Goal: Task Accomplishment & Management: Manage account settings

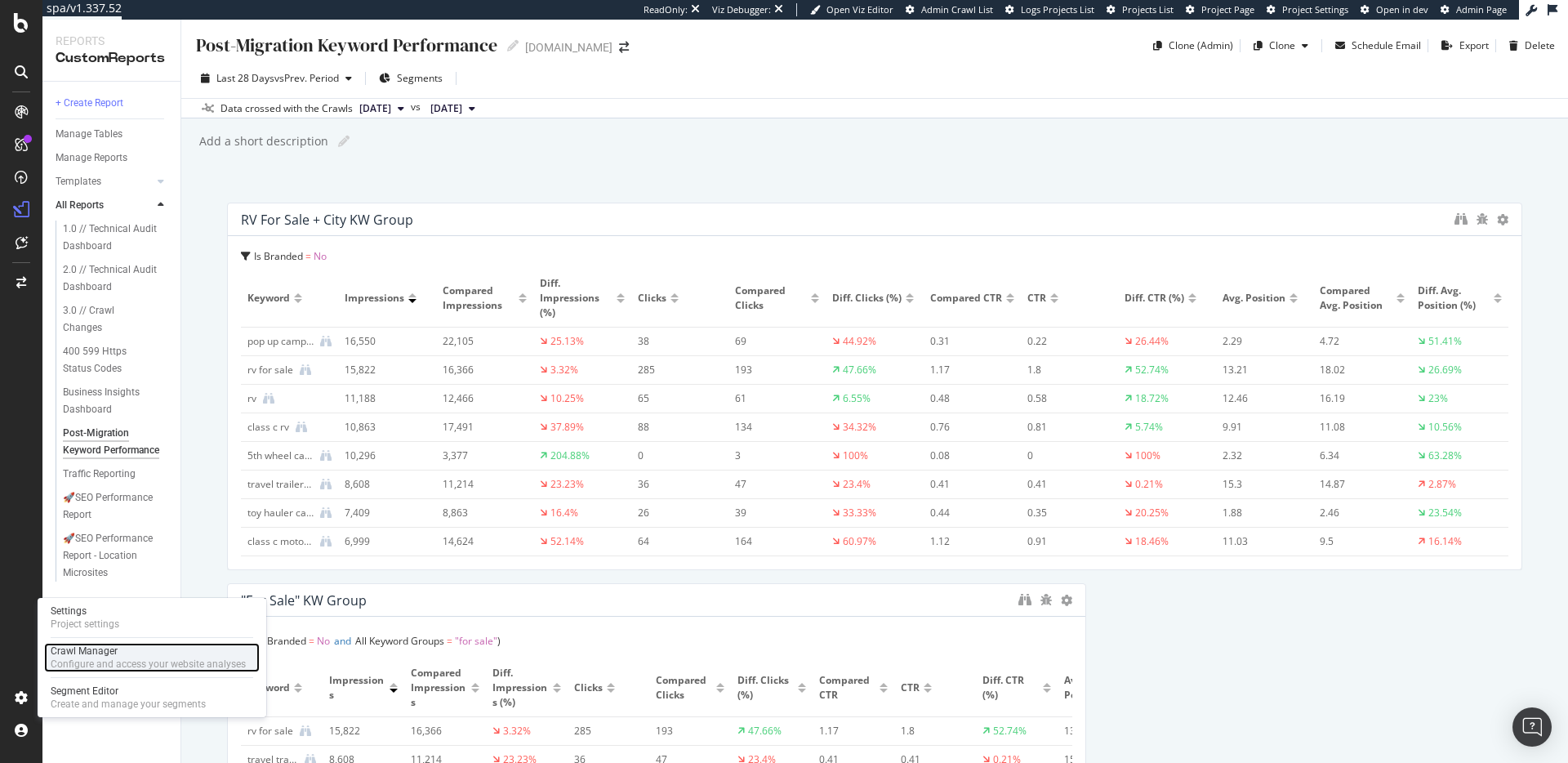
click at [68, 662] on div "Configure and access your website analyses" at bounding box center [148, 664] width 195 height 13
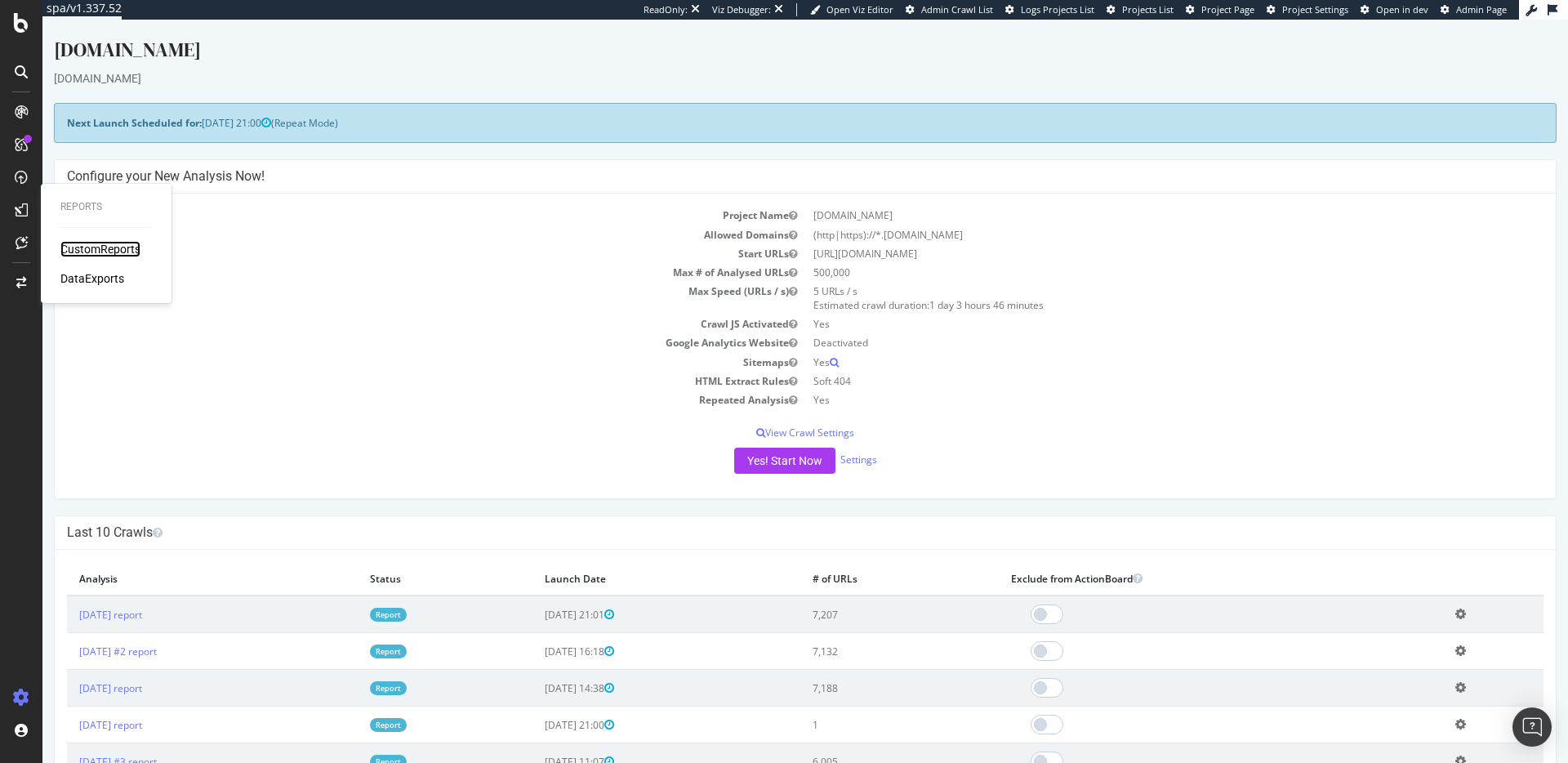
click at [68, 244] on div "CustomReports" at bounding box center [100, 249] width 80 height 17
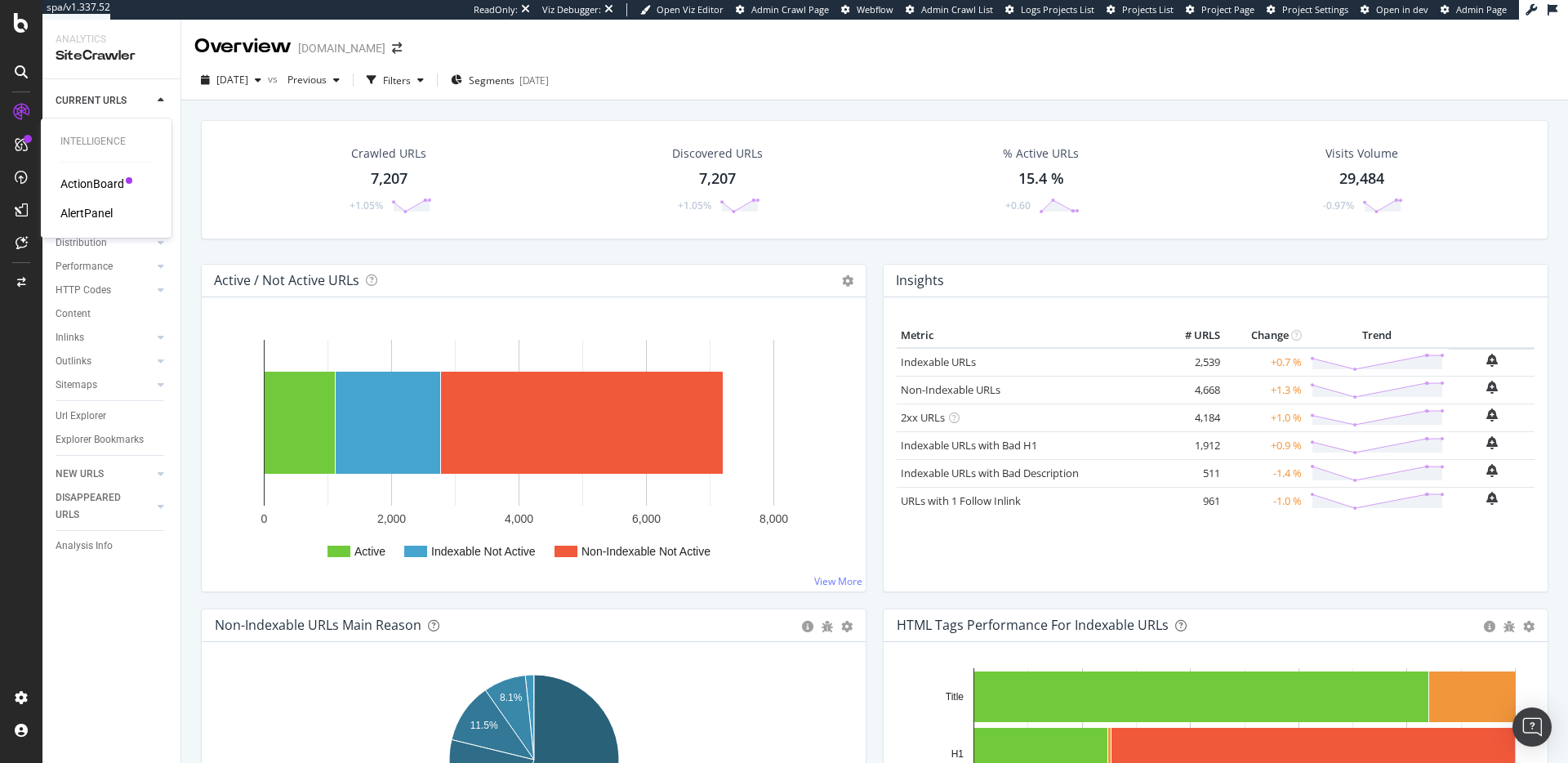
click at [71, 203] on div "ActionBoard AlertPanel" at bounding box center [106, 198] width 92 height 45
click at [71, 206] on div "AlertPanel" at bounding box center [86, 213] width 52 height 17
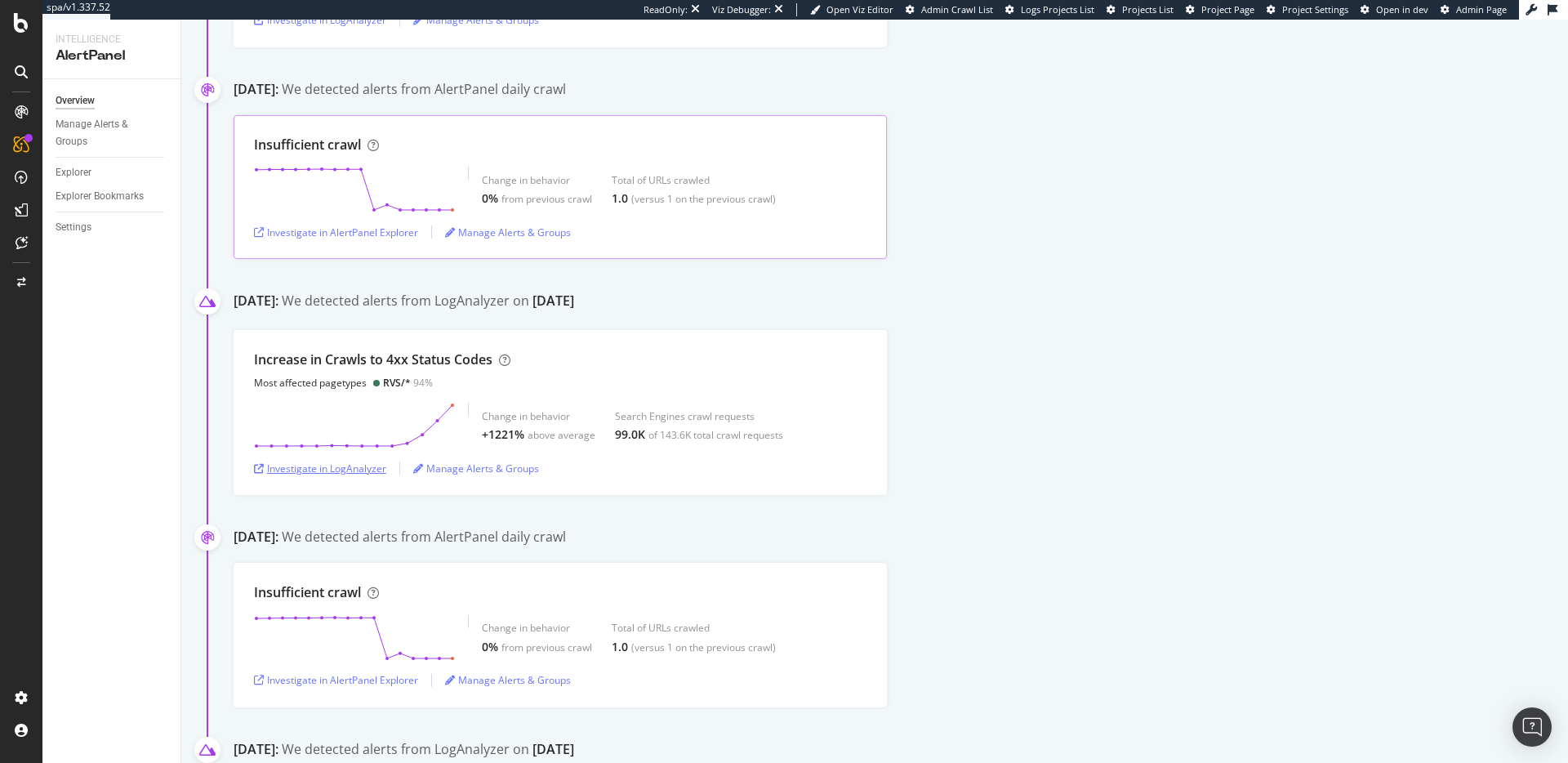
scroll to position [2932, 0]
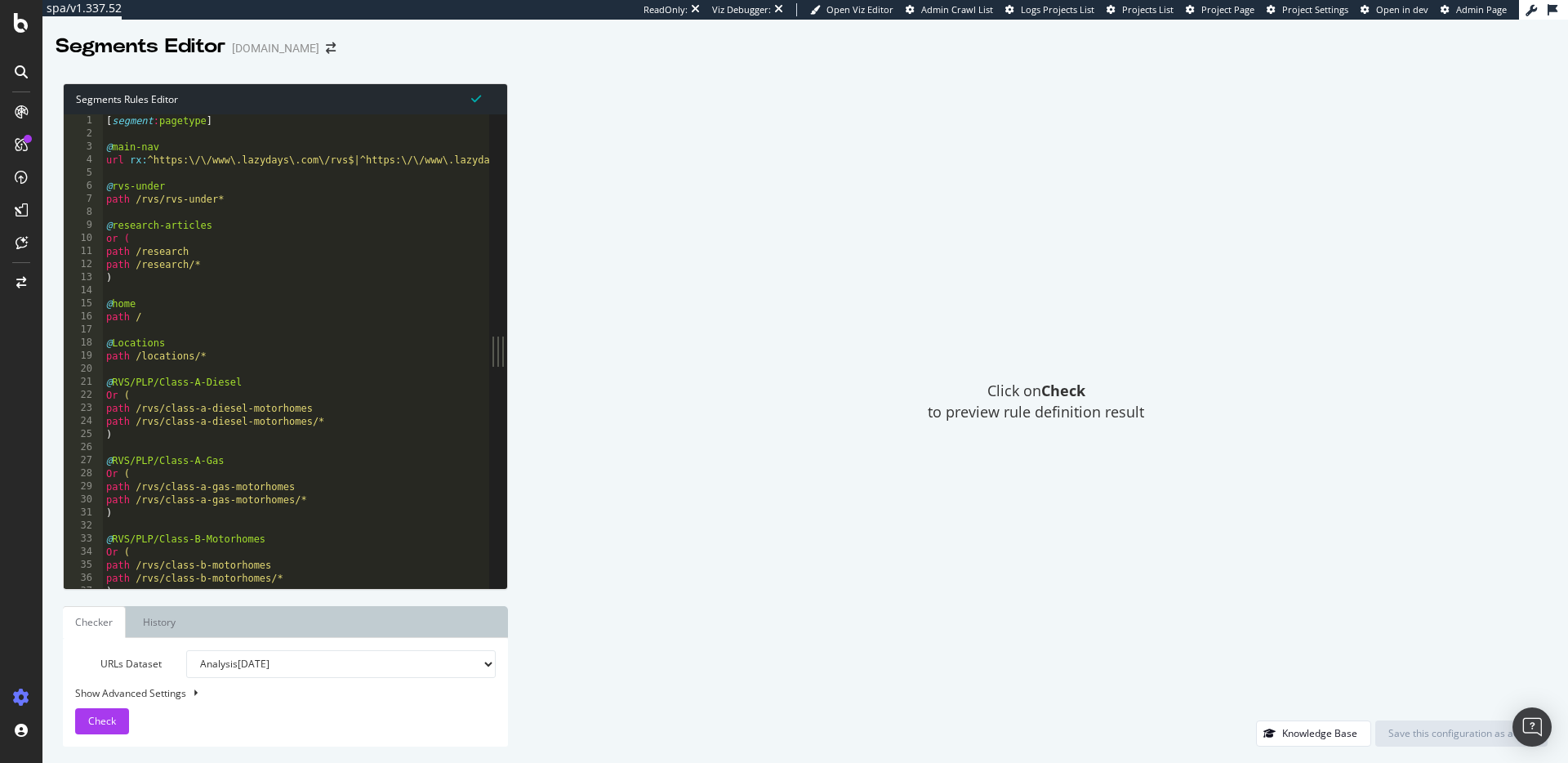
click at [268, 655] on select "Analysis [DATE] Analysis [DATE] #2 Analysis [DATE] Analysis [DATE] Analysis [DA…" at bounding box center [340, 664] width 310 height 28
click at [186, 650] on select "Analysis [DATE] Analysis [DATE] #2 Analysis [DATE] Analysis [DATE] Analysis [DA…" at bounding box center [340, 664] width 310 height 28
click at [117, 704] on div "URLs Dataset Analysis [DATE] Analysis [DATE] #2 Analysis [DATE] Analysis [DATE]…" at bounding box center [285, 692] width 421 height 84
click at [113, 713] on span "Check" at bounding box center [102, 720] width 28 height 14
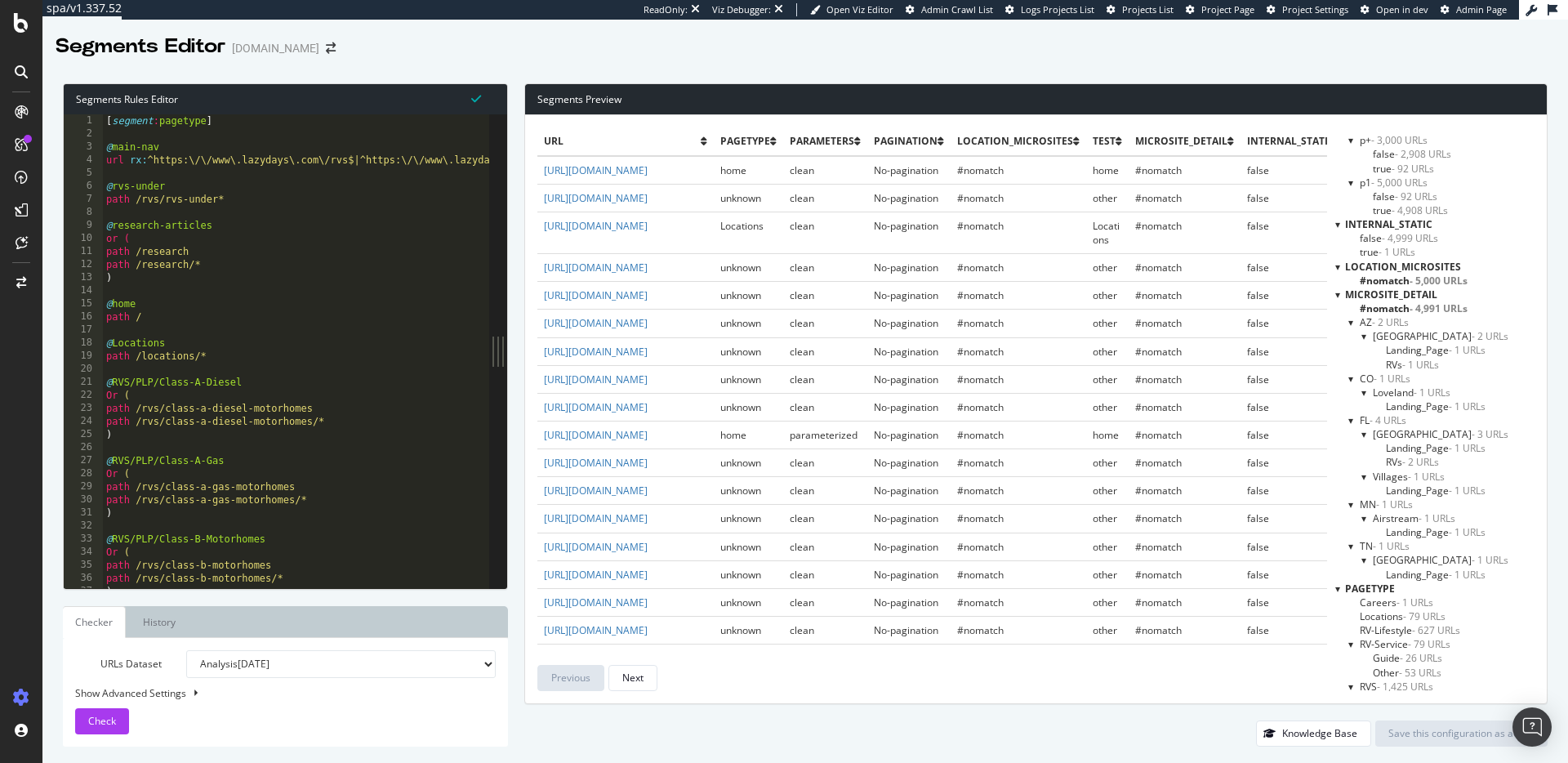
scroll to position [182, 0]
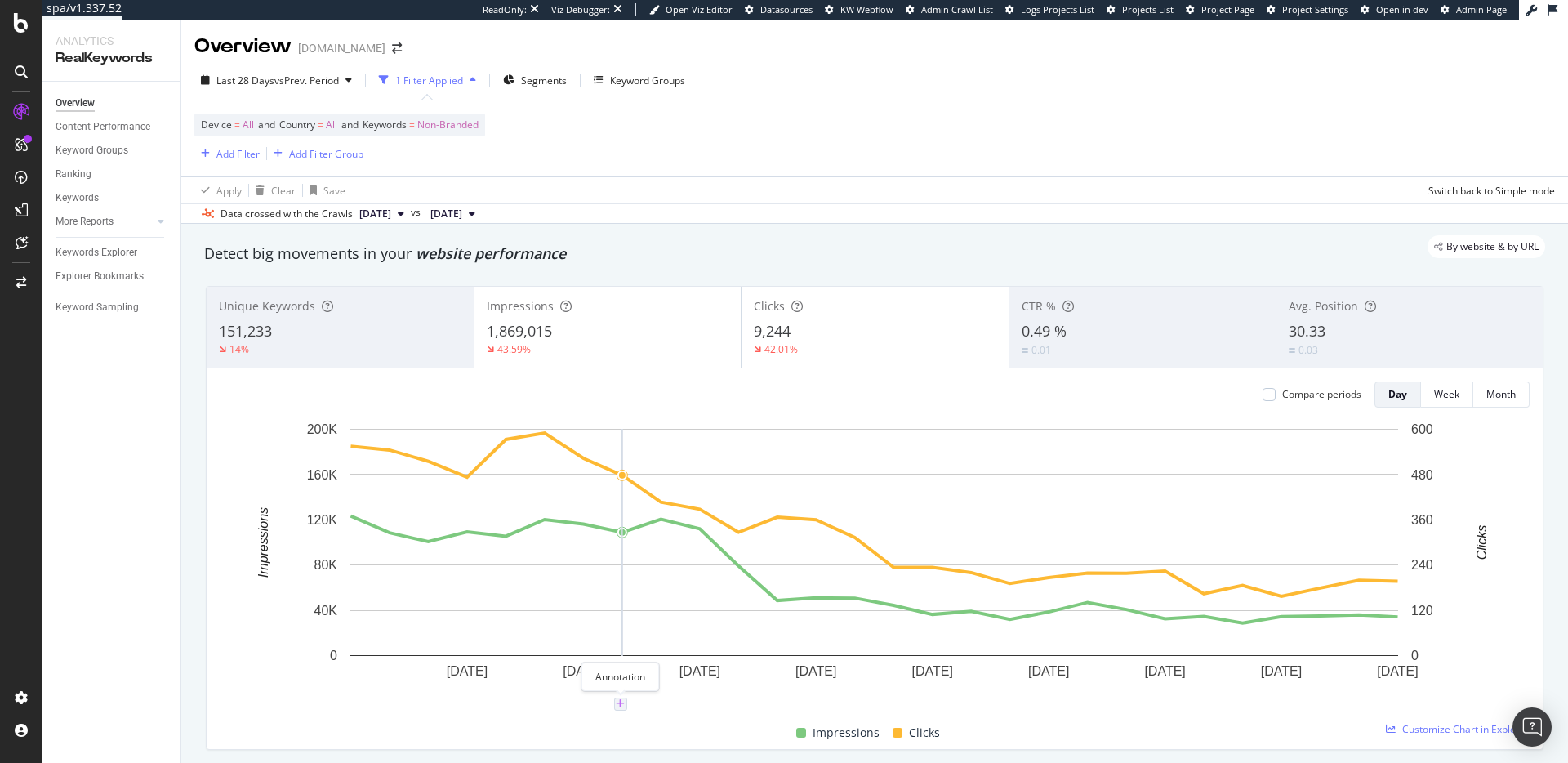
click at [620, 700] on icon "plus" at bounding box center [620, 704] width 9 height 10
click at [624, 607] on textarea at bounding box center [620, 605] width 145 height 50
type textarea "New site migration launched"
click at [690, 653] on div "Save" at bounding box center [682, 656] width 22 height 14
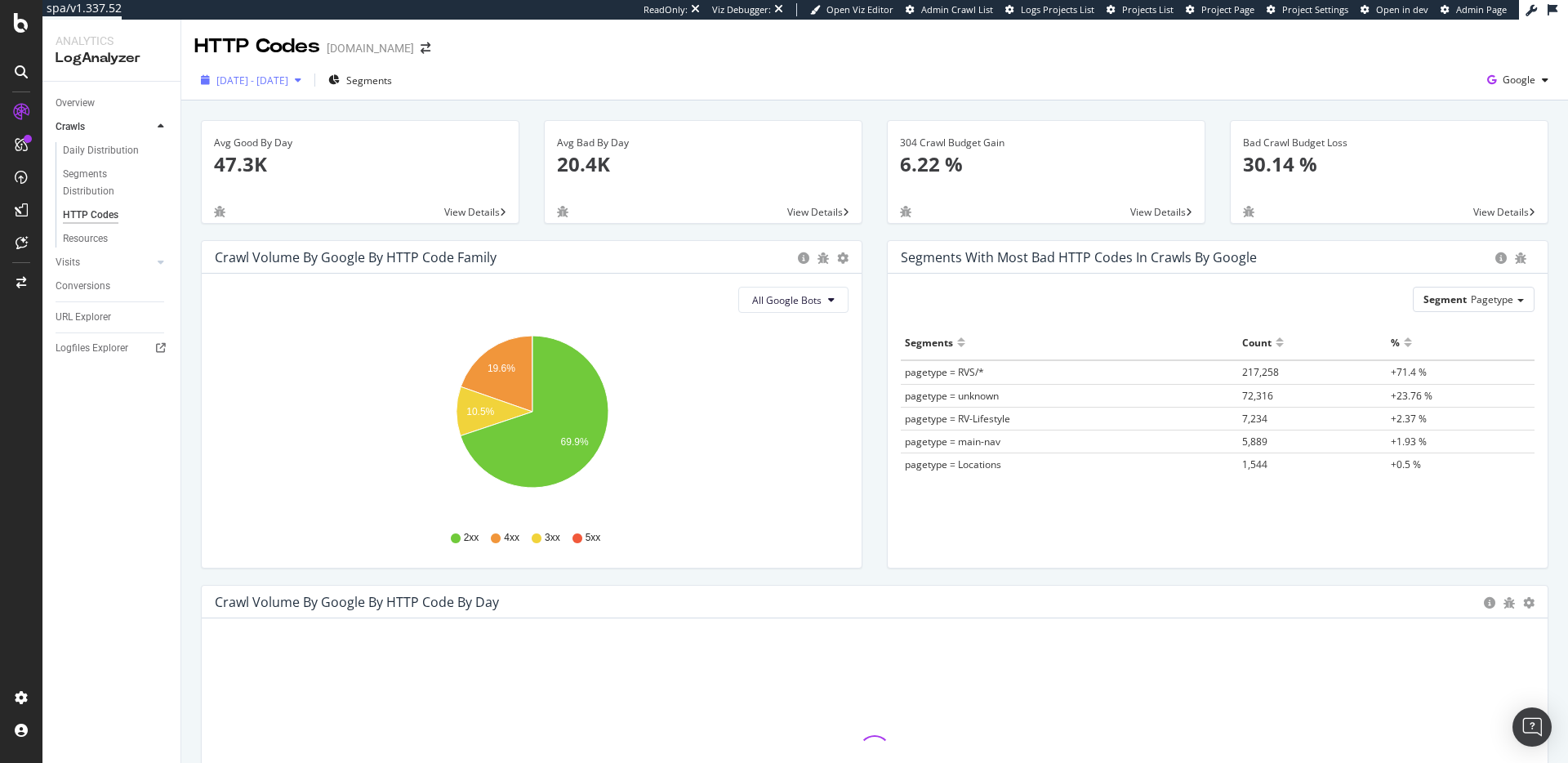
click at [278, 90] on div "2025 Aug. 29th - Sep. 12th" at bounding box center [250, 80] width 113 height 25
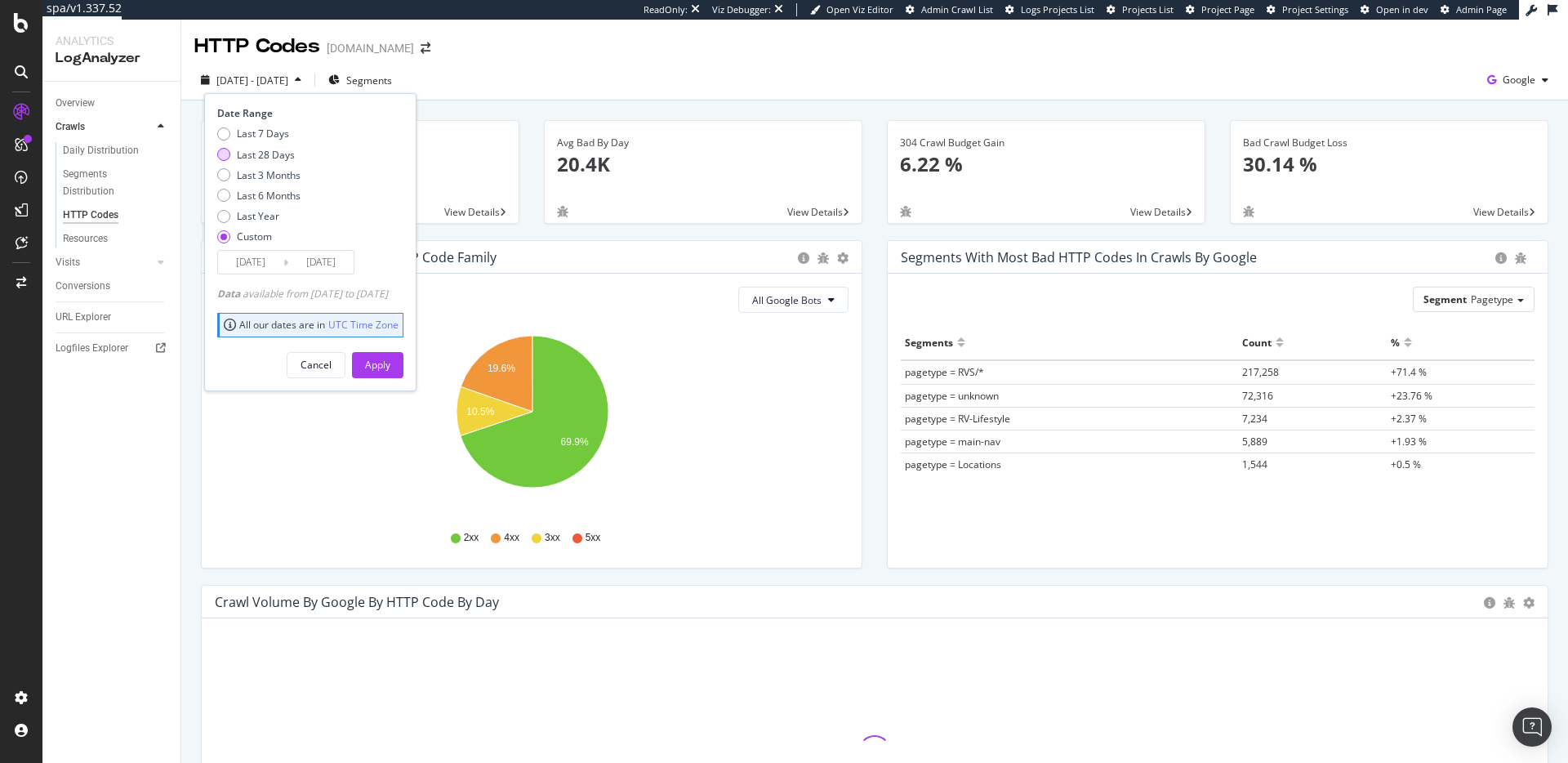
click at [285, 158] on div "Last 28 Days" at bounding box center [266, 154] width 58 height 14
type input "2025/09/03"
type input "2025/09/30"
click at [391, 360] on div "Apply" at bounding box center [378, 364] width 26 height 14
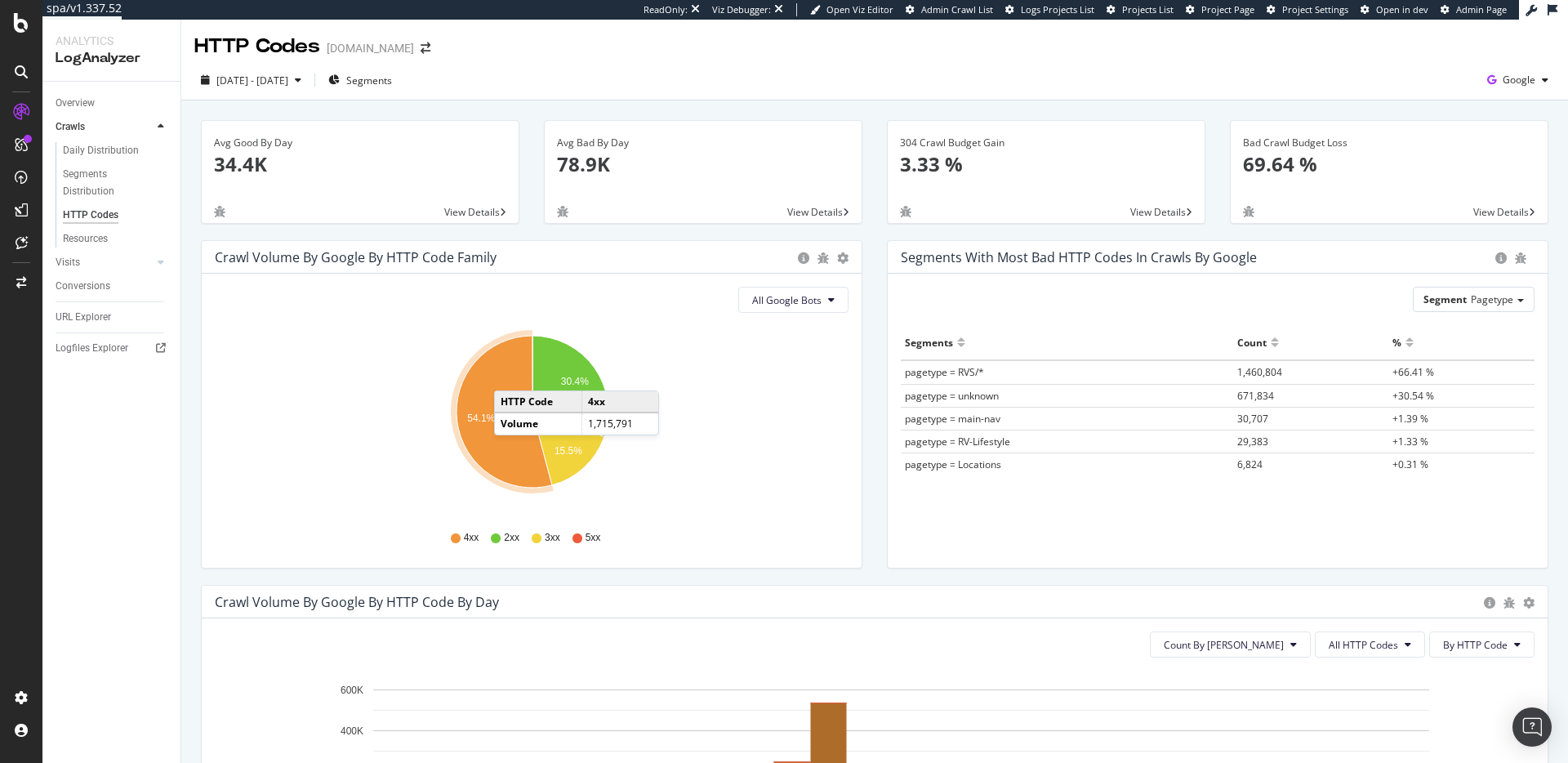
click at [511, 374] on icon "A chart." at bounding box center [505, 411] width 96 height 152
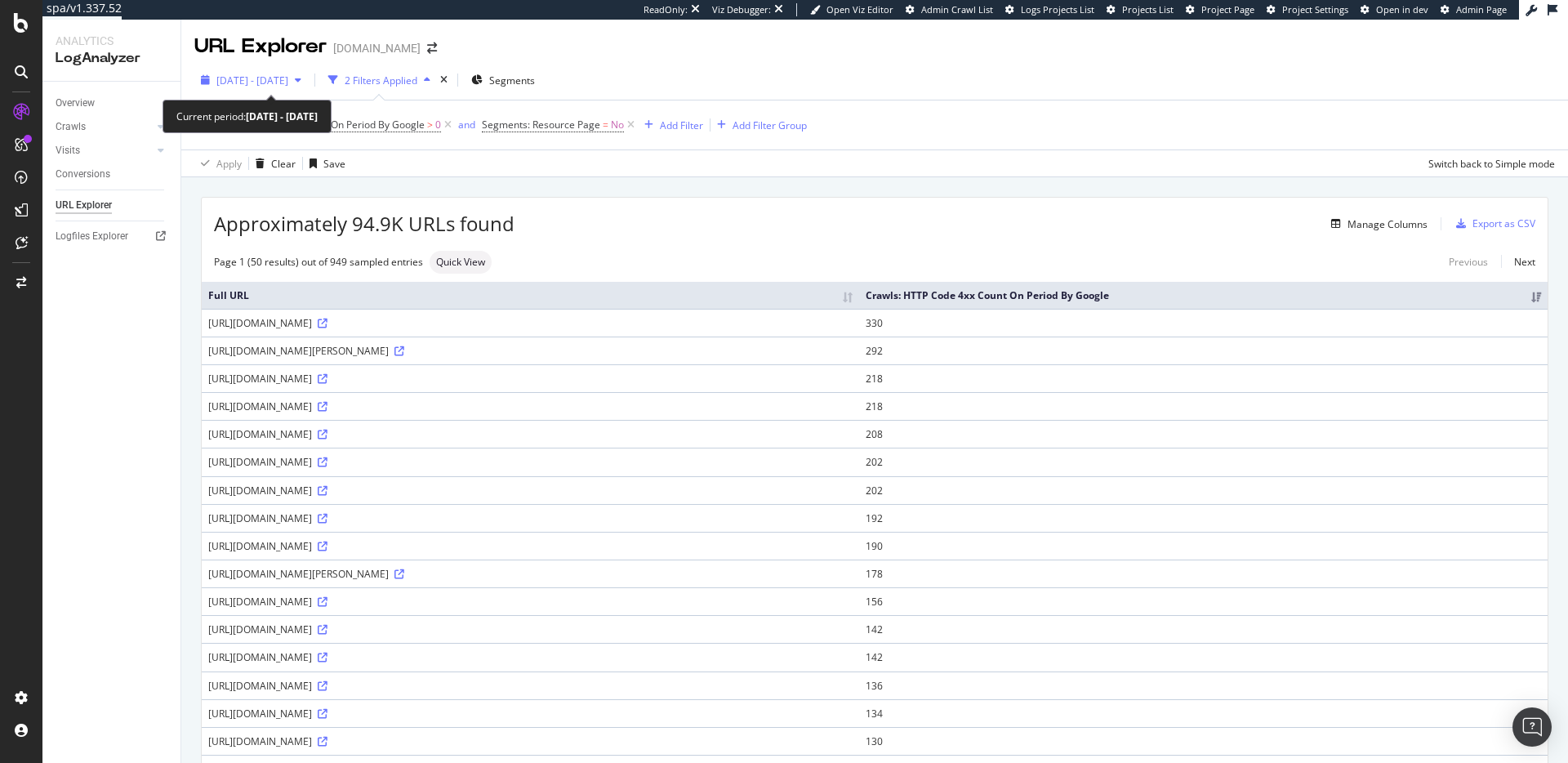
click at [288, 80] on span "2025 Sep. 3rd - Sep. 30th" at bounding box center [252, 80] width 72 height 14
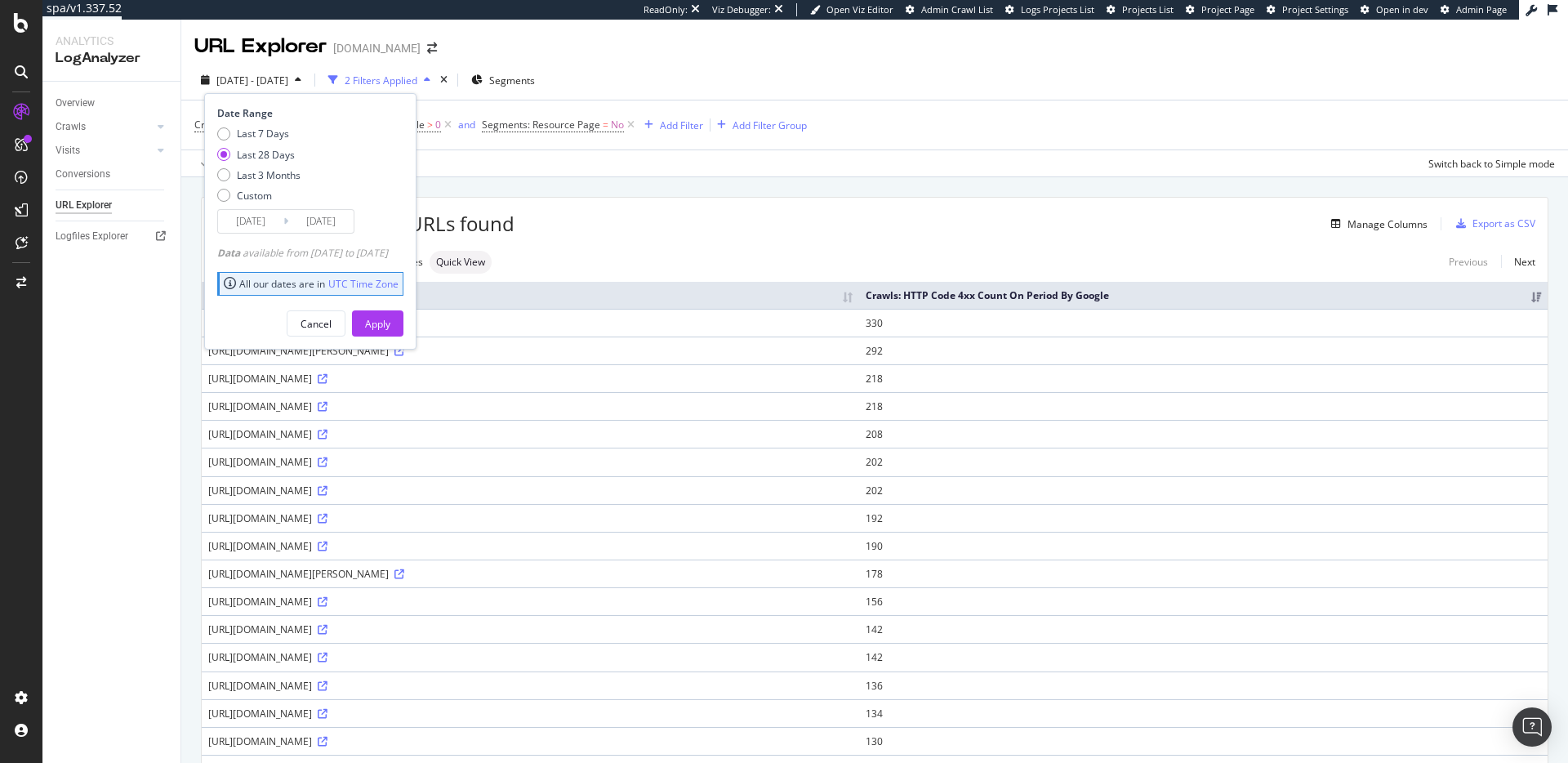
click at [281, 217] on input "2025/09/03" at bounding box center [250, 221] width 65 height 23
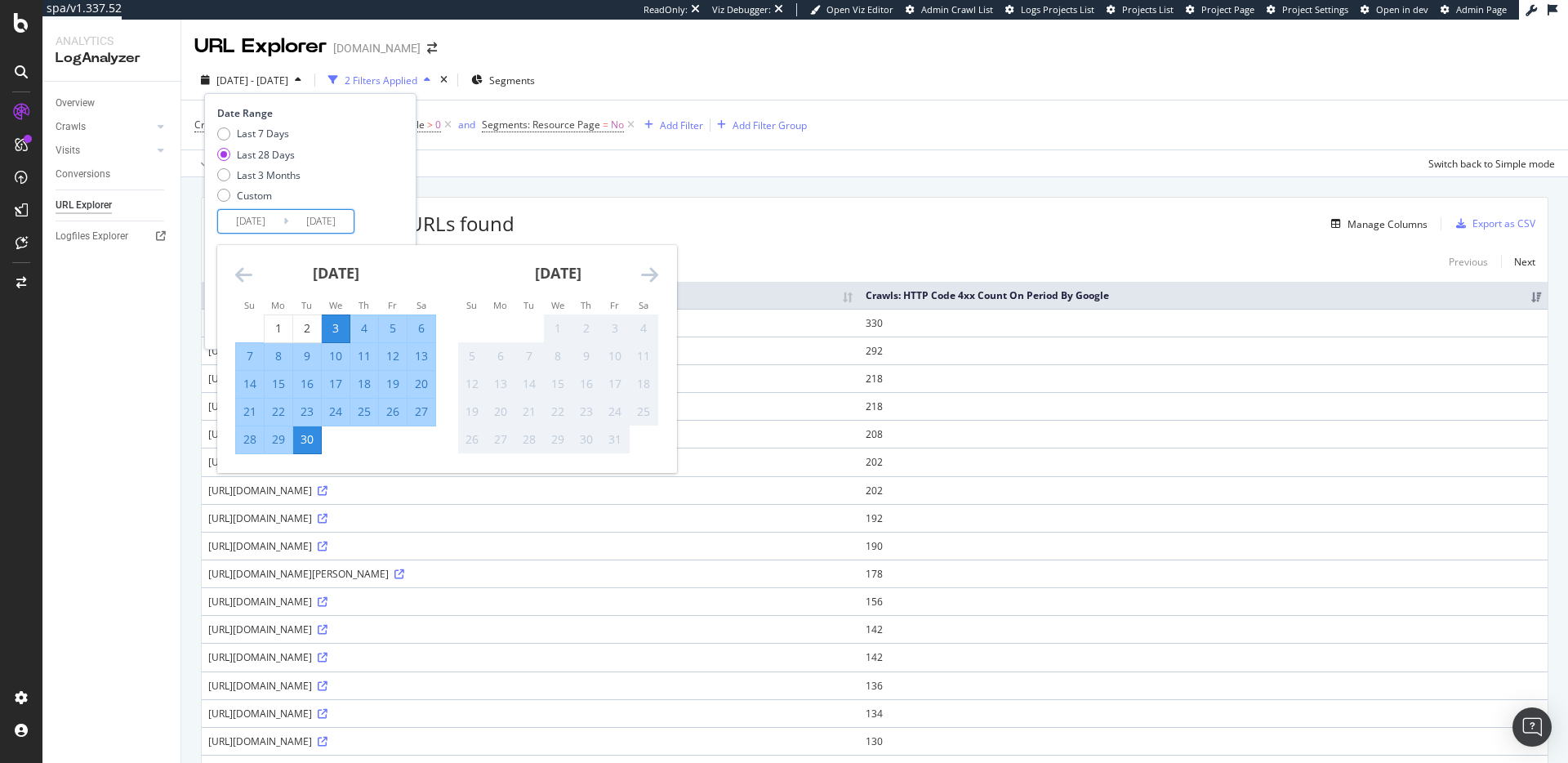
click at [310, 362] on div "9" at bounding box center [307, 356] width 28 height 17
type input "2025/09/09"
click at [307, 448] on div "30" at bounding box center [307, 439] width 28 height 27
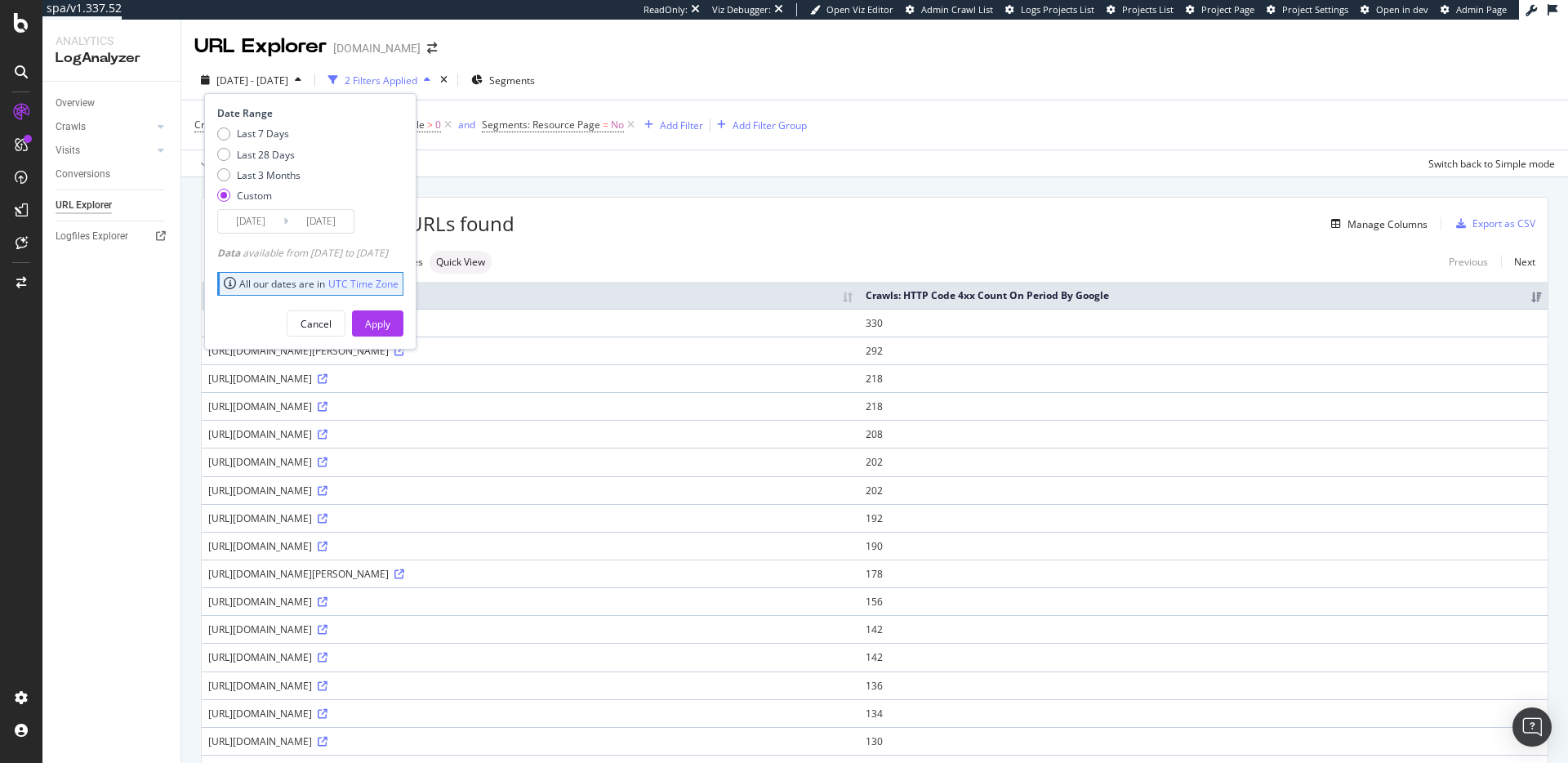
click at [328, 220] on input "2025/09/30" at bounding box center [321, 221] width 65 height 23
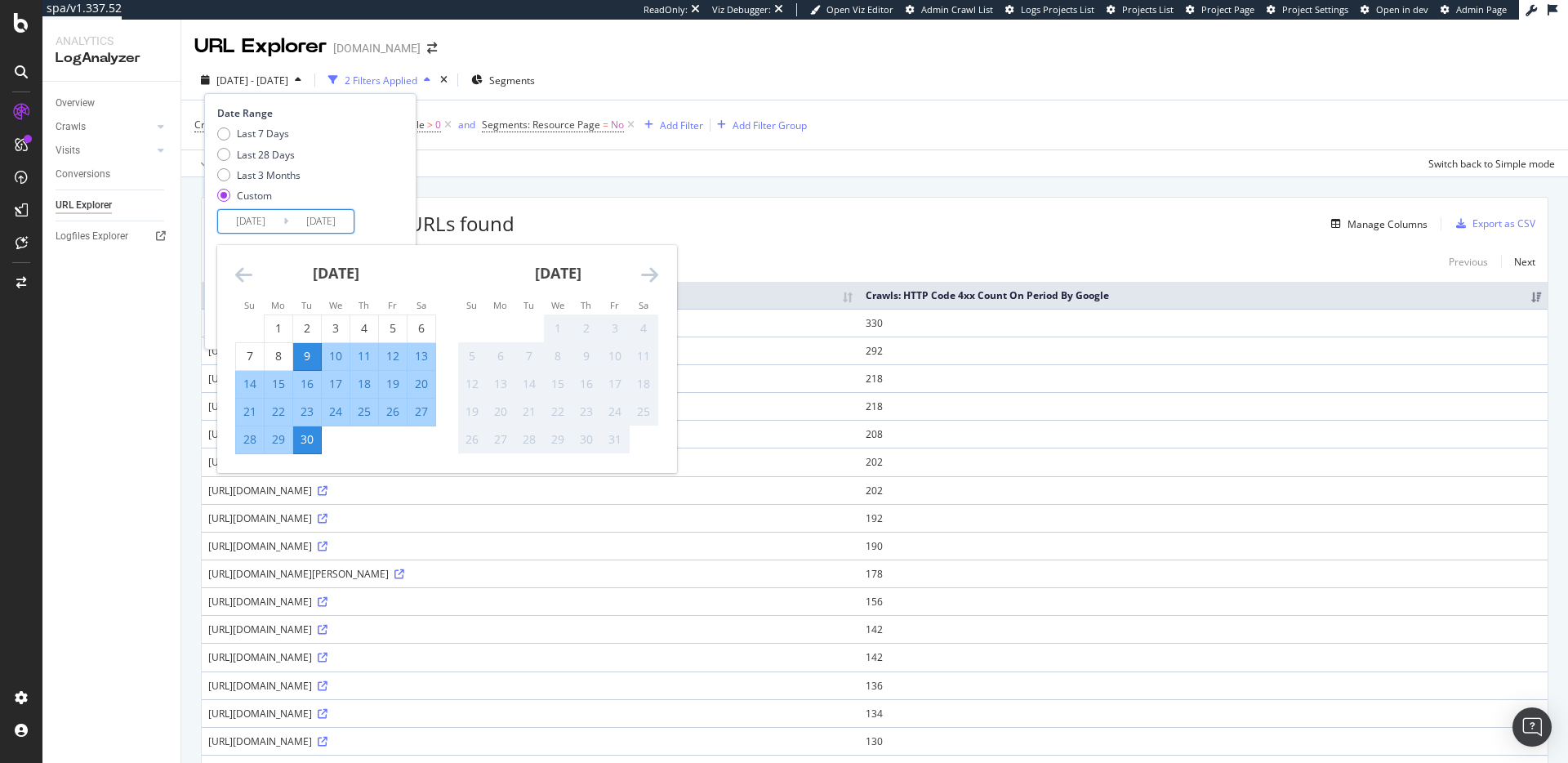
drag, startPoint x: 394, startPoint y: 223, endPoint x: 393, endPoint y: 231, distance: 8.1
click at [394, 223] on div "Date Range Last 7 Days Last 28 Days Last 3 Months Custom 2025/09/09 Navigate fo…" at bounding box center [308, 170] width 183 height 127
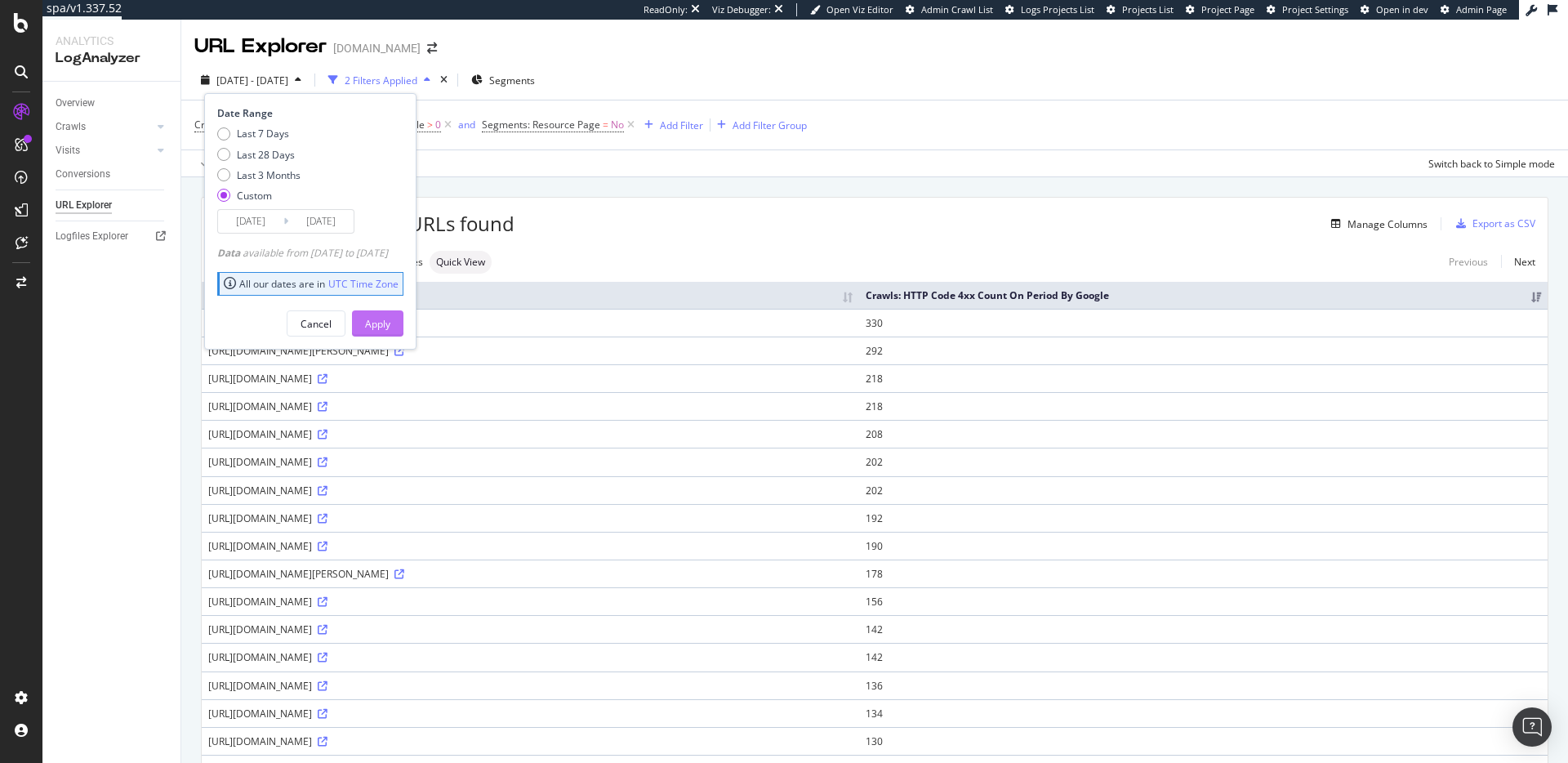
click at [391, 328] on div "Apply" at bounding box center [378, 324] width 26 height 14
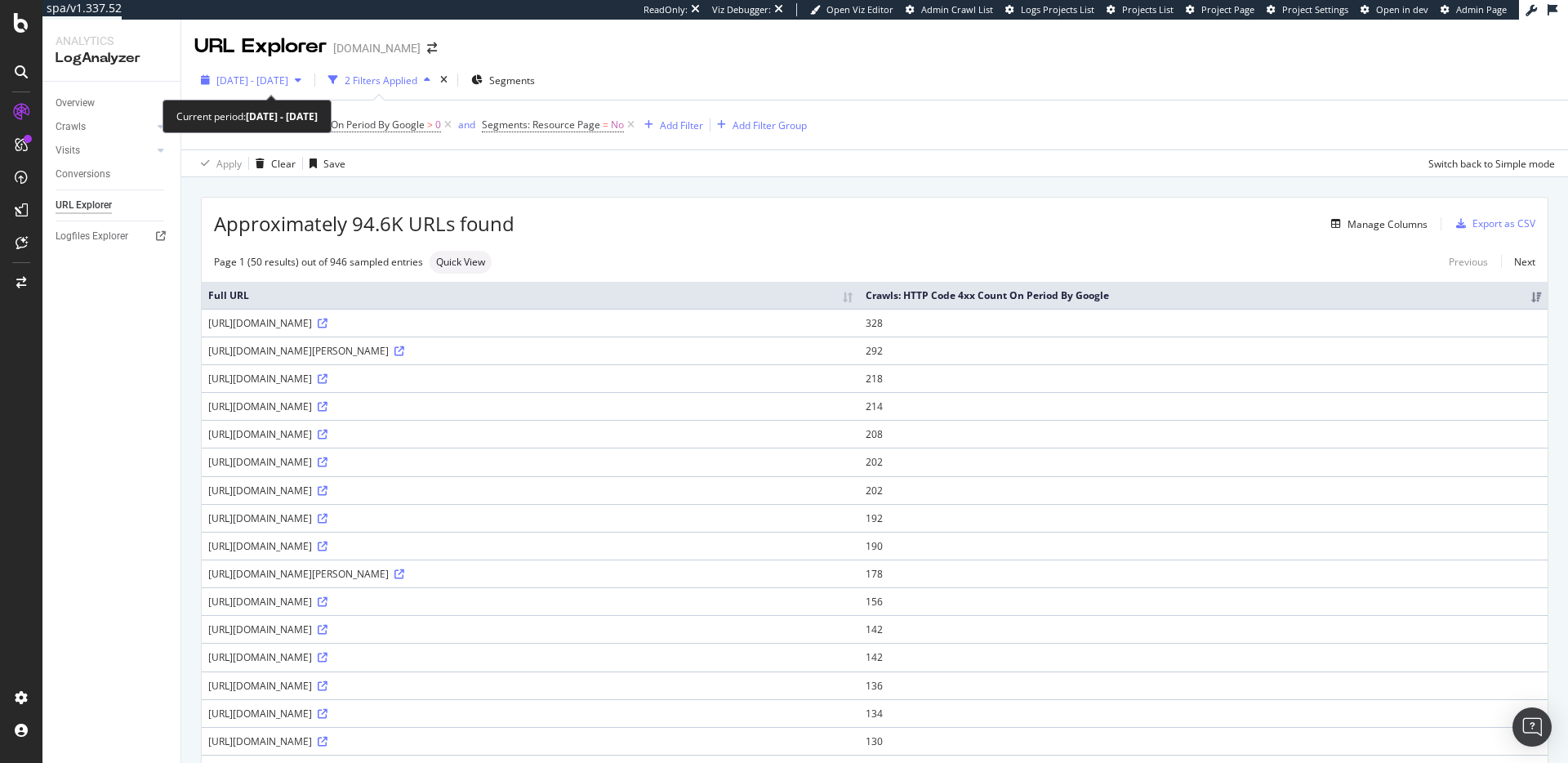
click at [280, 81] on span "2025 Sep. 9th - Sep. 30th" at bounding box center [252, 80] width 72 height 14
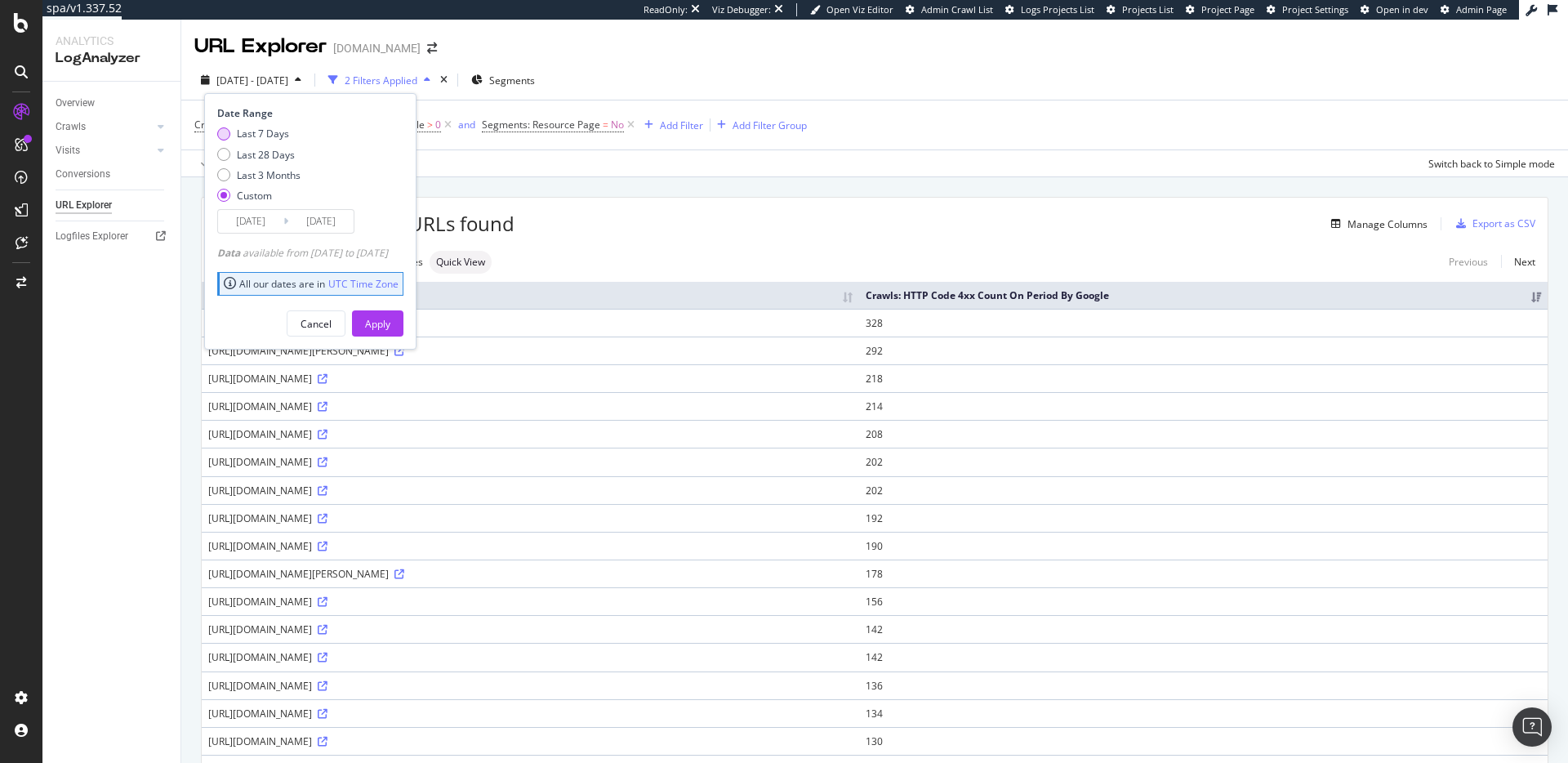
click at [268, 137] on div "Last 7 Days" at bounding box center [263, 133] width 52 height 14
type input "2025/09/24"
click at [391, 321] on div "Apply" at bounding box center [378, 324] width 26 height 14
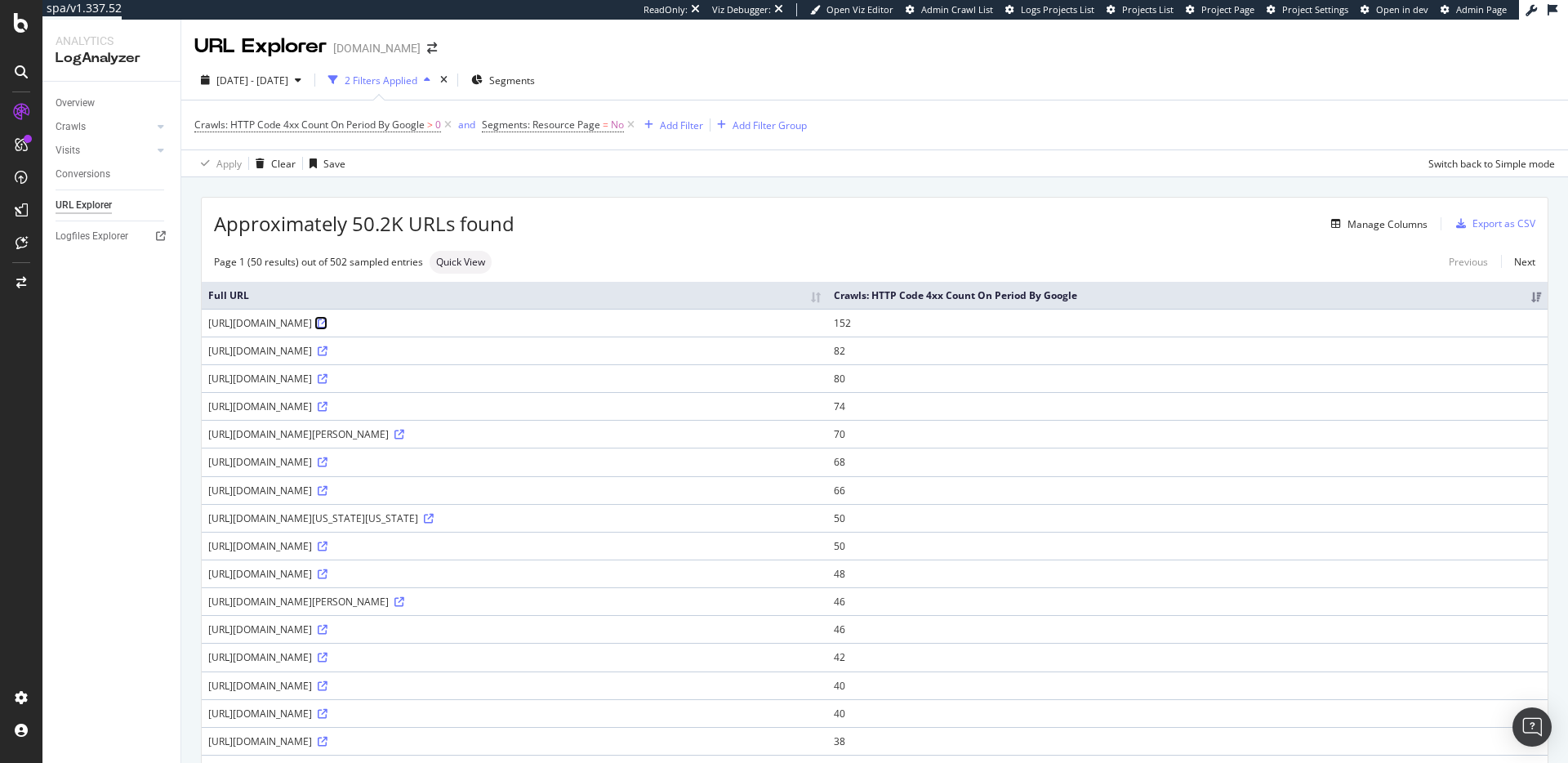
click at [328, 322] on icon at bounding box center [323, 324] width 10 height 10
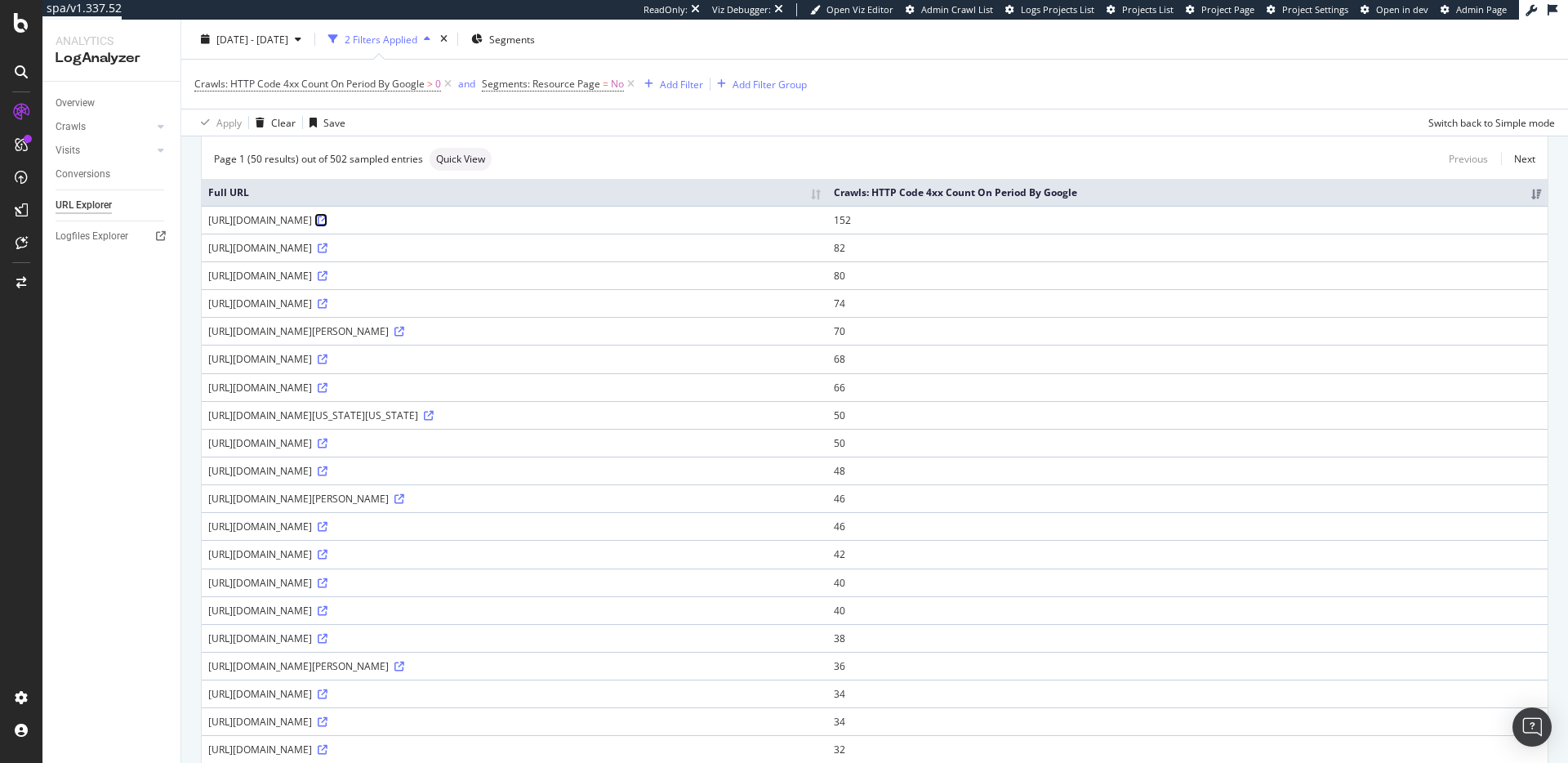
scroll to position [127, 0]
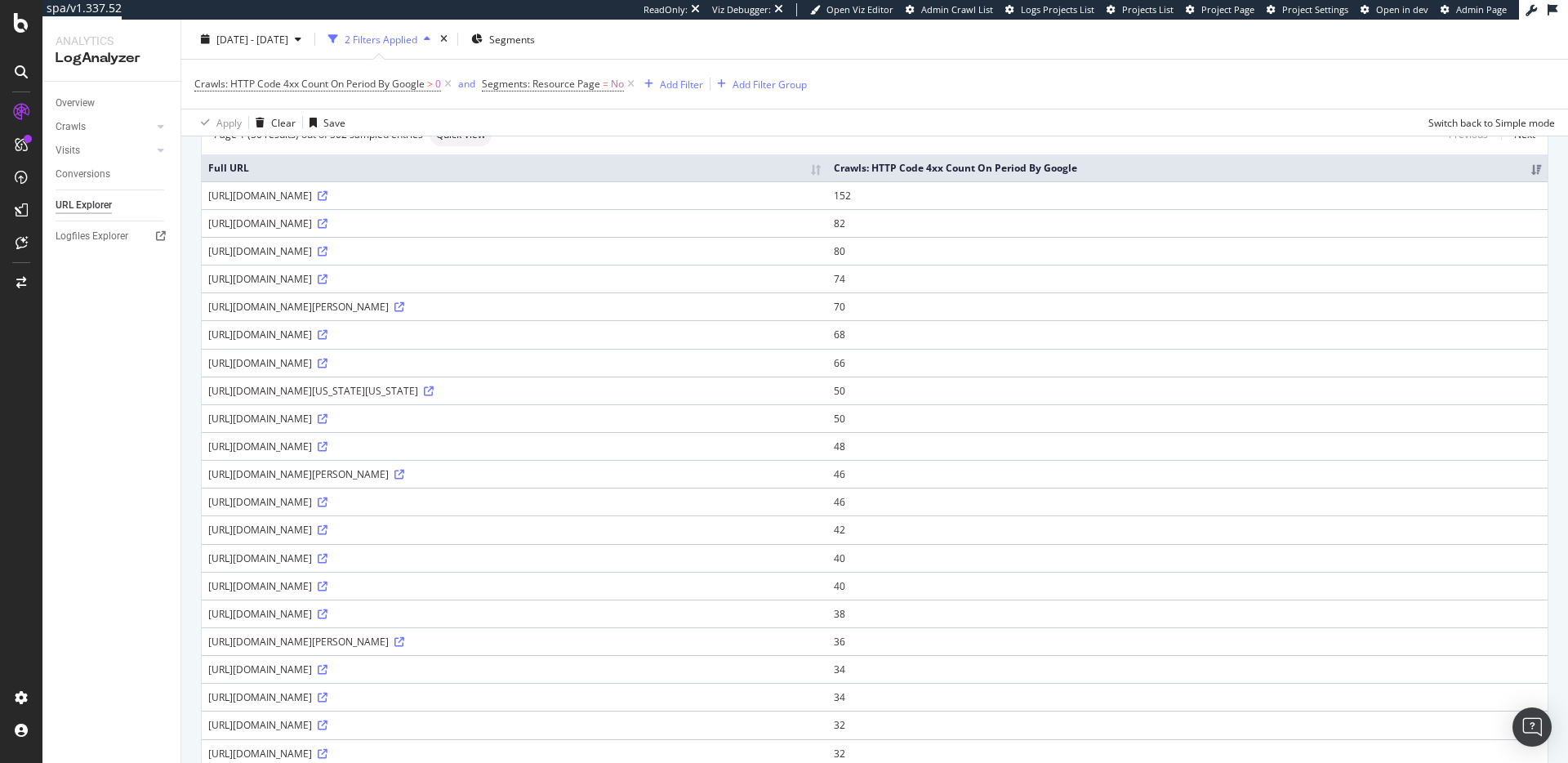
click at [1536, 171] on th "Crawls: HTTP Code 4xx Count On Period By Google" at bounding box center [1188, 168] width 720 height 27
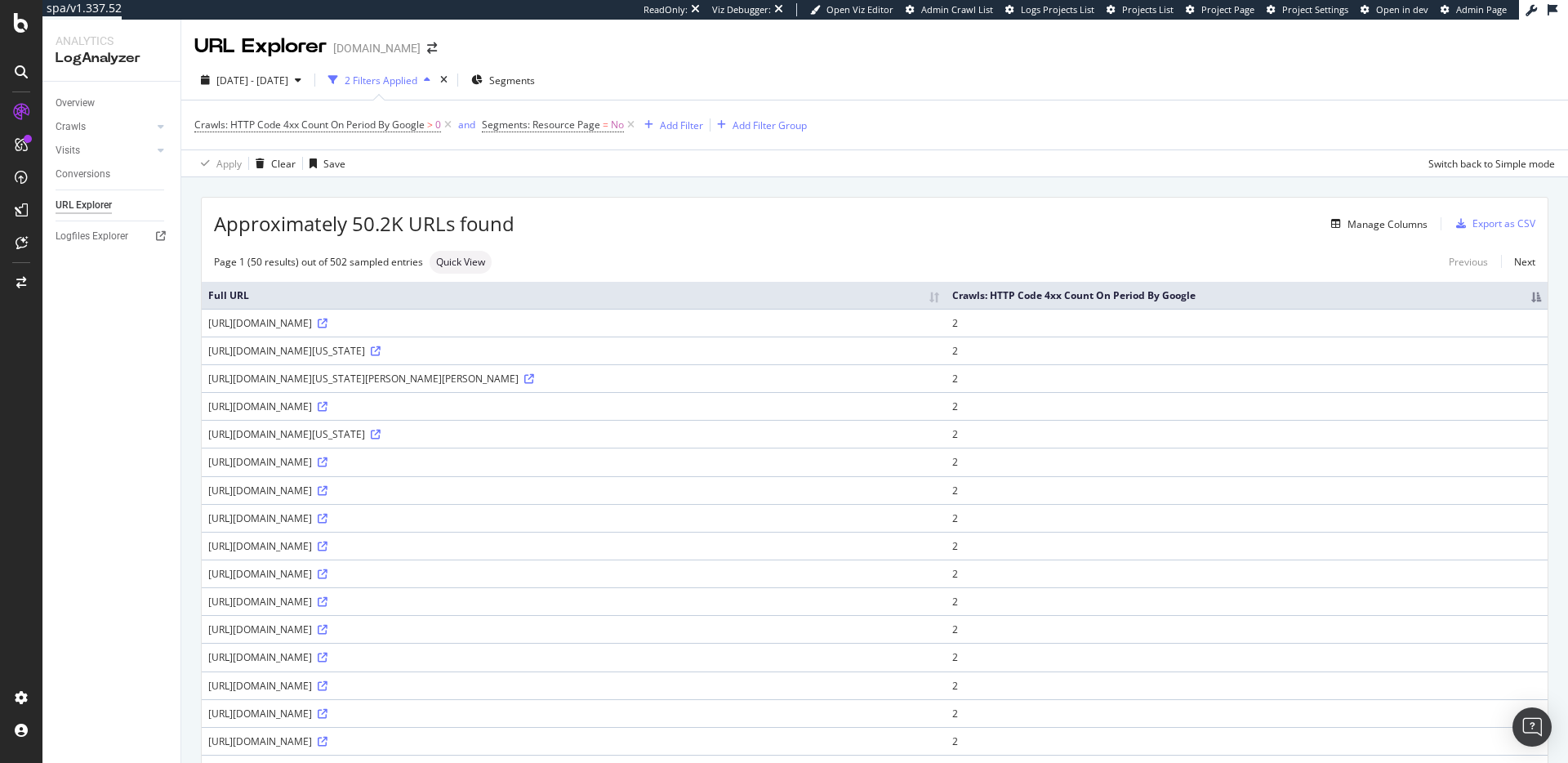
click at [1534, 292] on th "Crawls: HTTP Code 4xx Count On Period By Google" at bounding box center [1247, 295] width 602 height 27
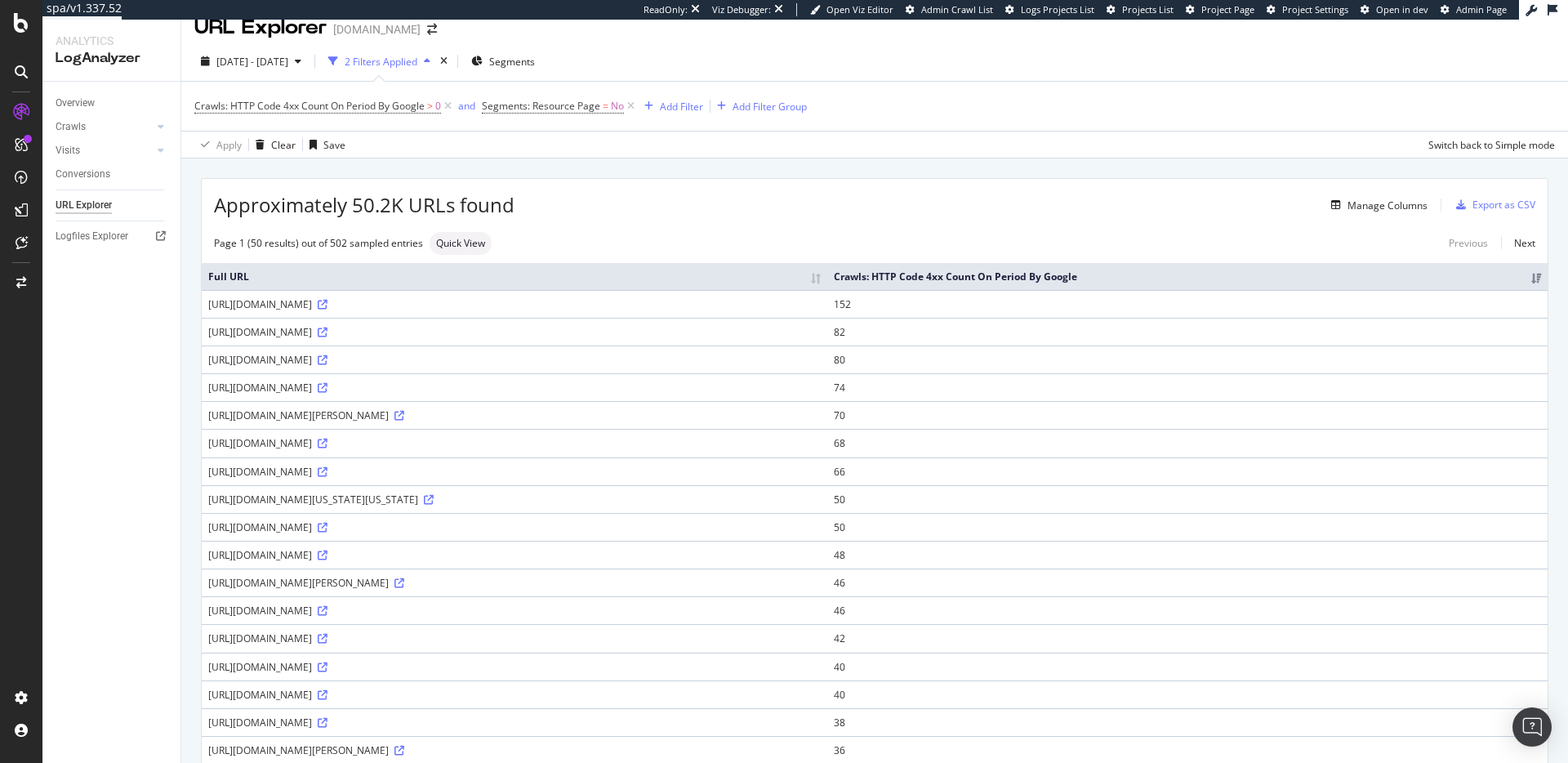
scroll to position [21, 0]
click at [1359, 204] on div "Manage Columns" at bounding box center [1388, 203] width 80 height 14
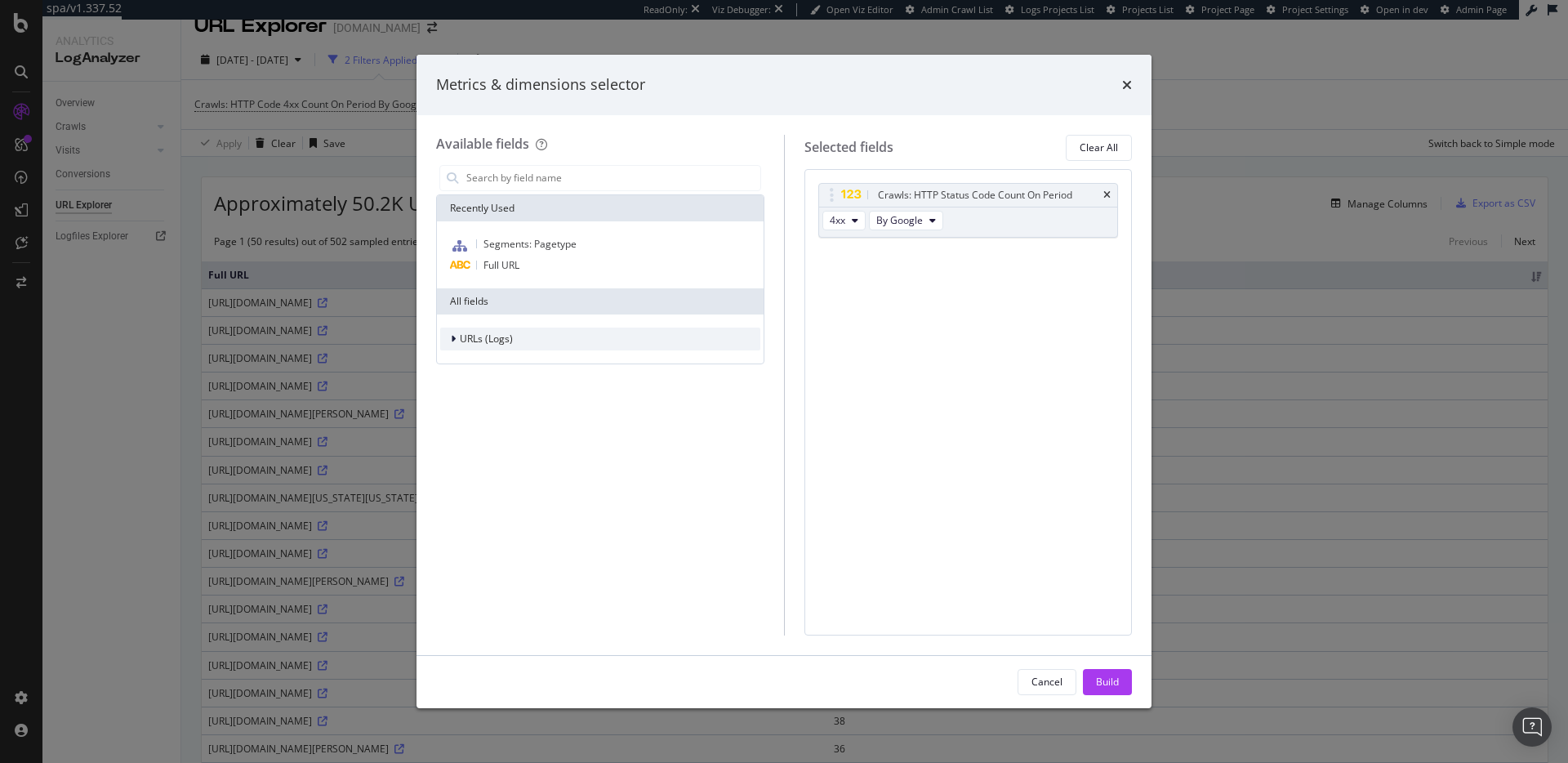
click at [482, 339] on span "URLs (Logs)" at bounding box center [487, 338] width 53 height 14
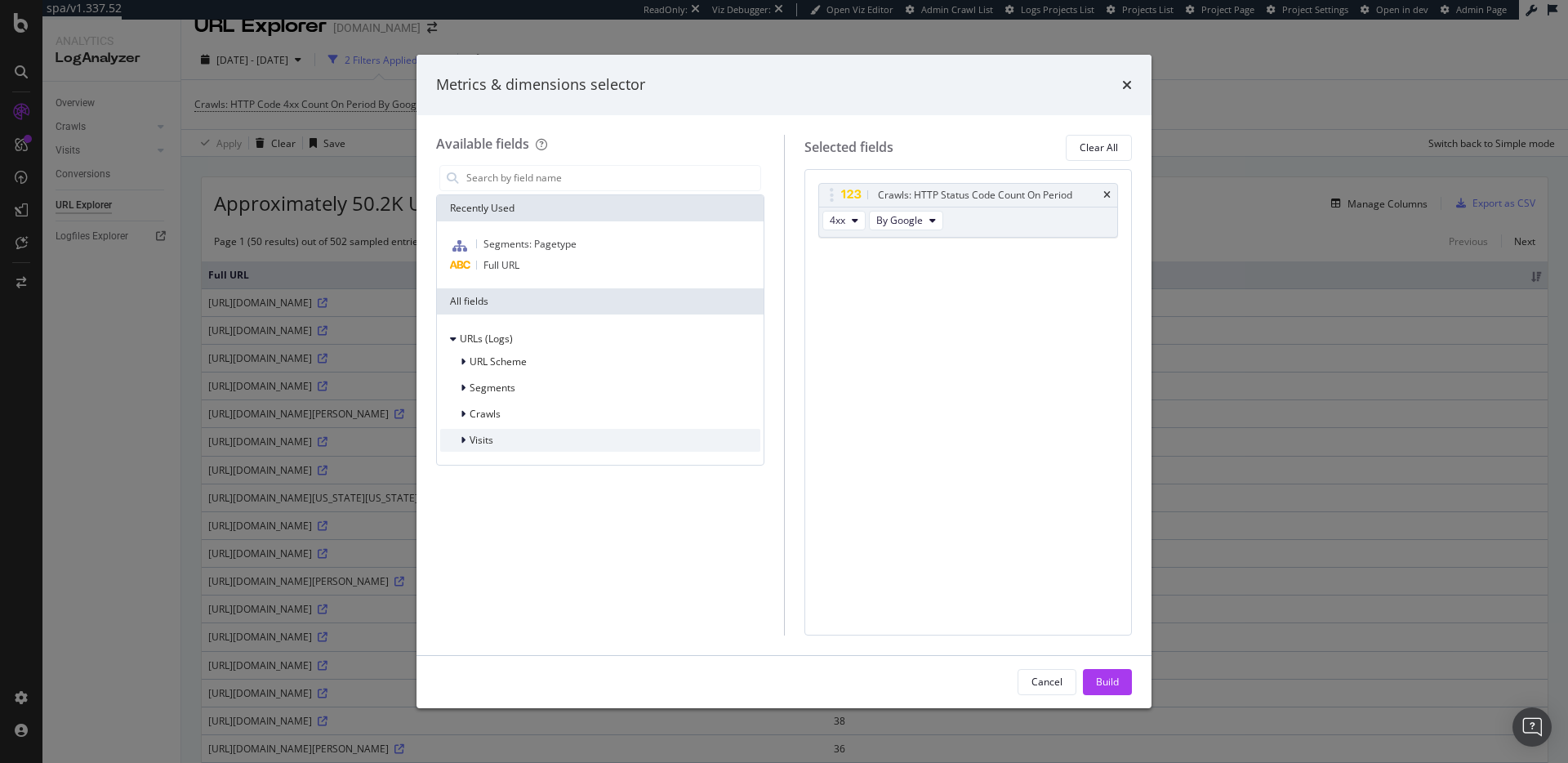
click at [568, 434] on div "Visits" at bounding box center [601, 440] width 321 height 23
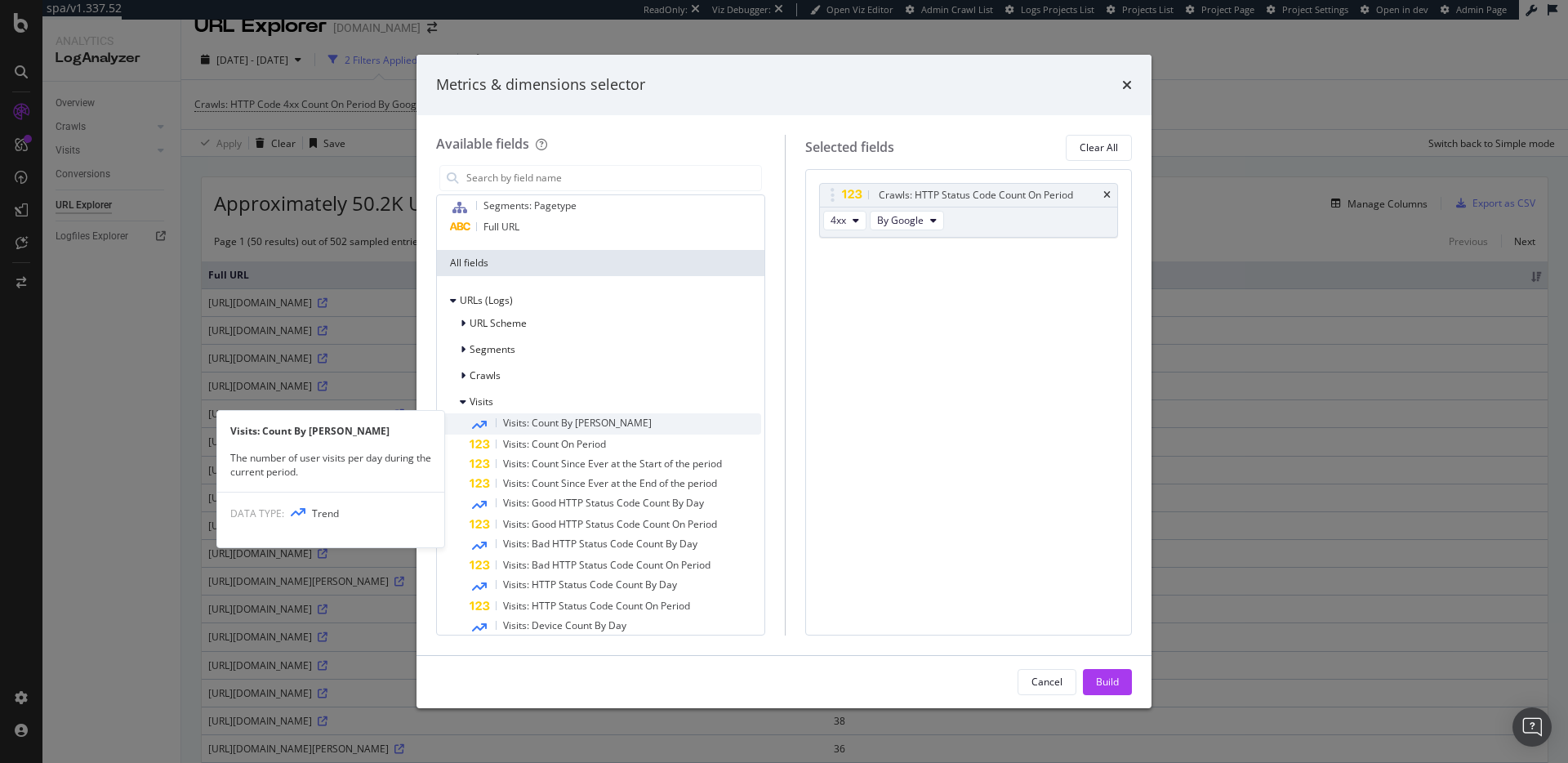
scroll to position [41, 0]
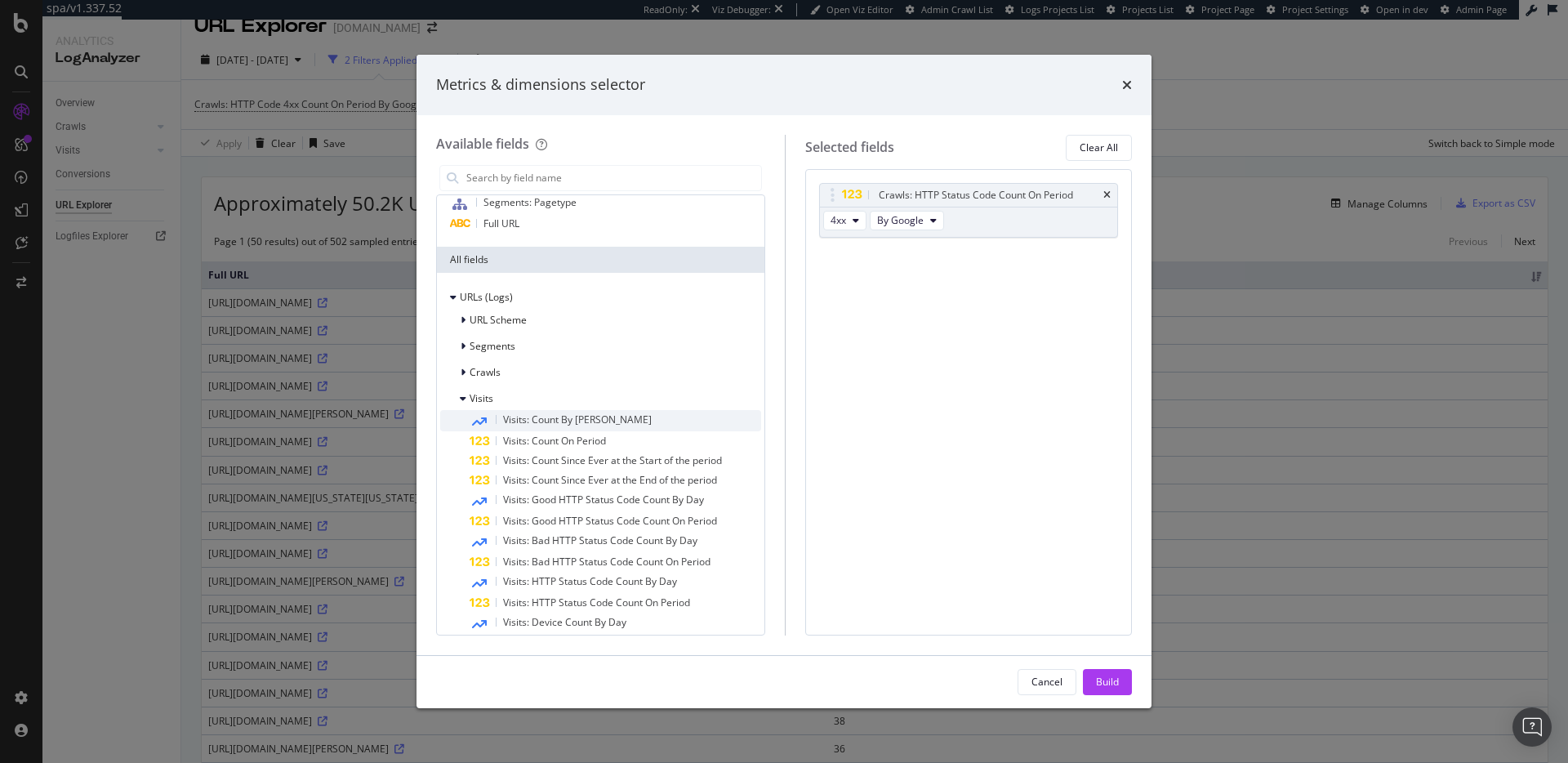
click at [615, 419] on div "Visits: Count By Day" at bounding box center [615, 420] width 292 height 21
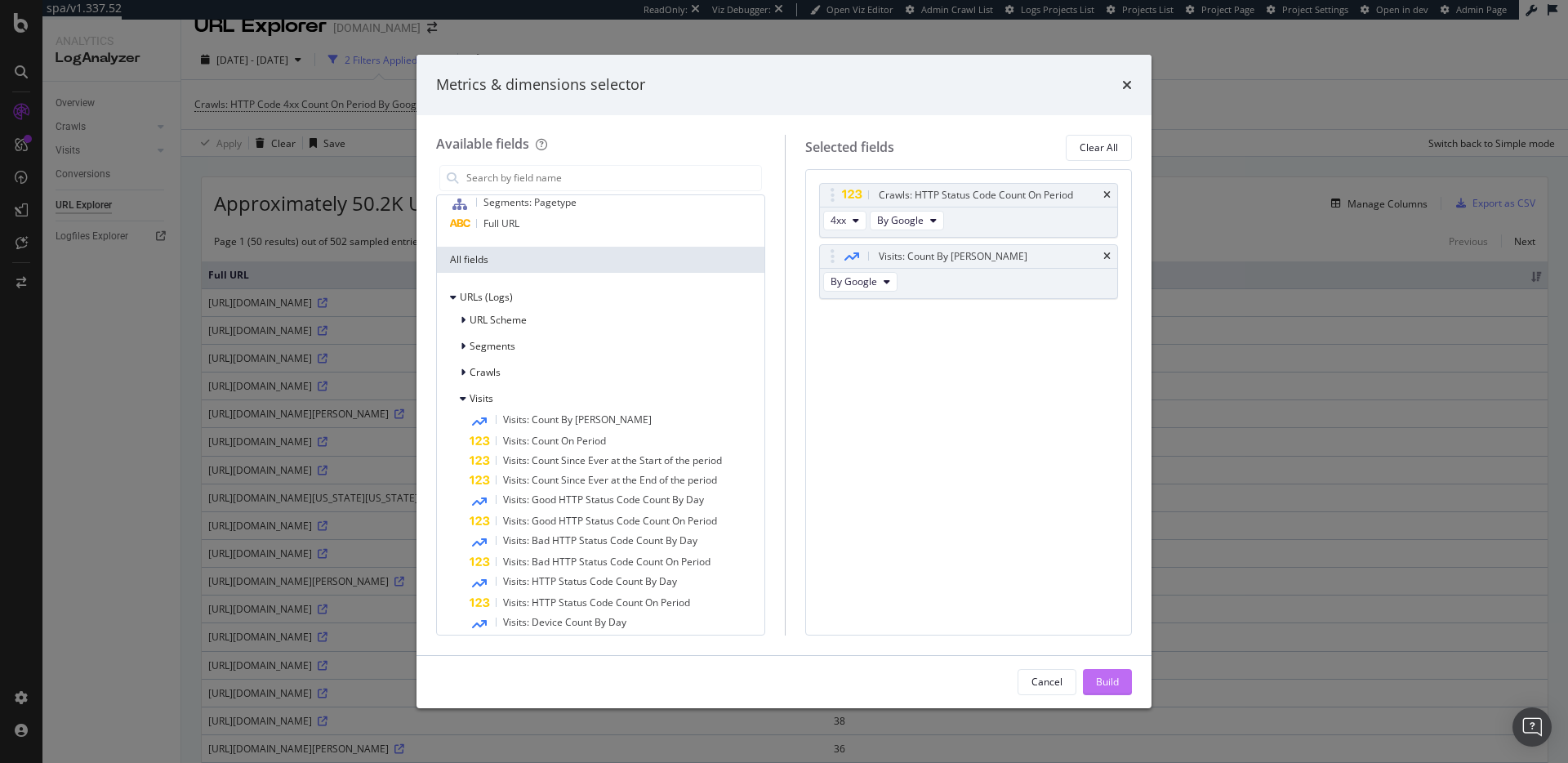
click at [1109, 677] on div "Build" at bounding box center [1108, 681] width 23 height 14
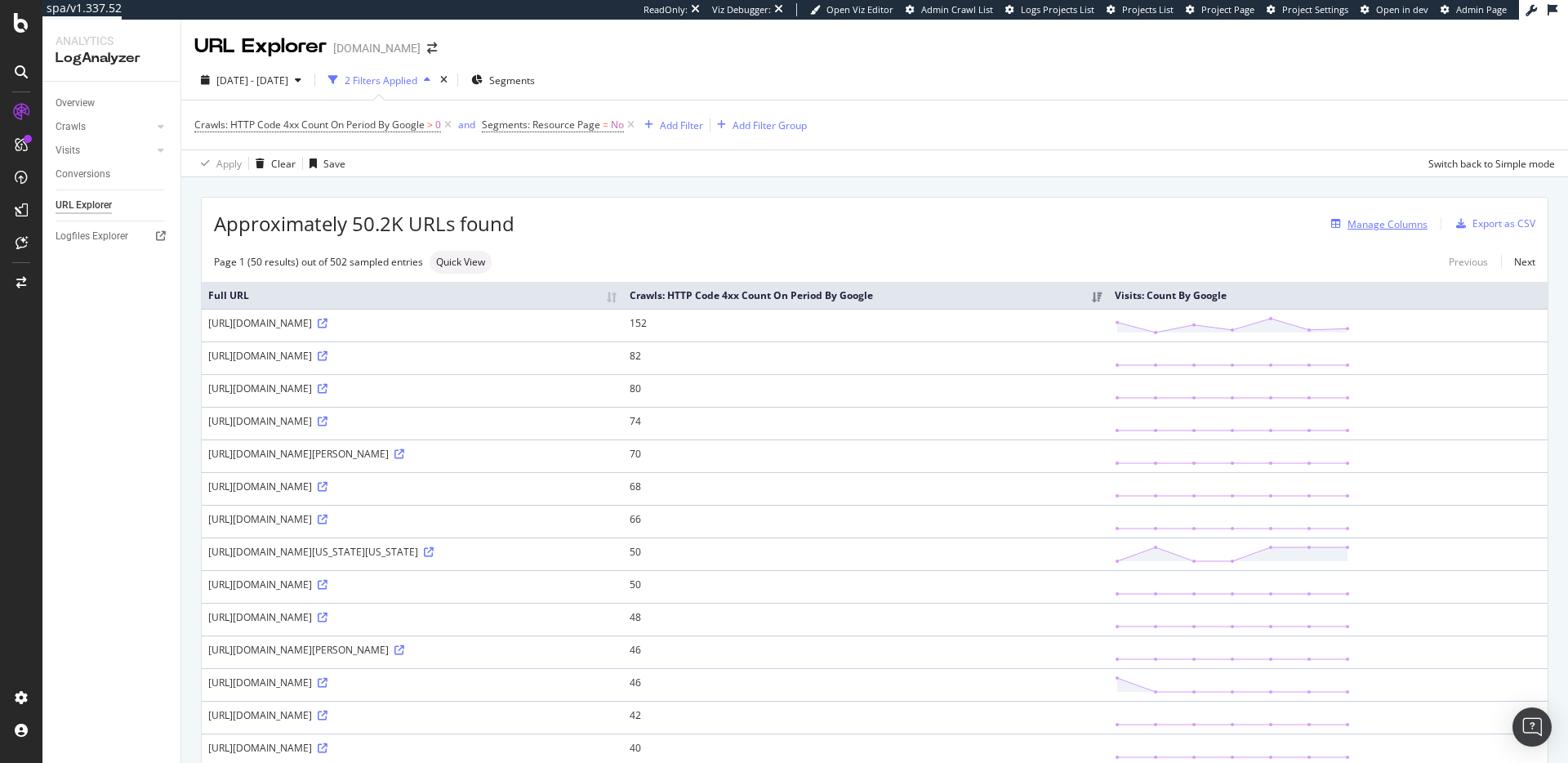
click at [1393, 225] on div "Manage Columns" at bounding box center [1388, 224] width 80 height 14
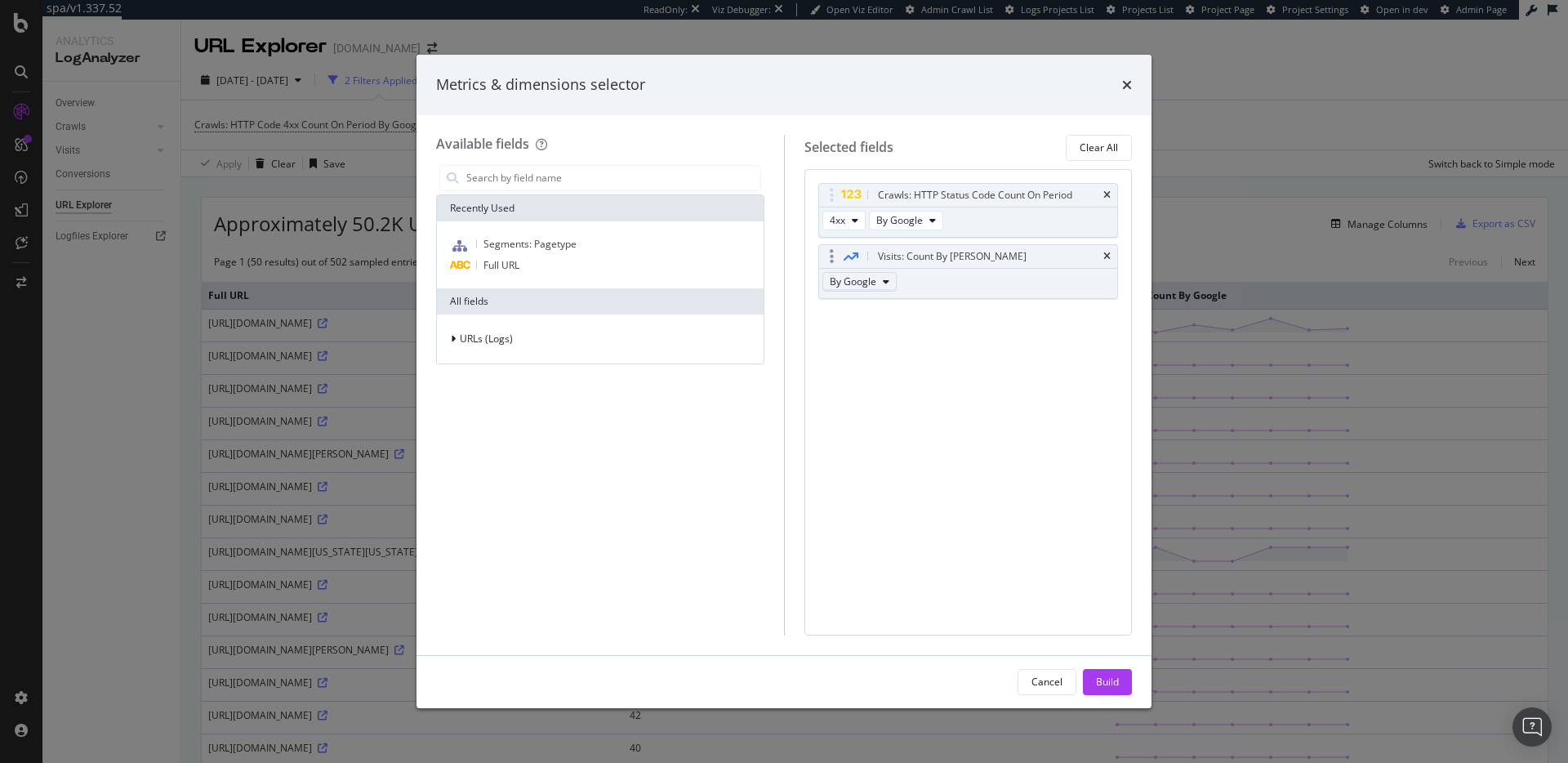
click at [874, 278] on span "By Google" at bounding box center [853, 281] width 46 height 14
click at [1107, 254] on icon "times" at bounding box center [1107, 257] width 7 height 10
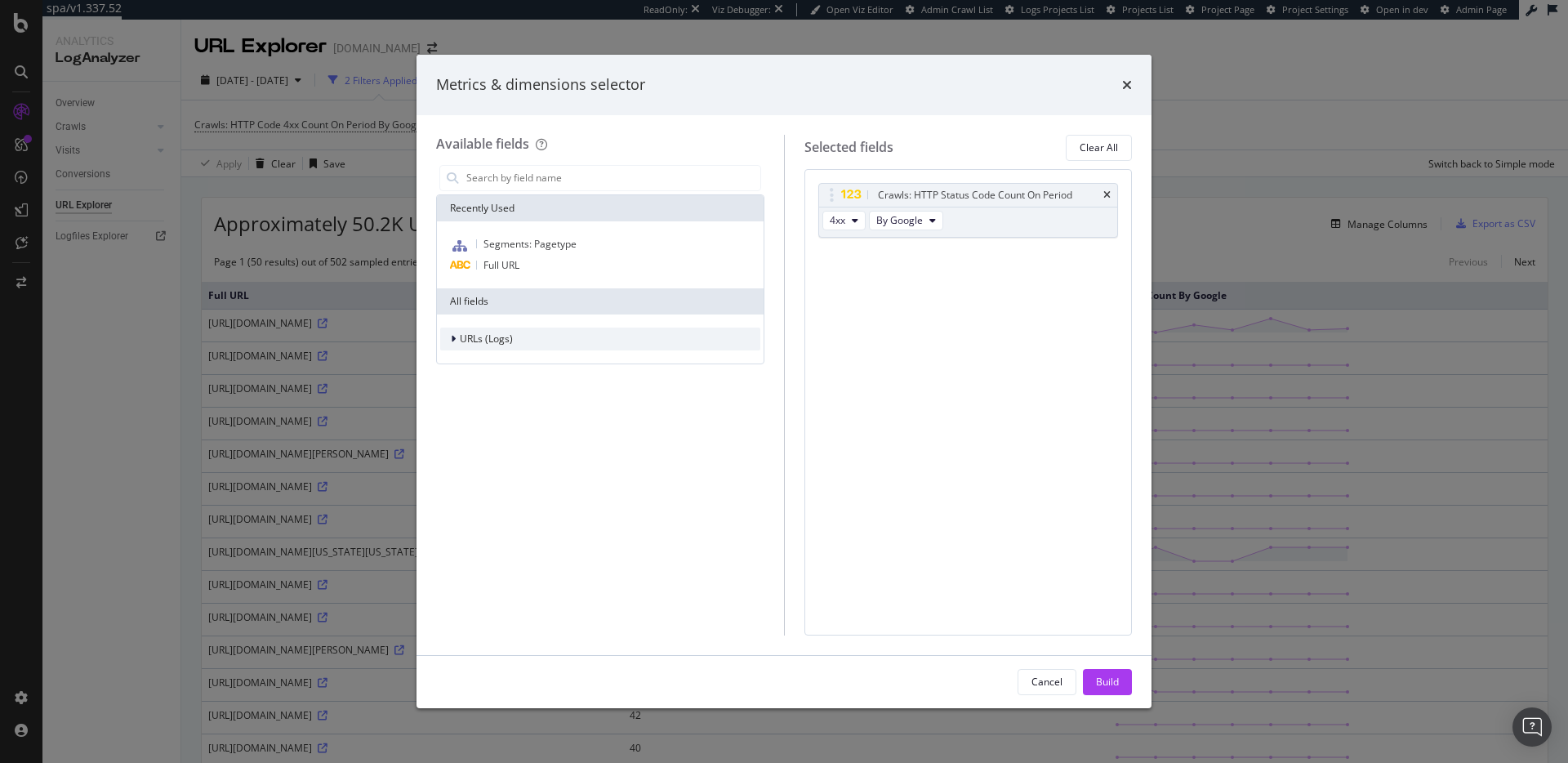
click at [496, 338] on span "URLs (Logs)" at bounding box center [487, 338] width 53 height 14
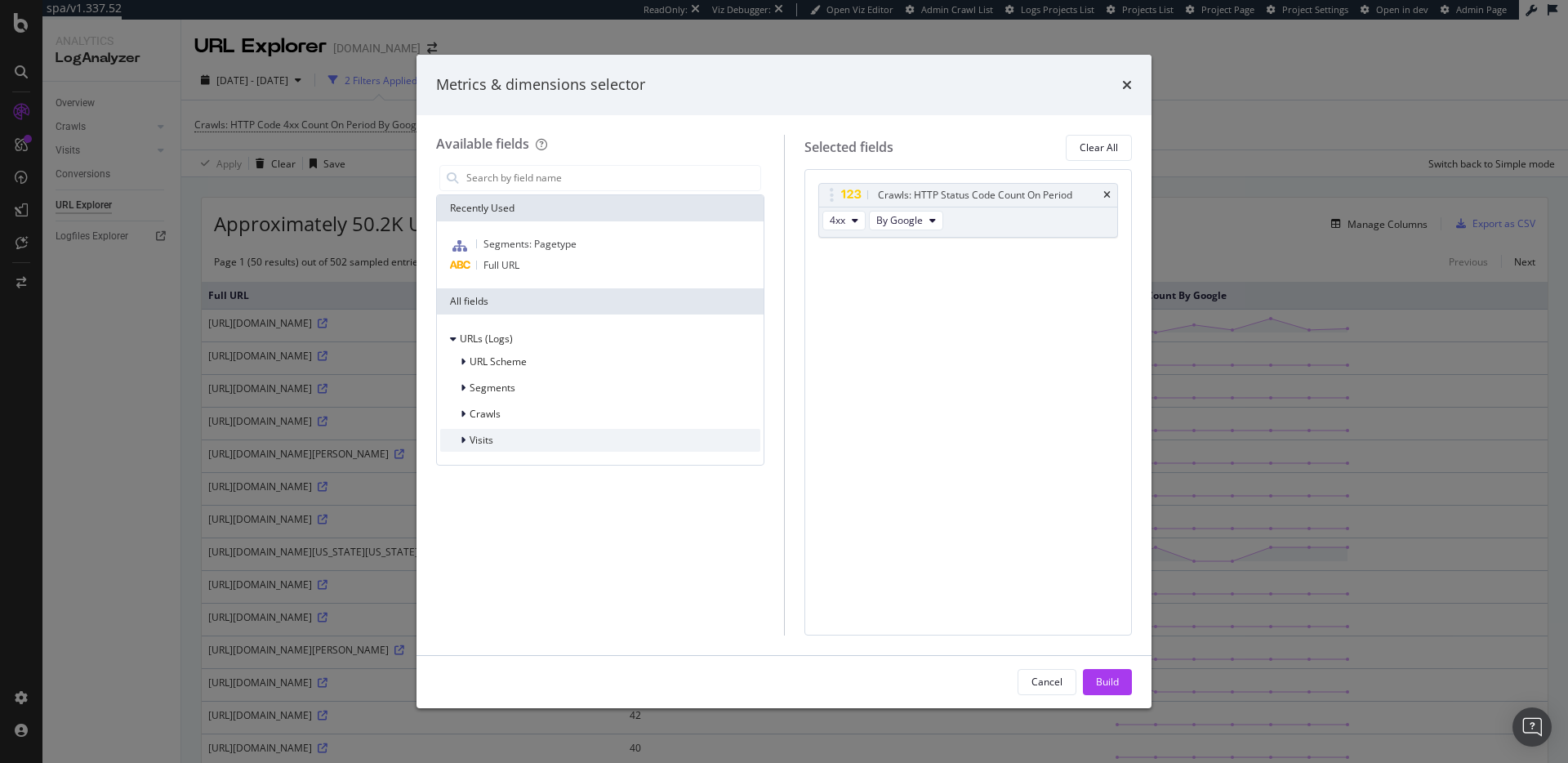
click at [554, 434] on div "Visits" at bounding box center [601, 440] width 321 height 23
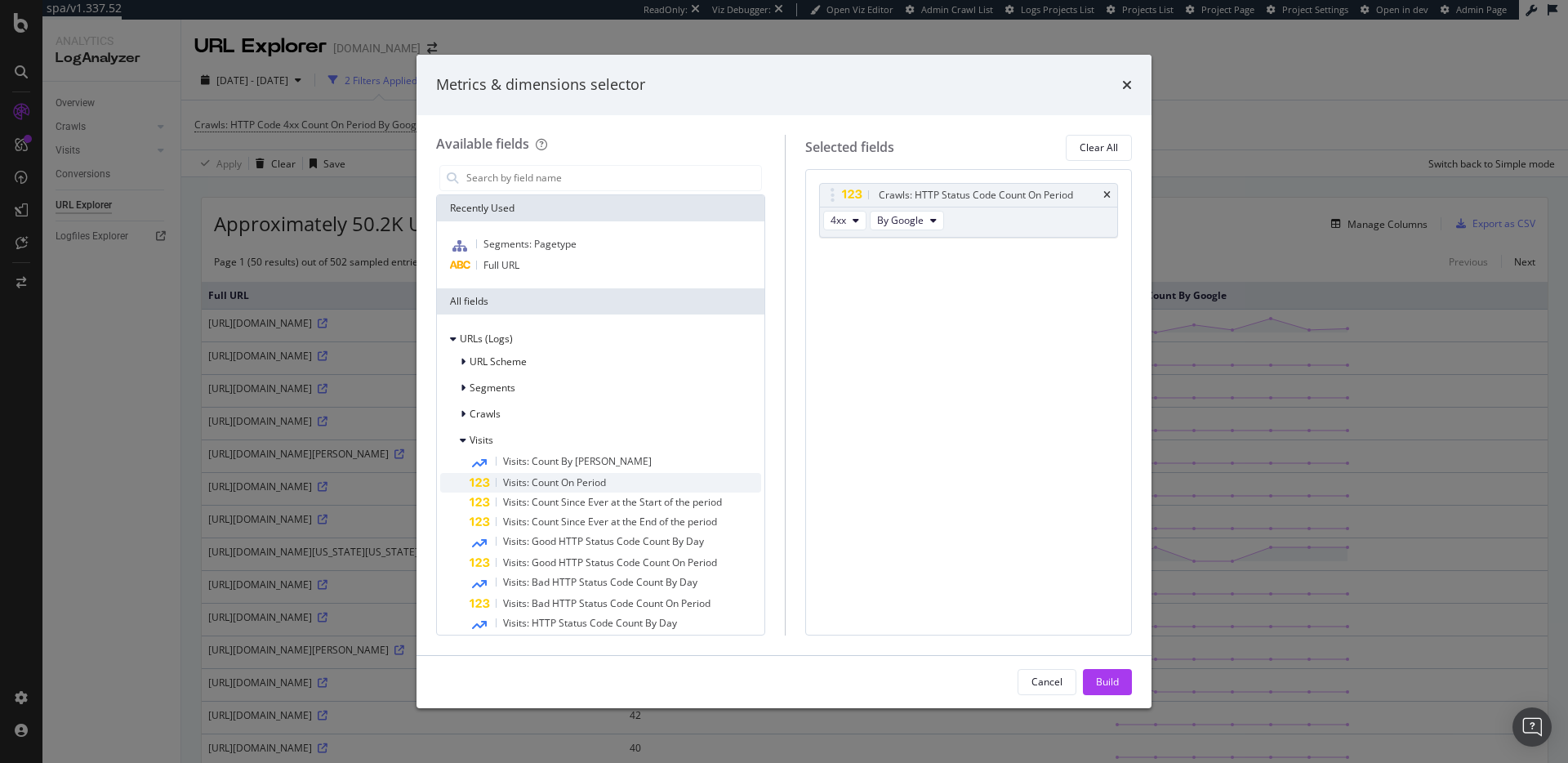
click at [569, 476] on span "Visits: Count On Period" at bounding box center [554, 481] width 103 height 14
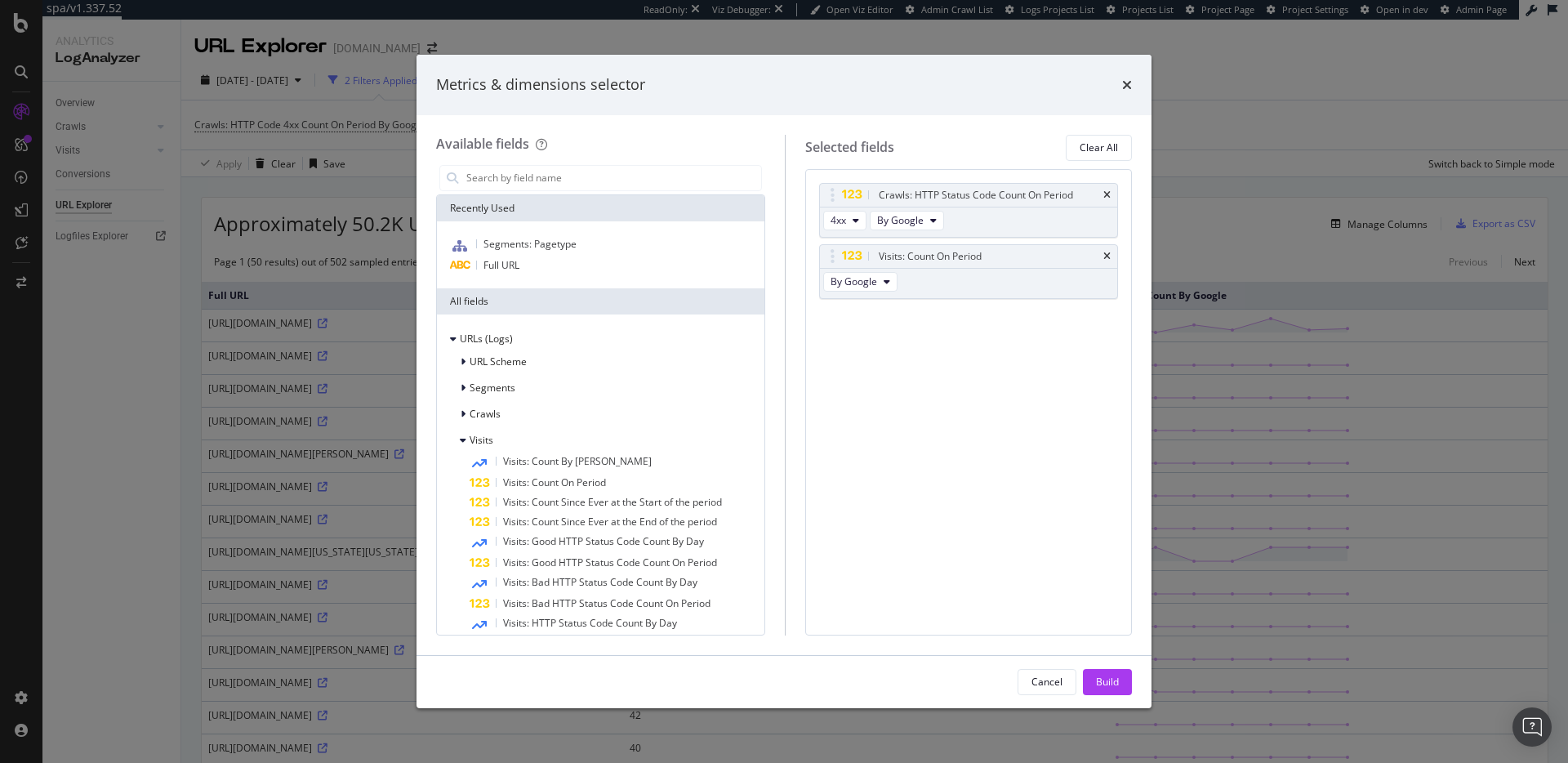
click at [1114, 675] on div "Build" at bounding box center [1108, 681] width 23 height 14
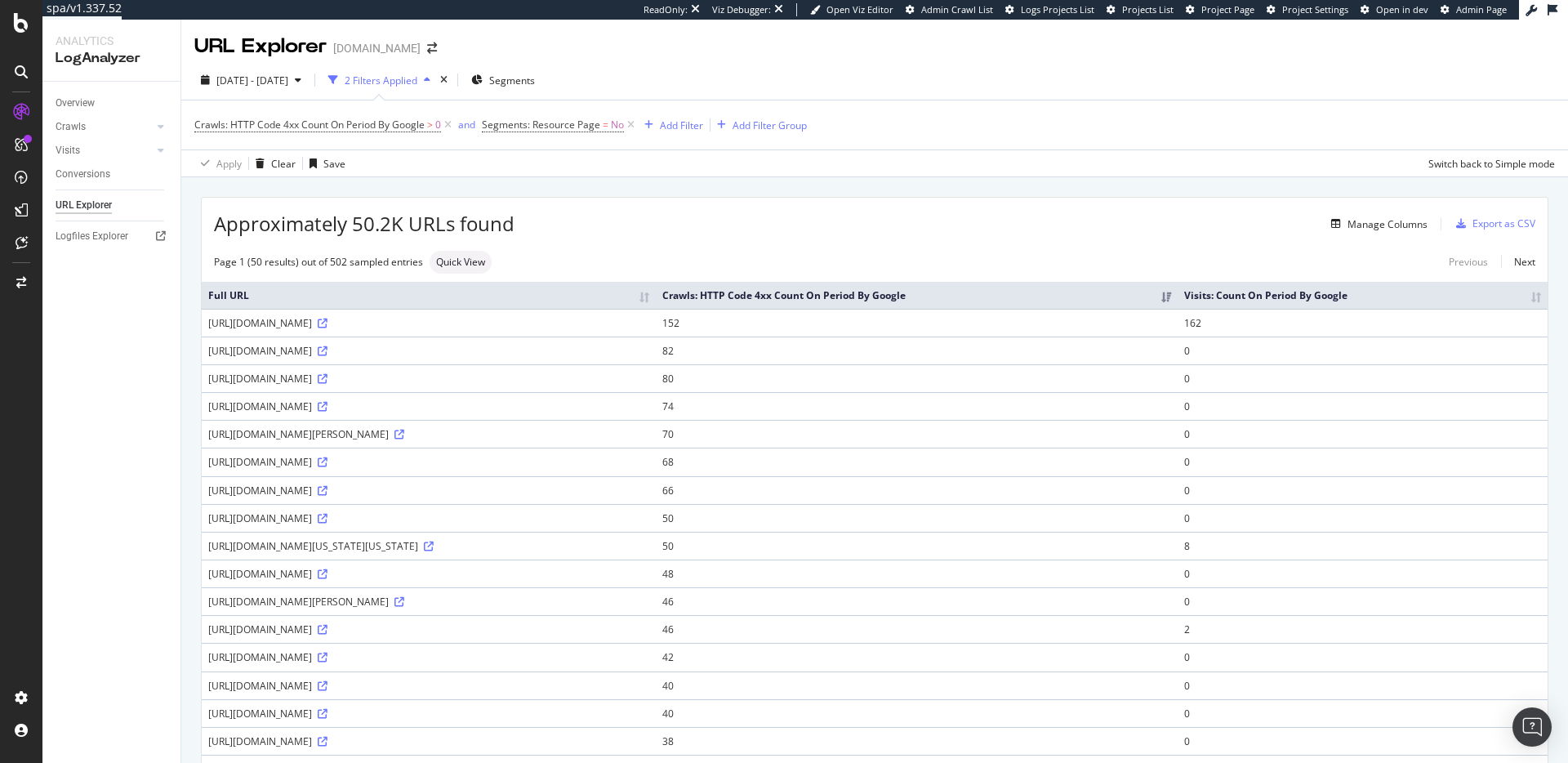
click at [1376, 291] on th "Visits: Count On Period By Google" at bounding box center [1363, 295] width 370 height 27
click at [1542, 300] on th "Visits: Count On Period By Google" at bounding box center [1369, 295] width 358 height 27
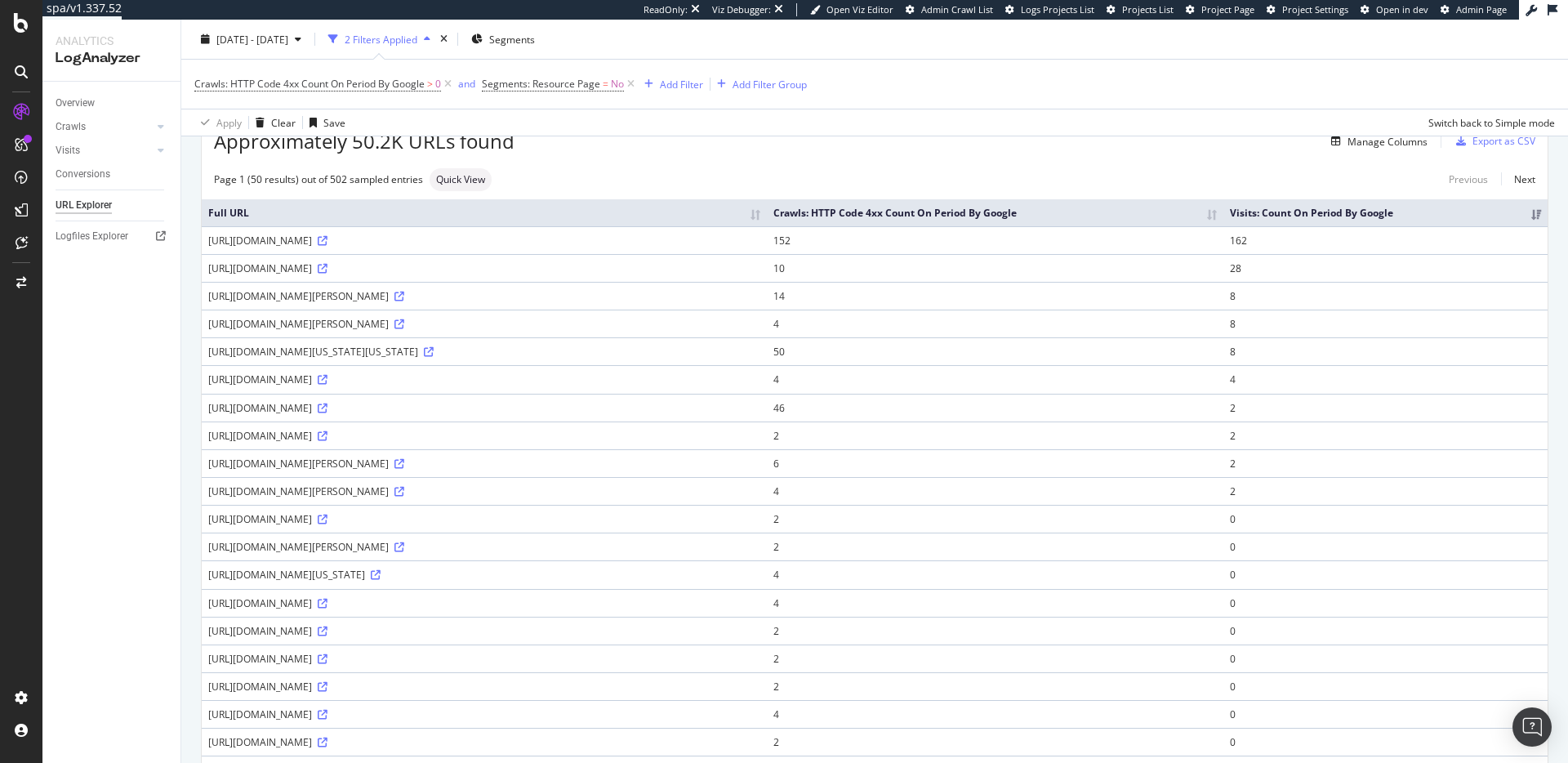
scroll to position [65, 0]
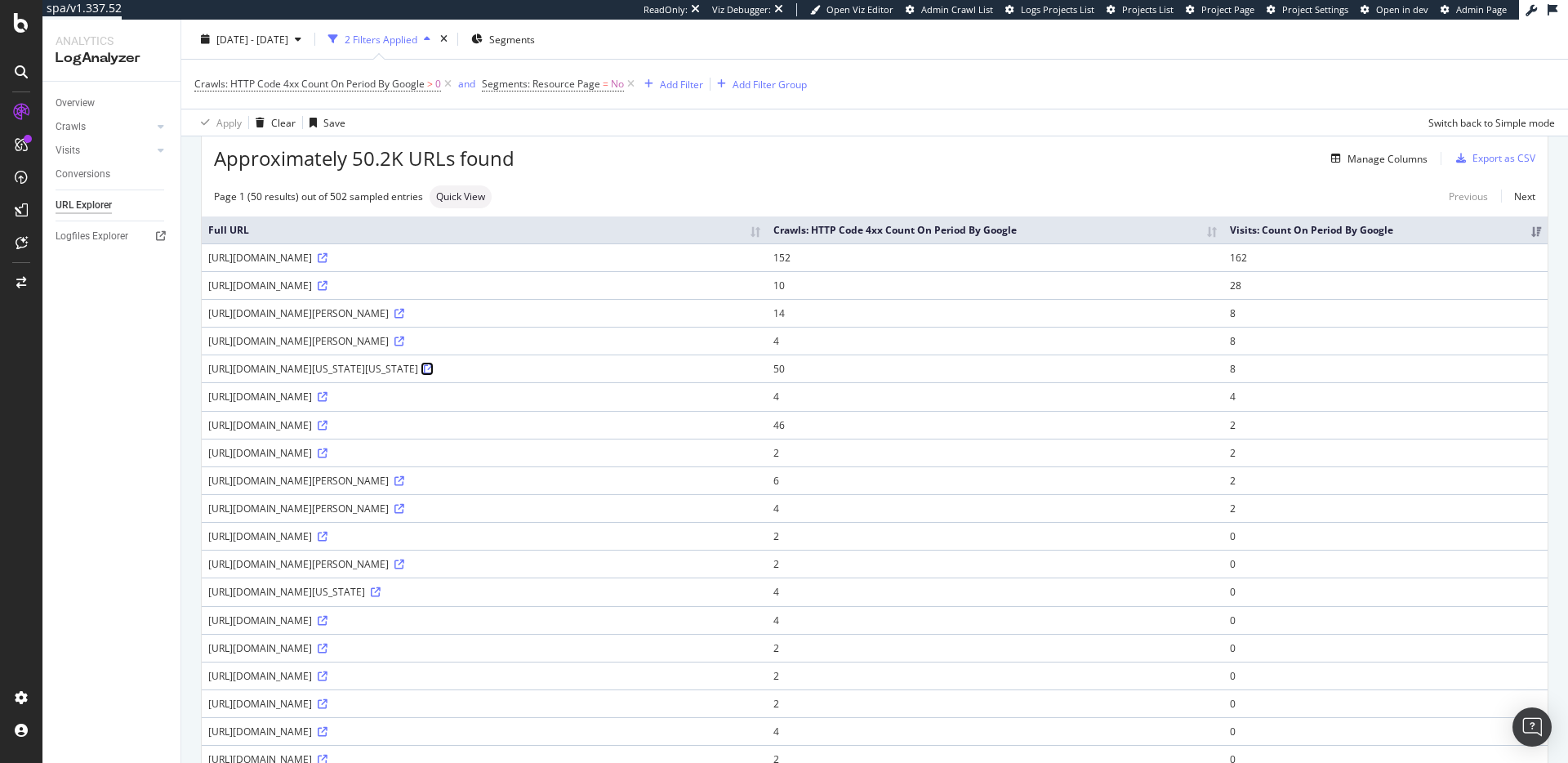
click at [434, 371] on icon at bounding box center [429, 369] width 10 height 10
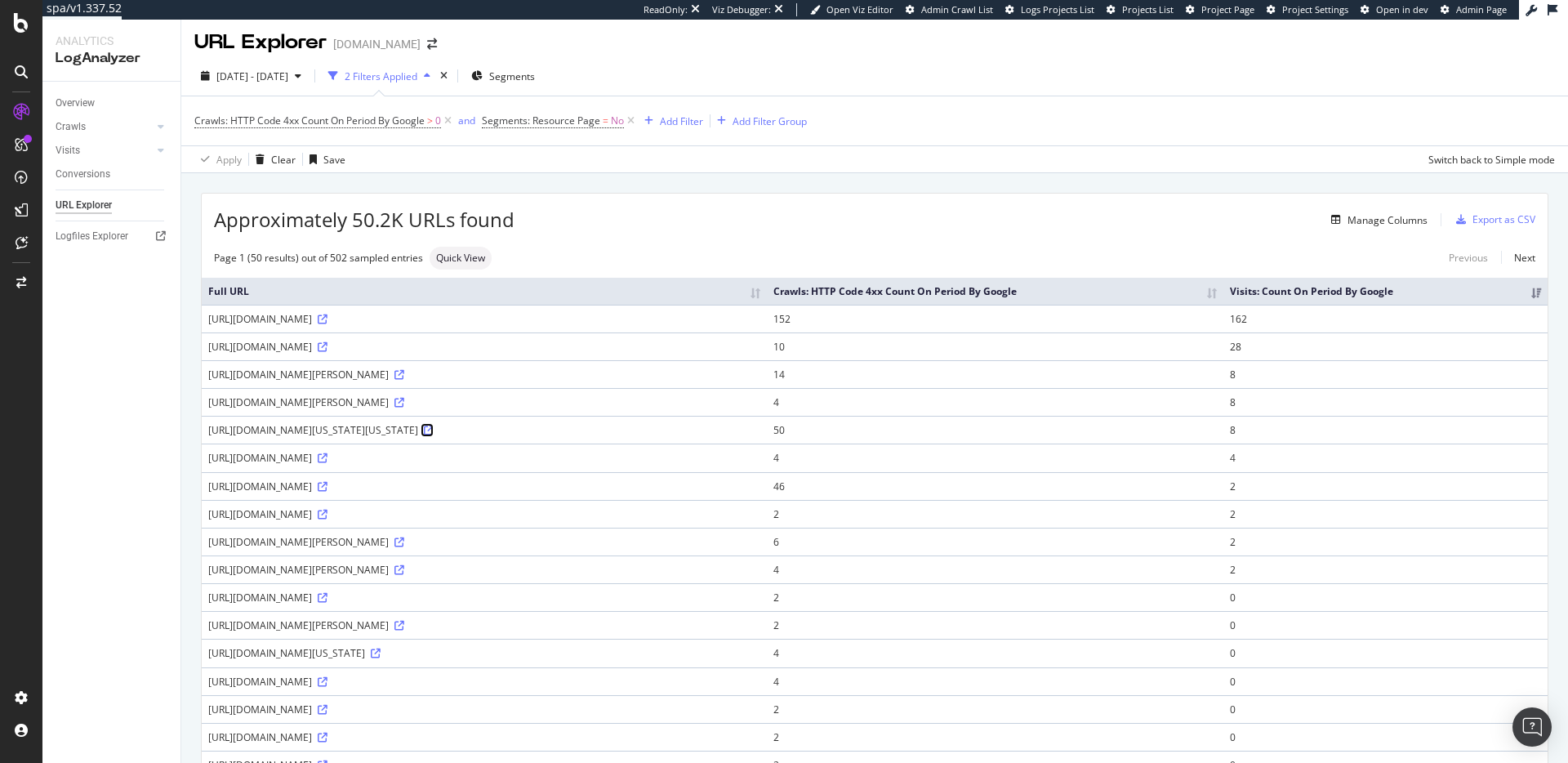
scroll to position [0, 0]
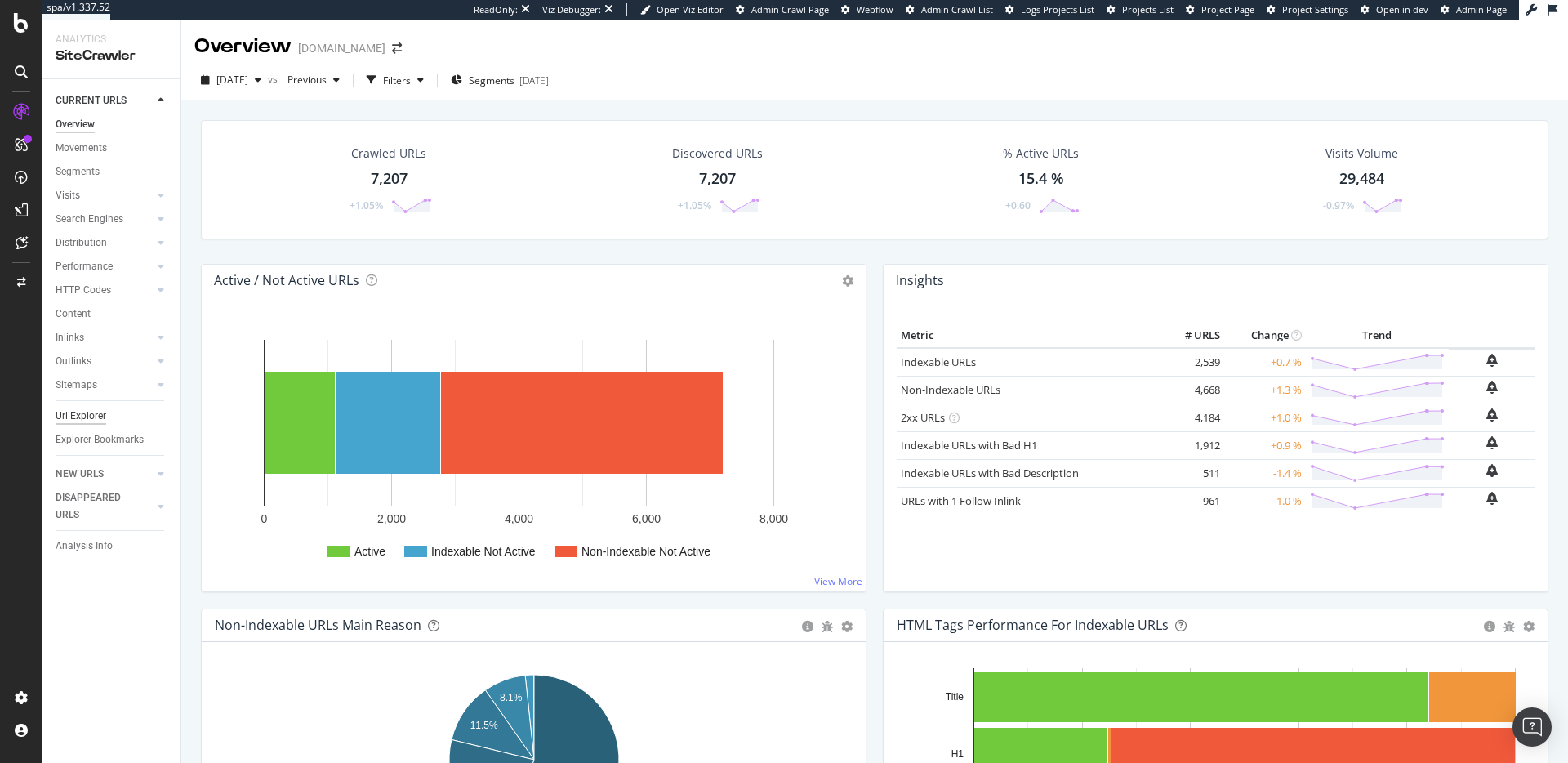
click at [93, 416] on div "Url Explorer" at bounding box center [80, 415] width 50 height 17
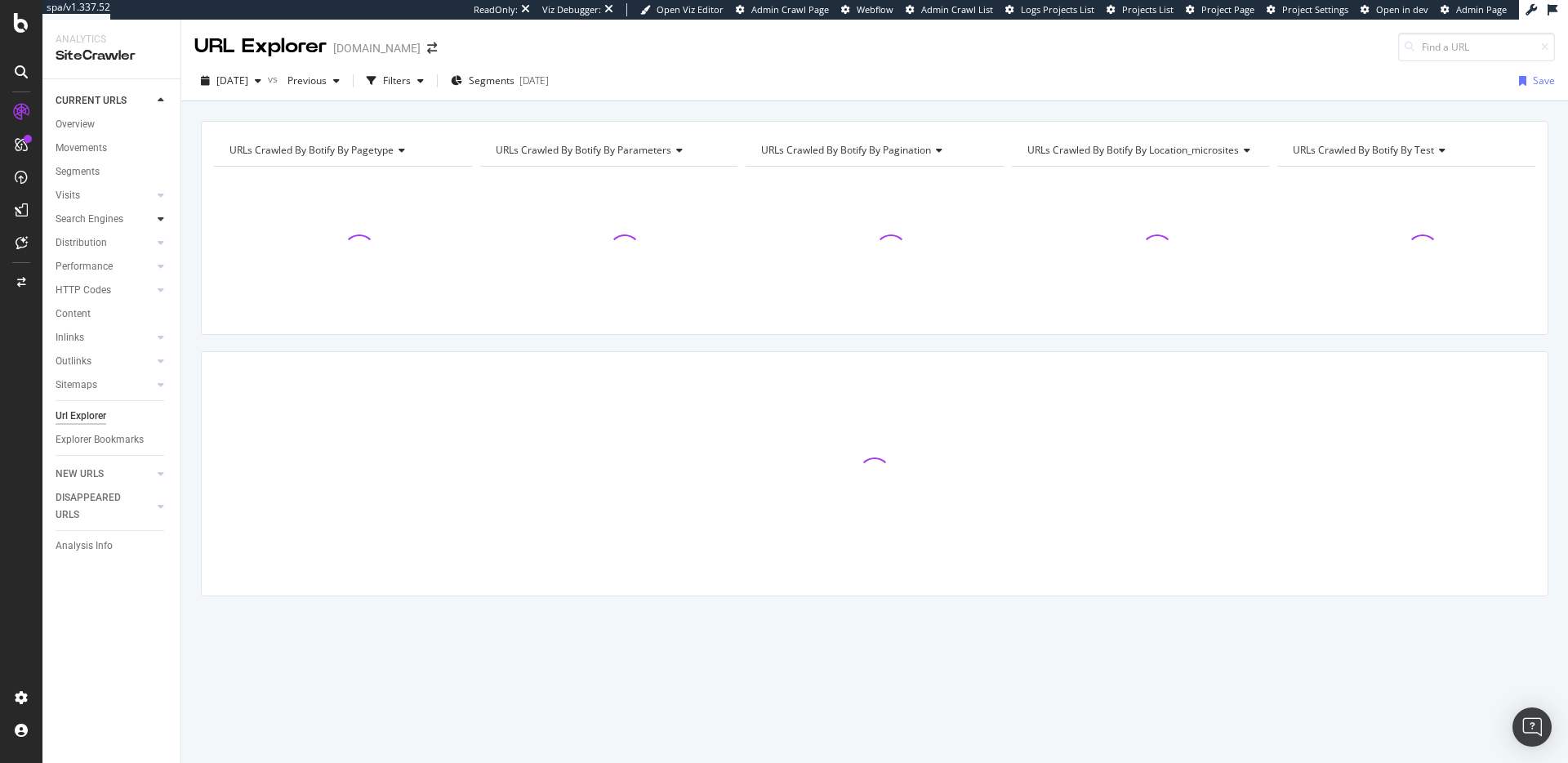
click at [160, 221] on icon at bounding box center [161, 219] width 7 height 10
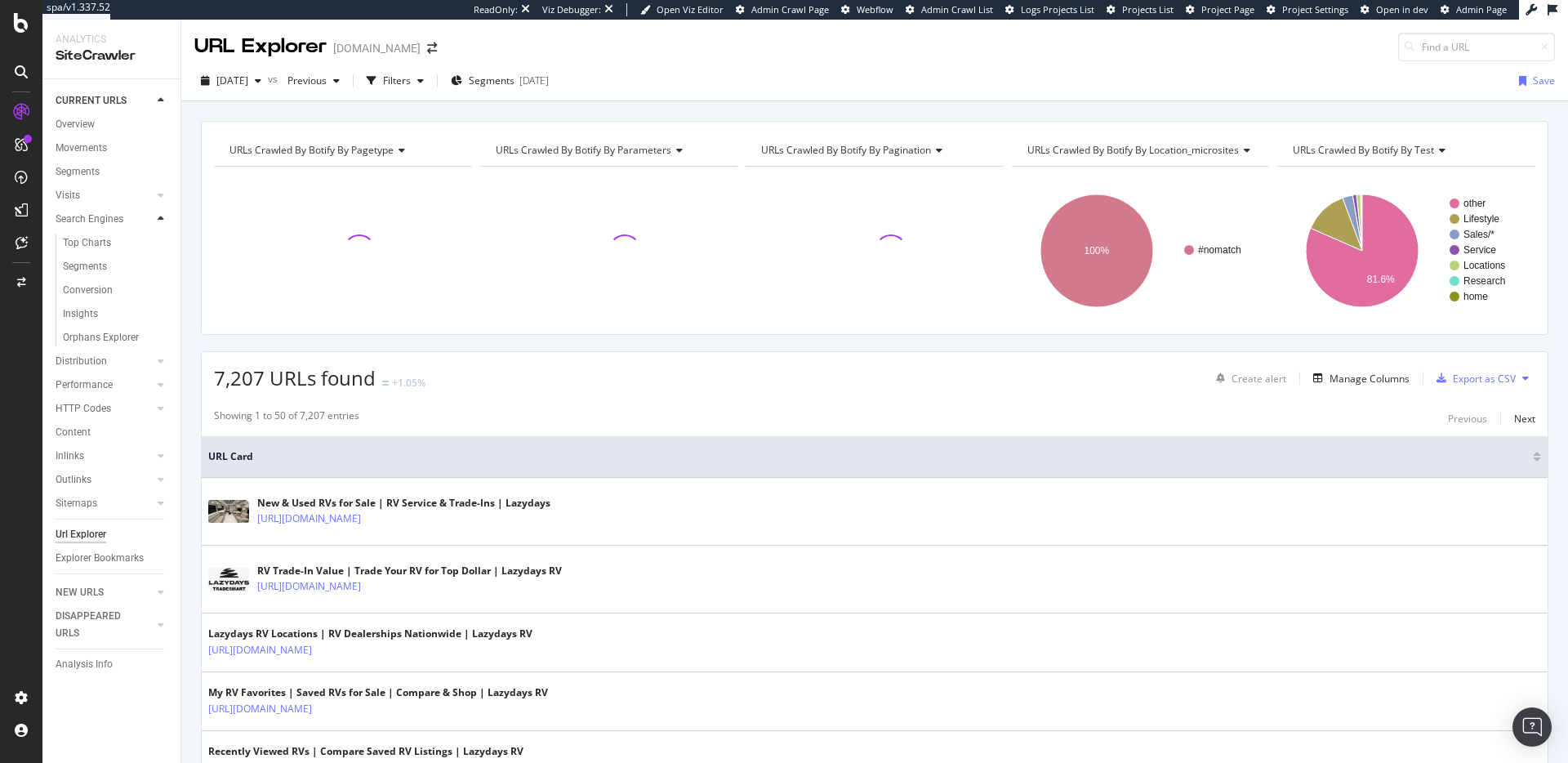
click at [164, 220] on div at bounding box center [161, 219] width 17 height 17
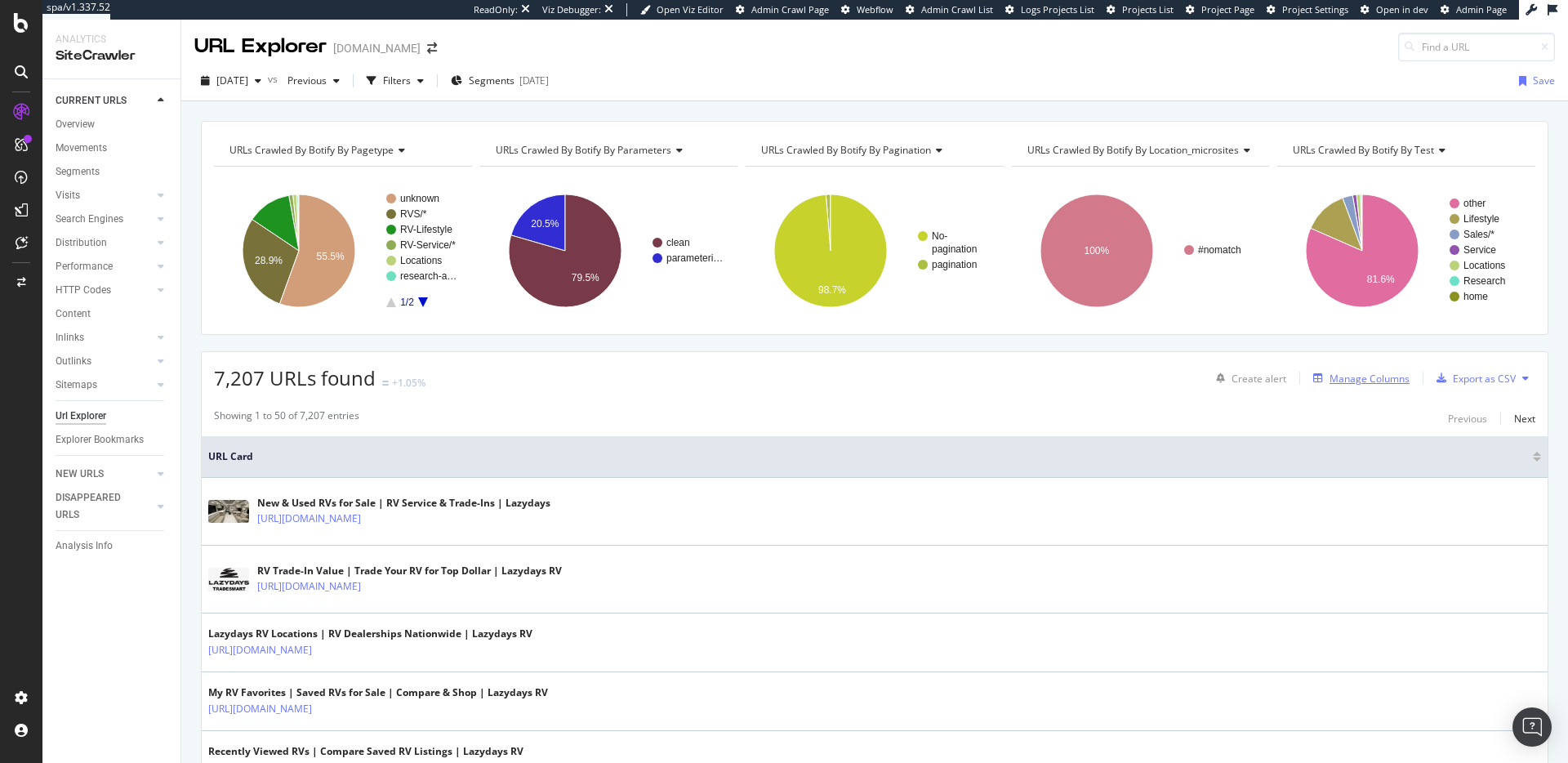
click at [1357, 382] on div "Manage Columns" at bounding box center [1370, 378] width 80 height 14
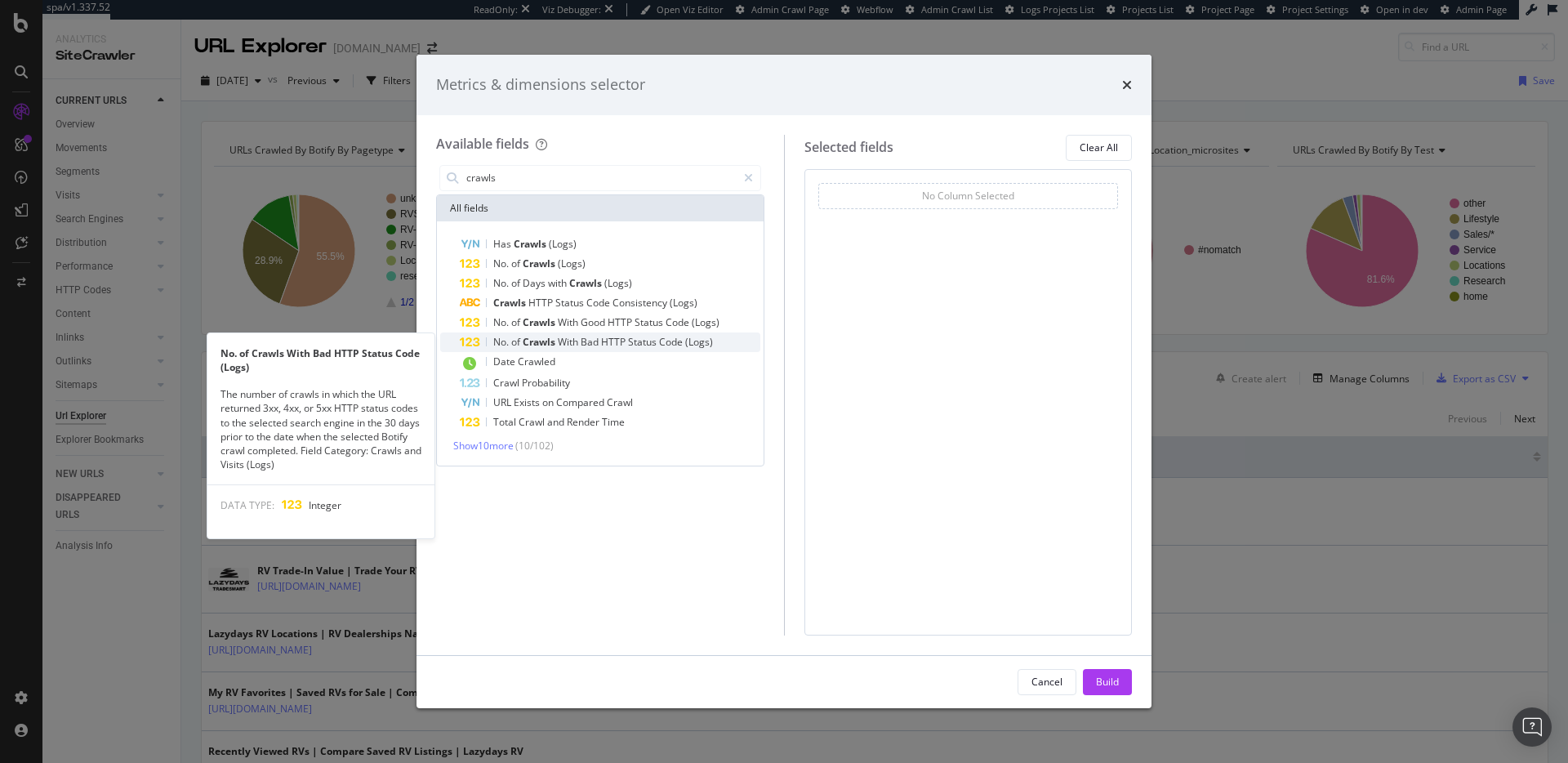
type input "crawls"
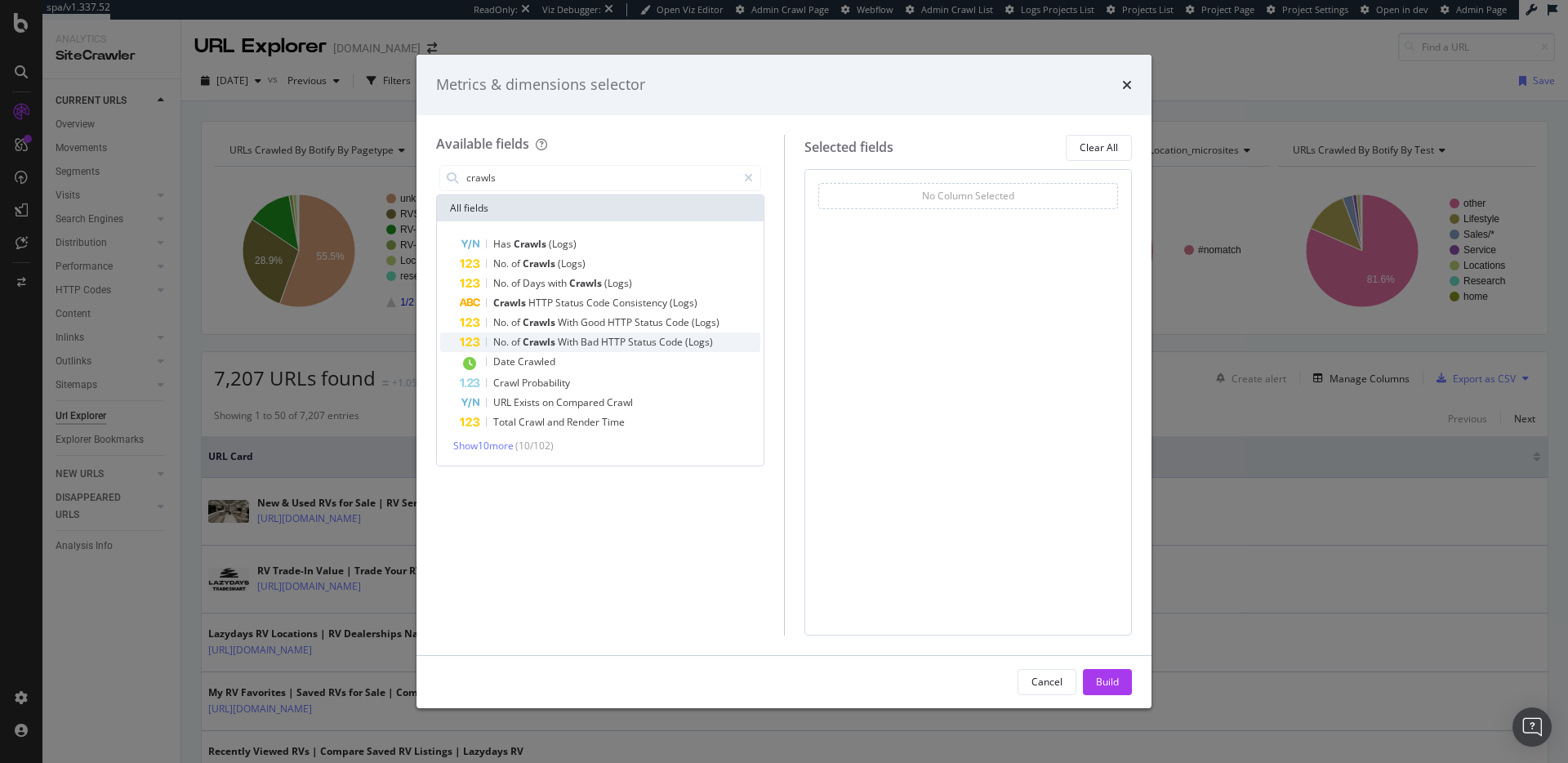
click at [636, 339] on span "Status" at bounding box center [644, 341] width 31 height 14
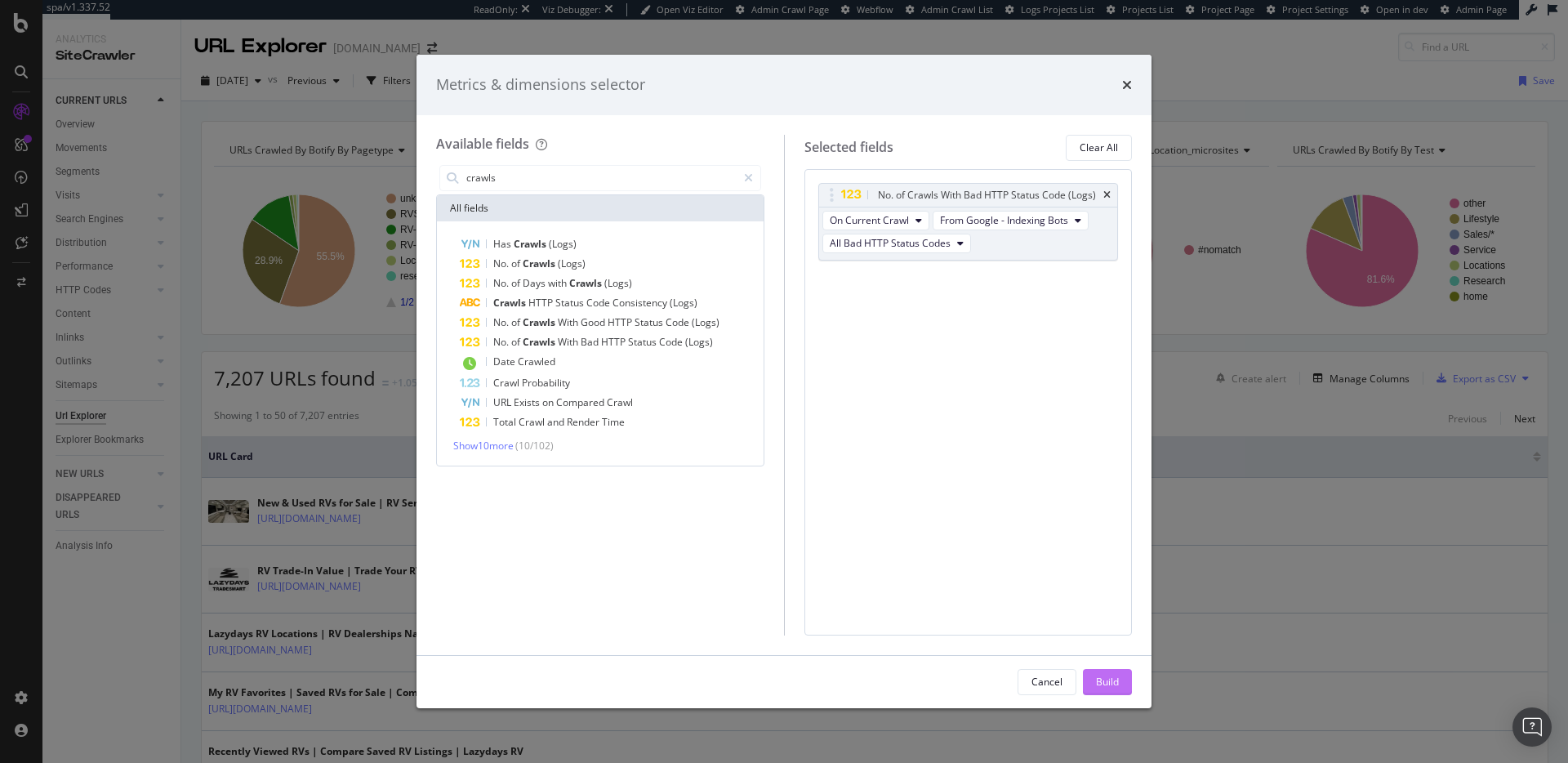
click at [1101, 686] on div "Build" at bounding box center [1108, 681] width 23 height 14
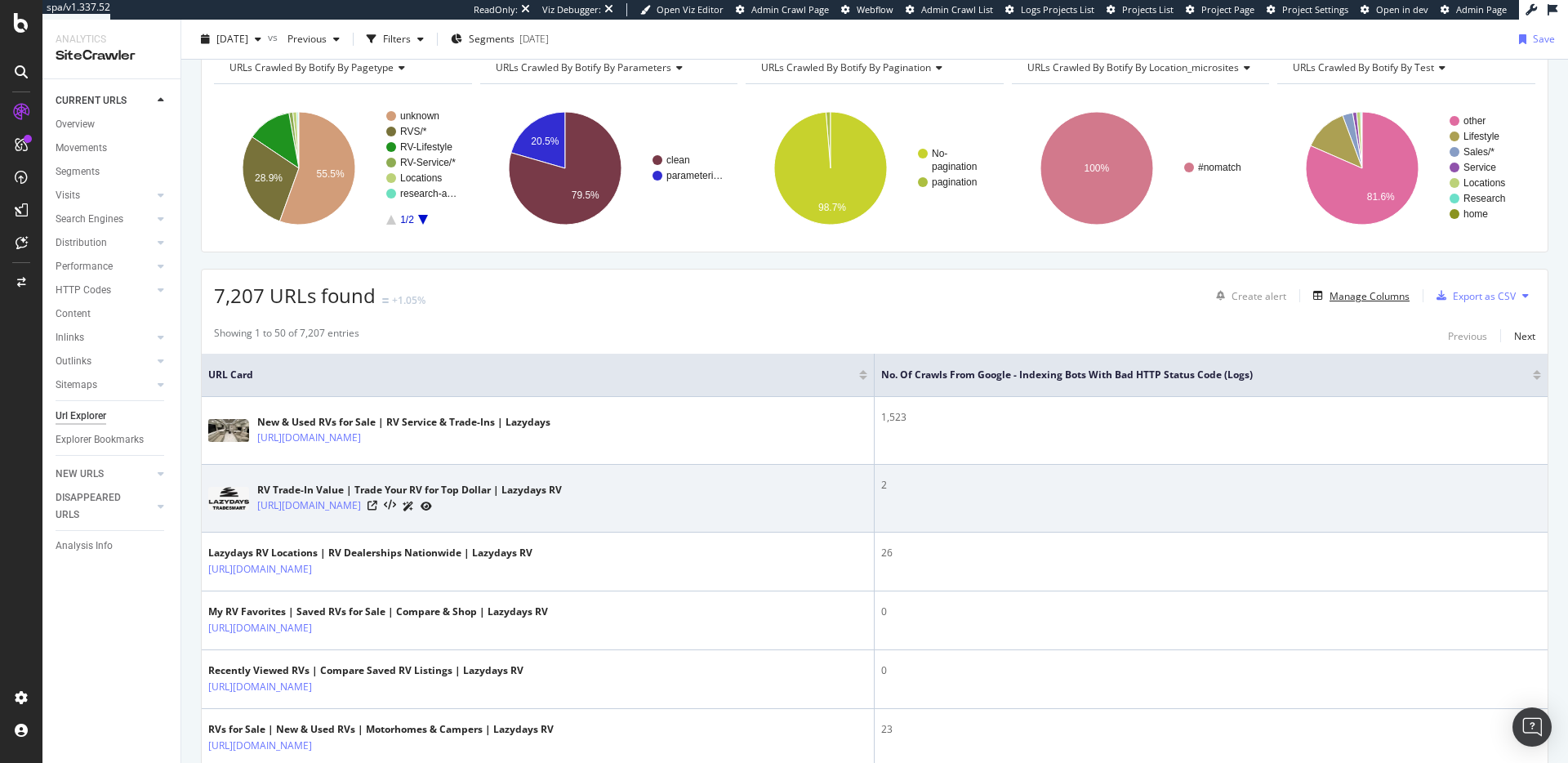
scroll to position [101, 0]
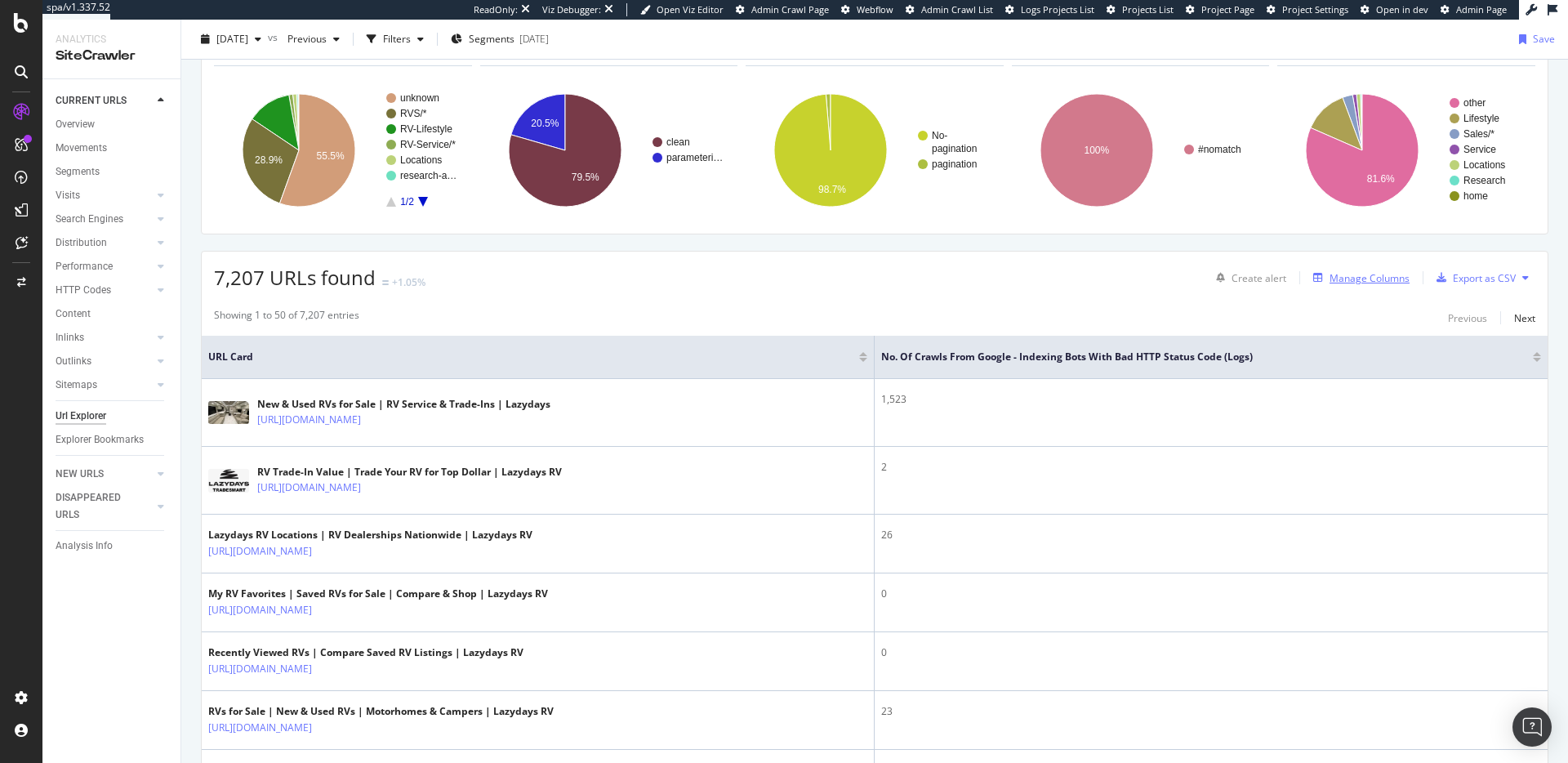
click at [1358, 282] on div "Manage Columns" at bounding box center [1370, 277] width 80 height 14
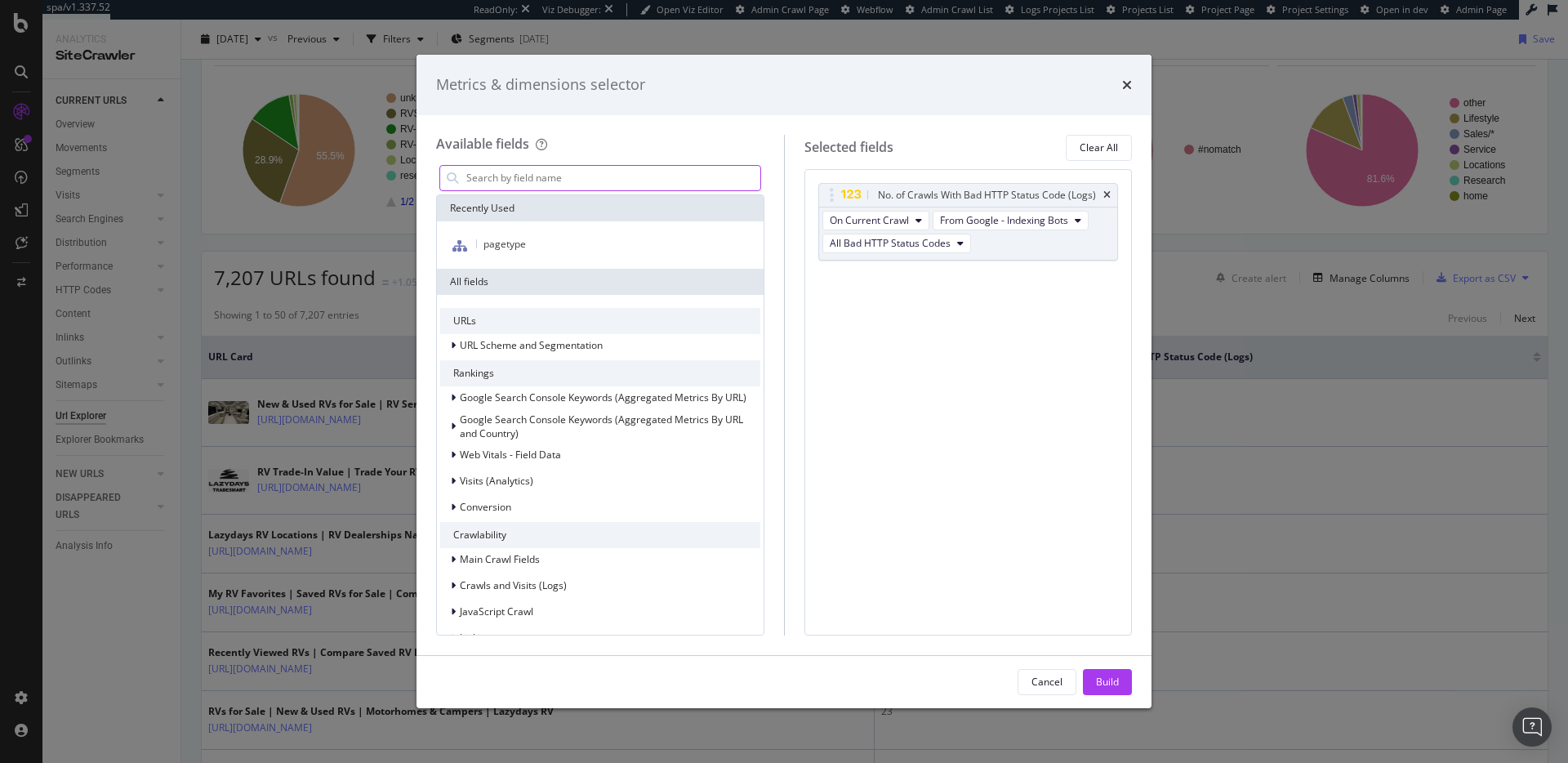
click at [697, 173] on input "modal" at bounding box center [613, 178] width 296 height 25
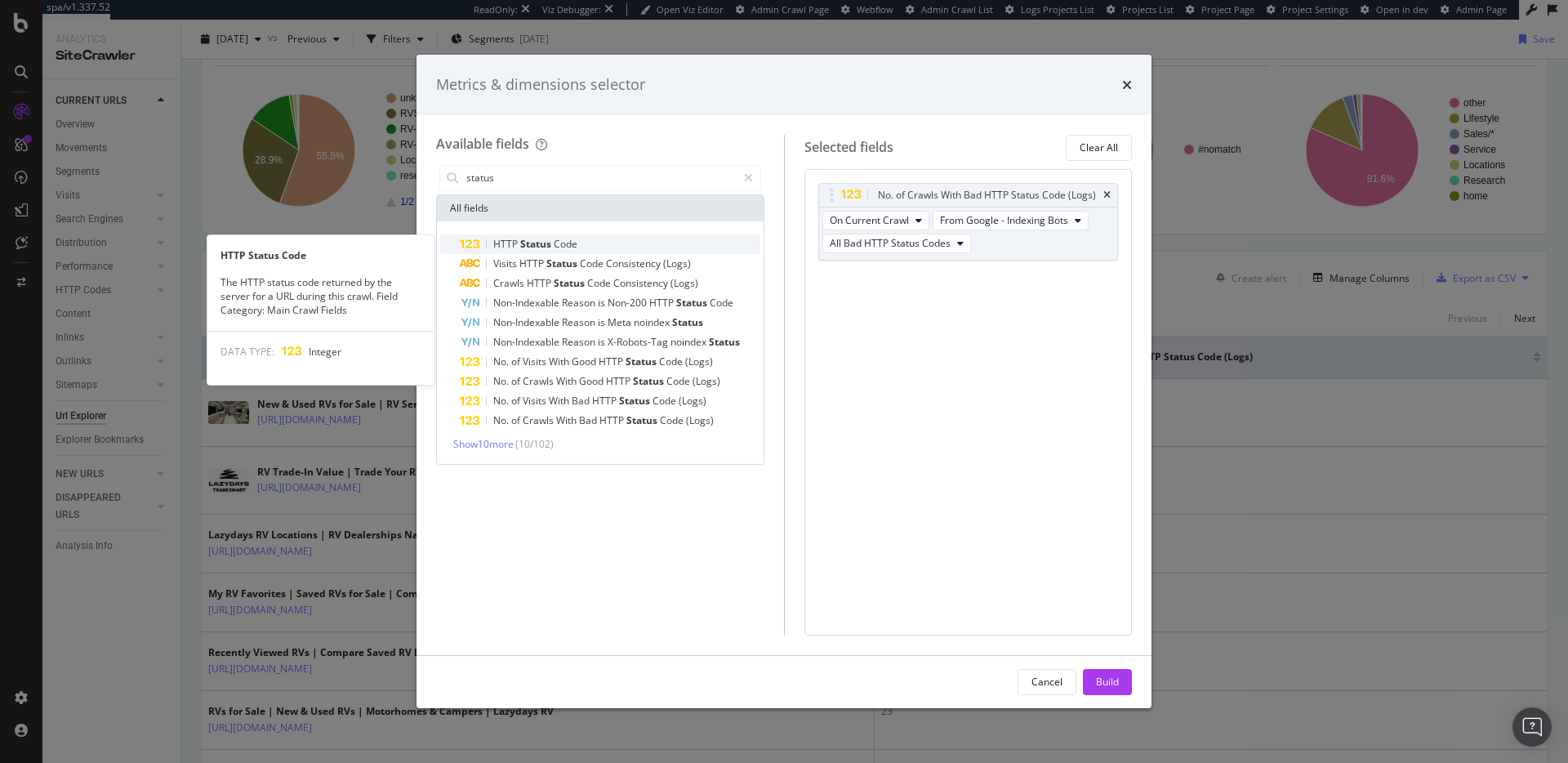
type input "status"
click at [671, 237] on div "HTTP Status Code" at bounding box center [611, 244] width 301 height 20
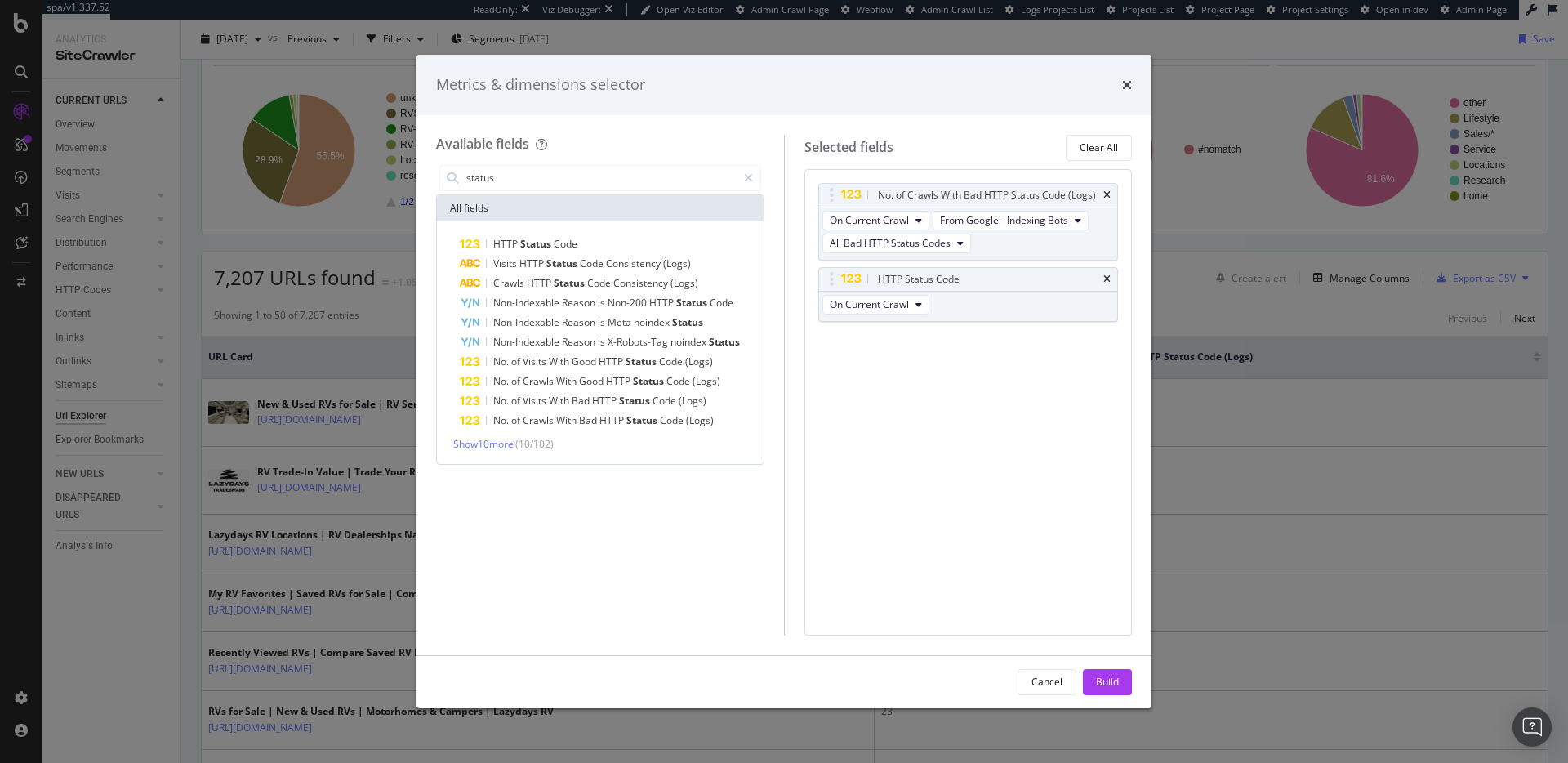
click at [1114, 676] on div "Build" at bounding box center [1108, 681] width 23 height 14
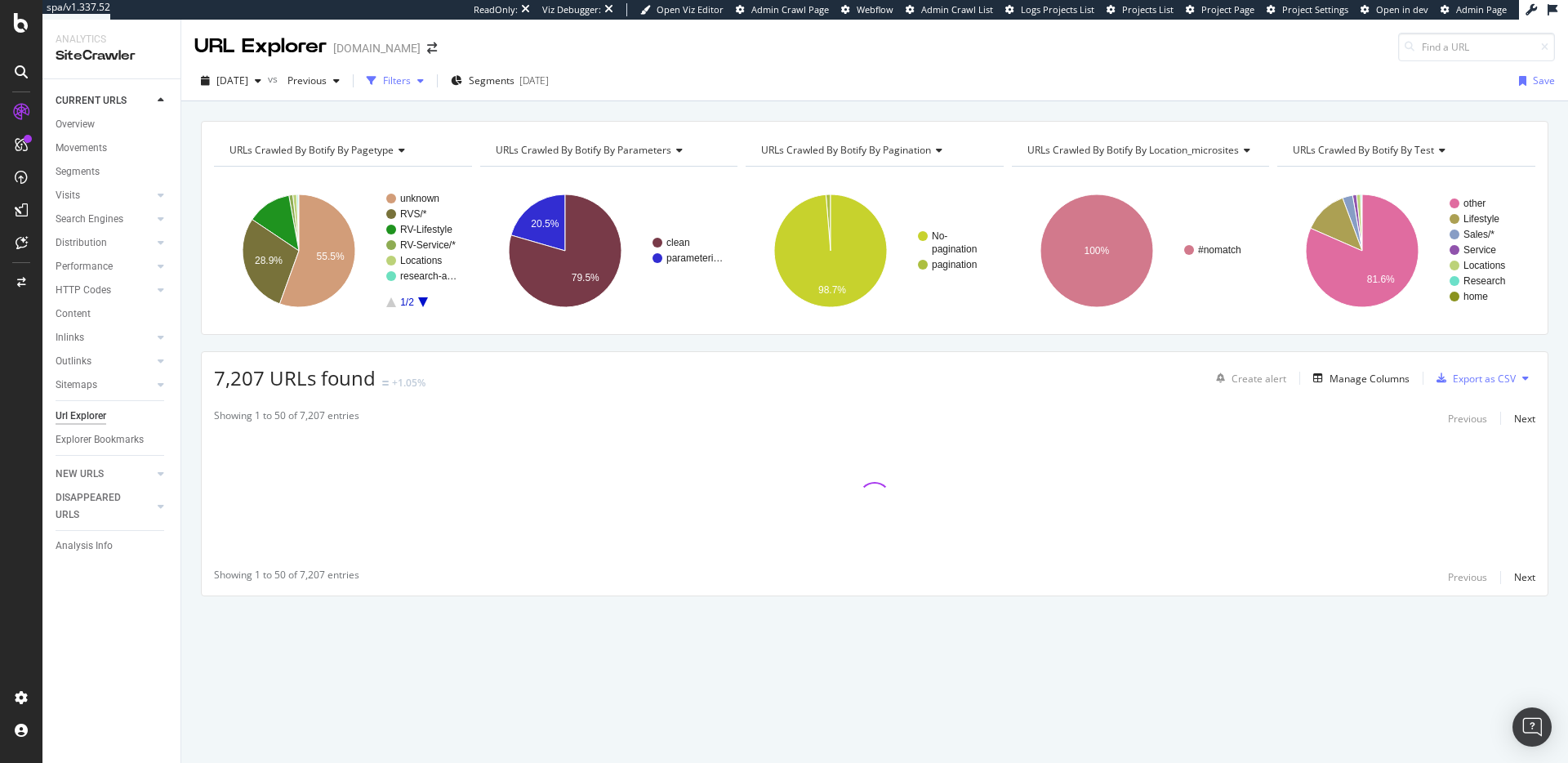
click at [411, 83] on div "Filters" at bounding box center [397, 80] width 28 height 14
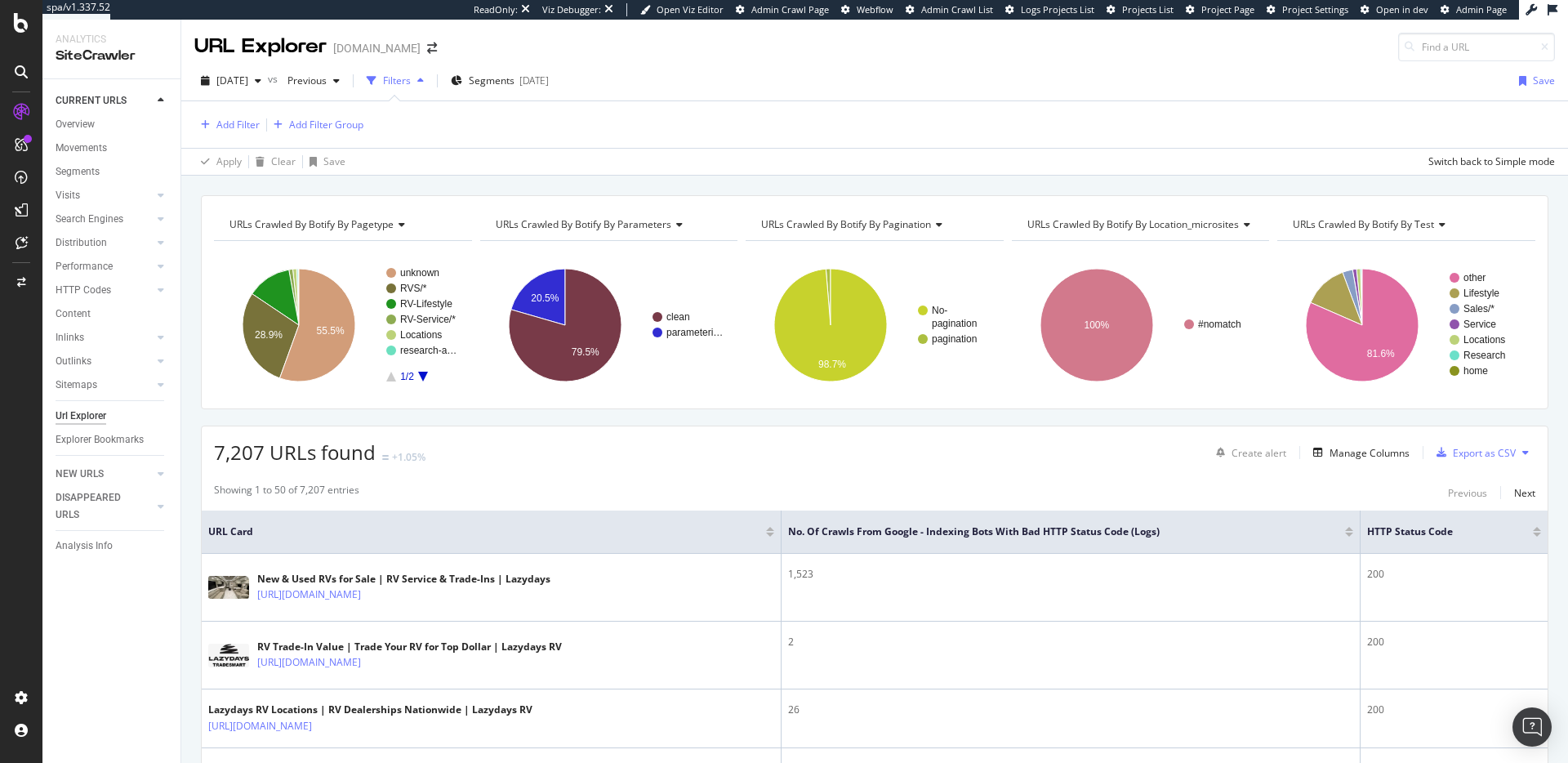
click at [773, 82] on div "2025 Sep. 27th vs Previous Filters Segments 2025-08-05 Save" at bounding box center [875, 84] width 1387 height 33
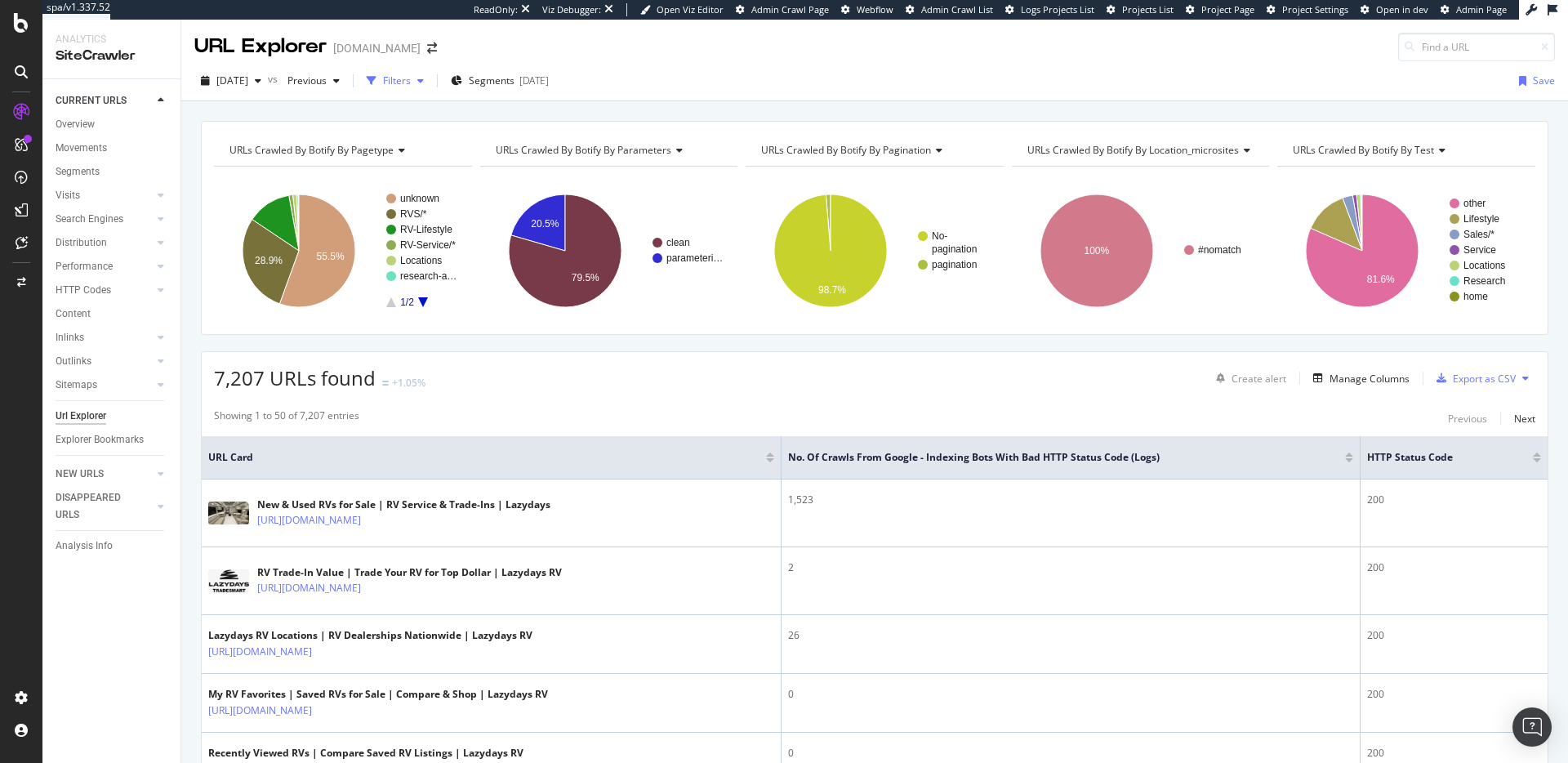
click at [383, 81] on div "button" at bounding box center [372, 81] width 23 height 23
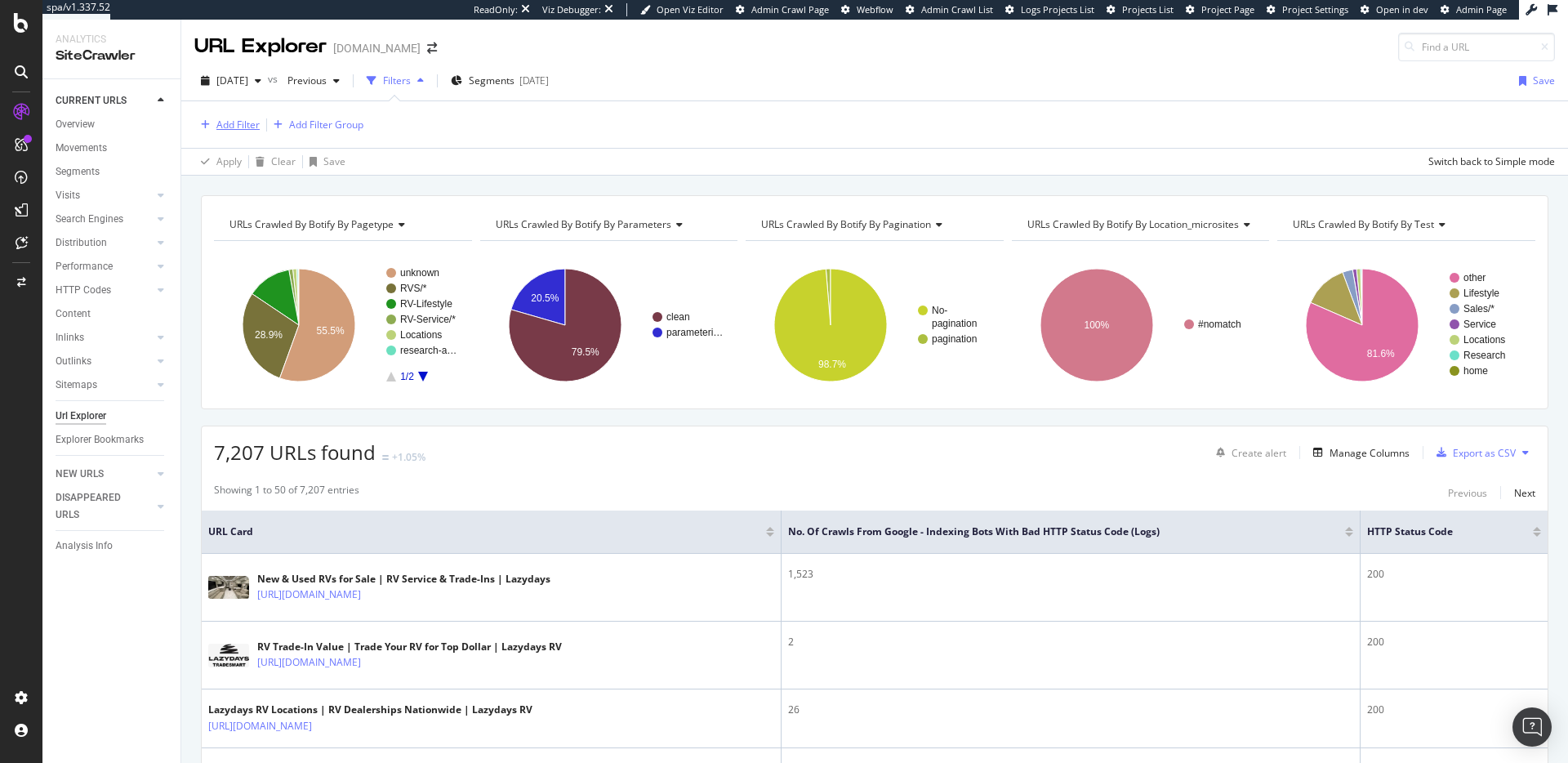
click at [230, 124] on div "Add Filter" at bounding box center [238, 124] width 43 height 14
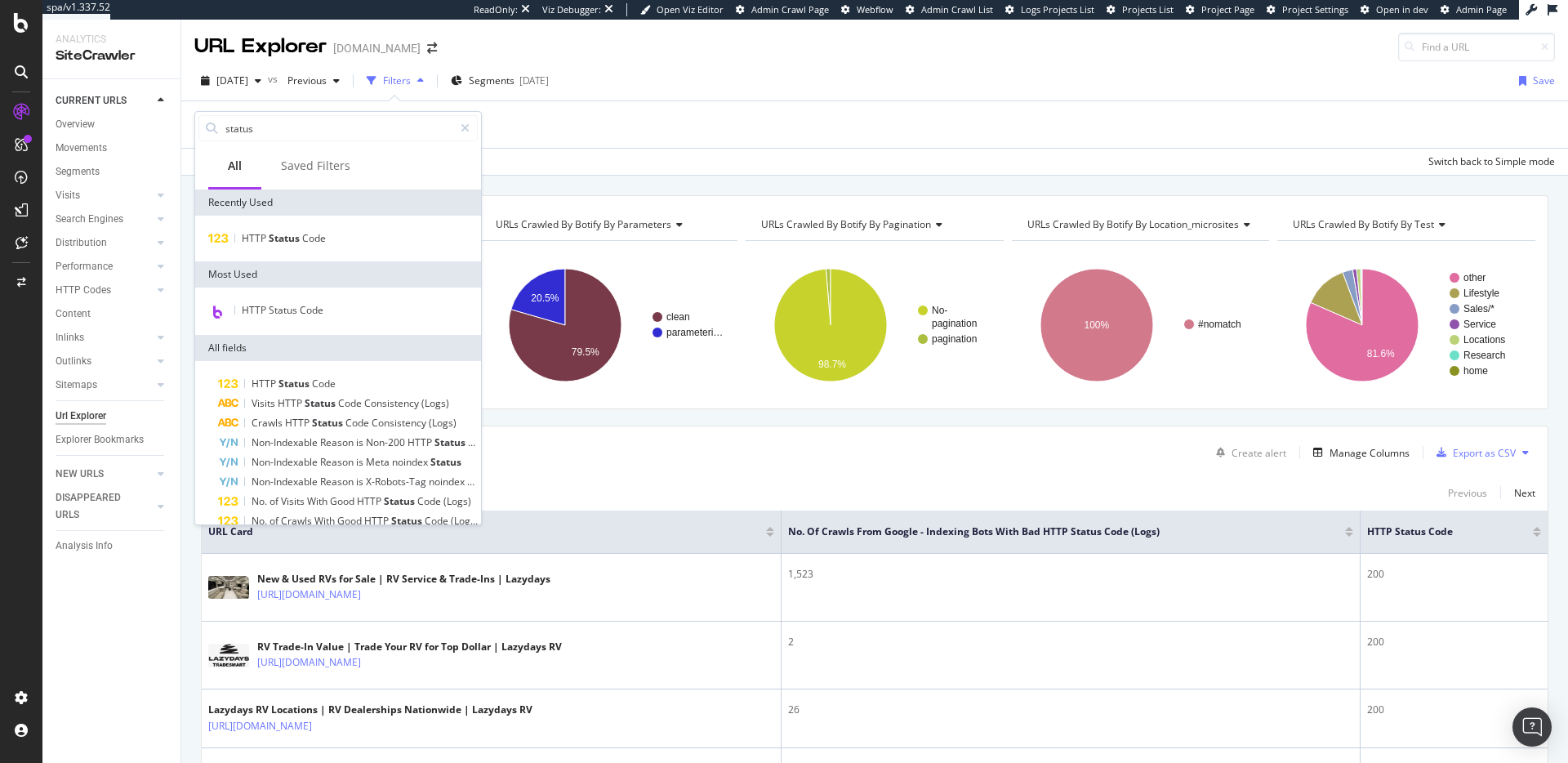
type input "status"
click at [380, 225] on div "HTTP Status Code" at bounding box center [338, 238] width 286 height 45
click at [381, 232] on div "HTTP Status Code" at bounding box center [338, 239] width 279 height 20
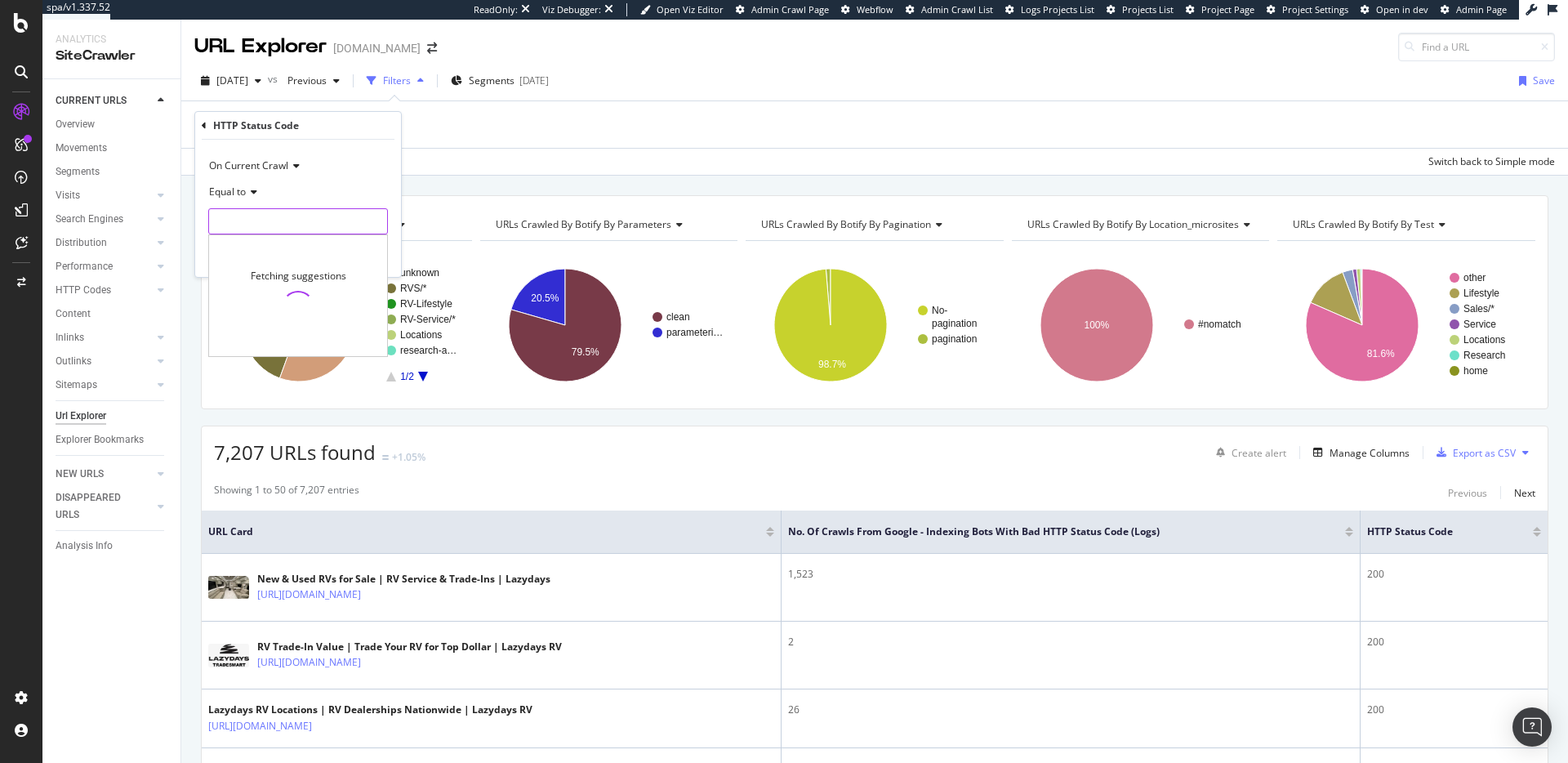
click at [300, 218] on input "number" at bounding box center [298, 221] width 180 height 26
click at [278, 262] on span "301" at bounding box center [273, 260] width 120 height 14
type input "301"
click at [372, 255] on div "Apply" at bounding box center [375, 256] width 26 height 14
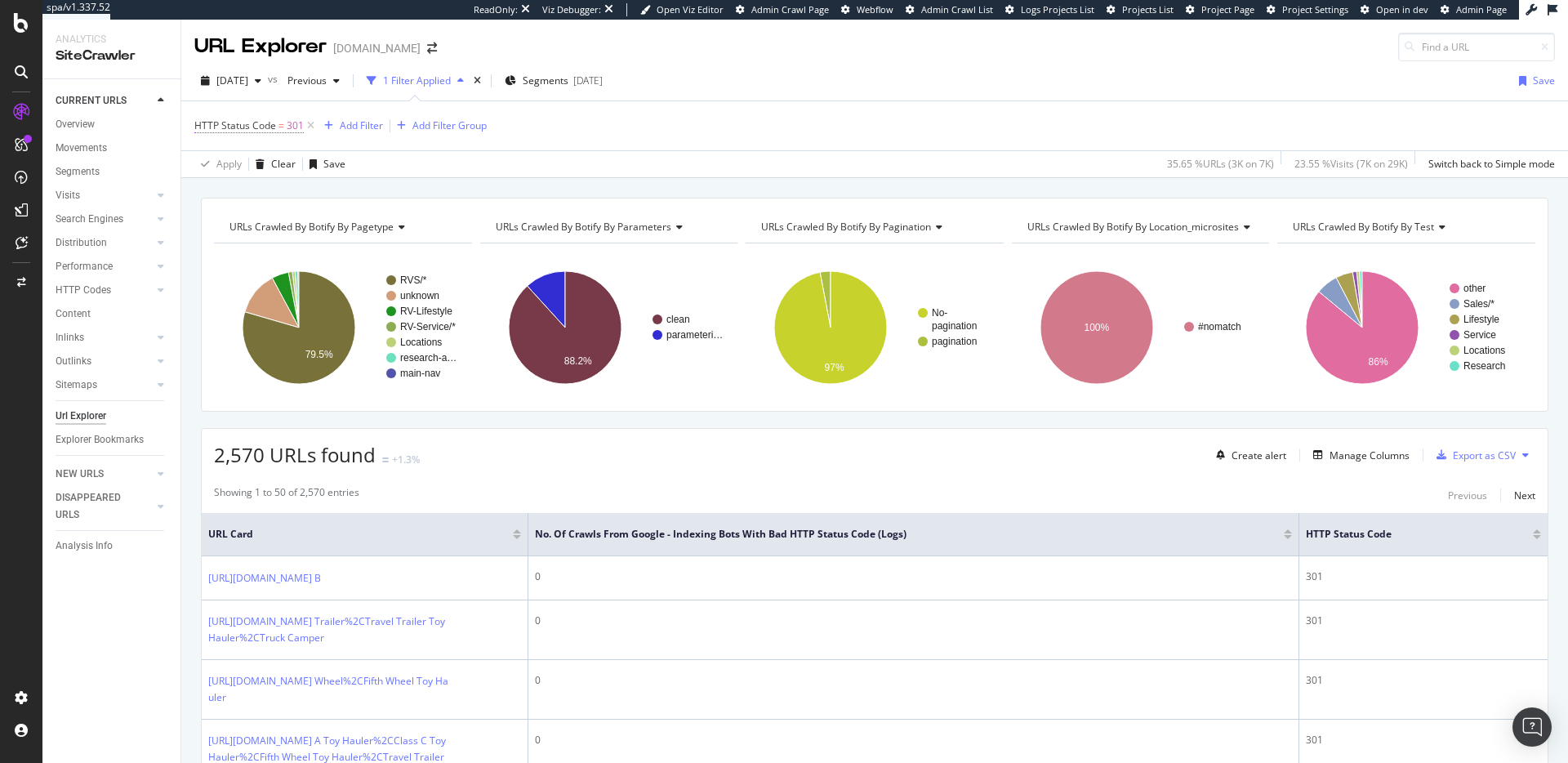
click at [257, 132] on span "HTTP Status Code = 301" at bounding box center [249, 126] width 109 height 15
click at [264, 202] on div "Equal to" at bounding box center [298, 191] width 180 height 26
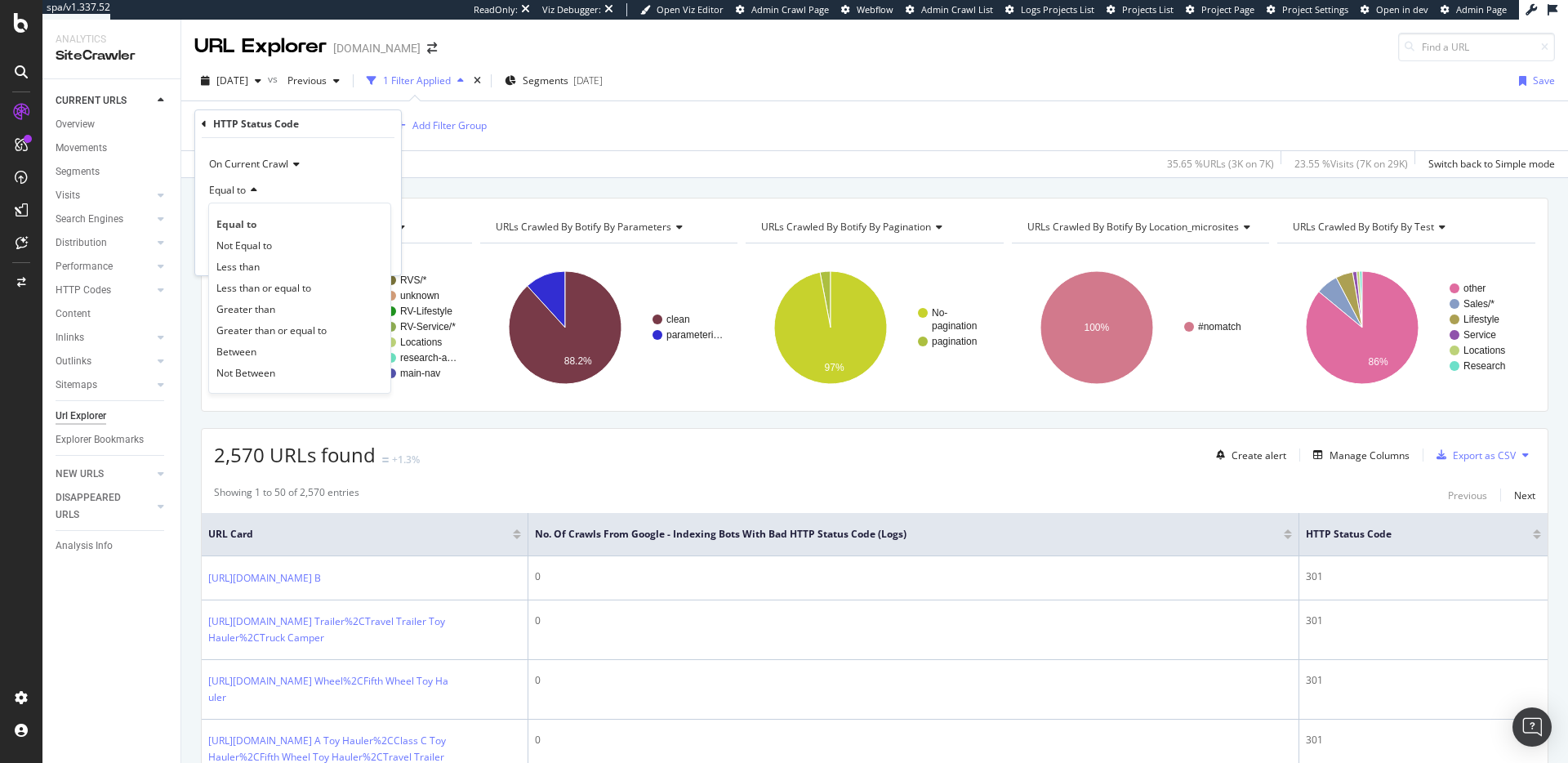
click at [311, 195] on div "Equal to" at bounding box center [298, 191] width 180 height 26
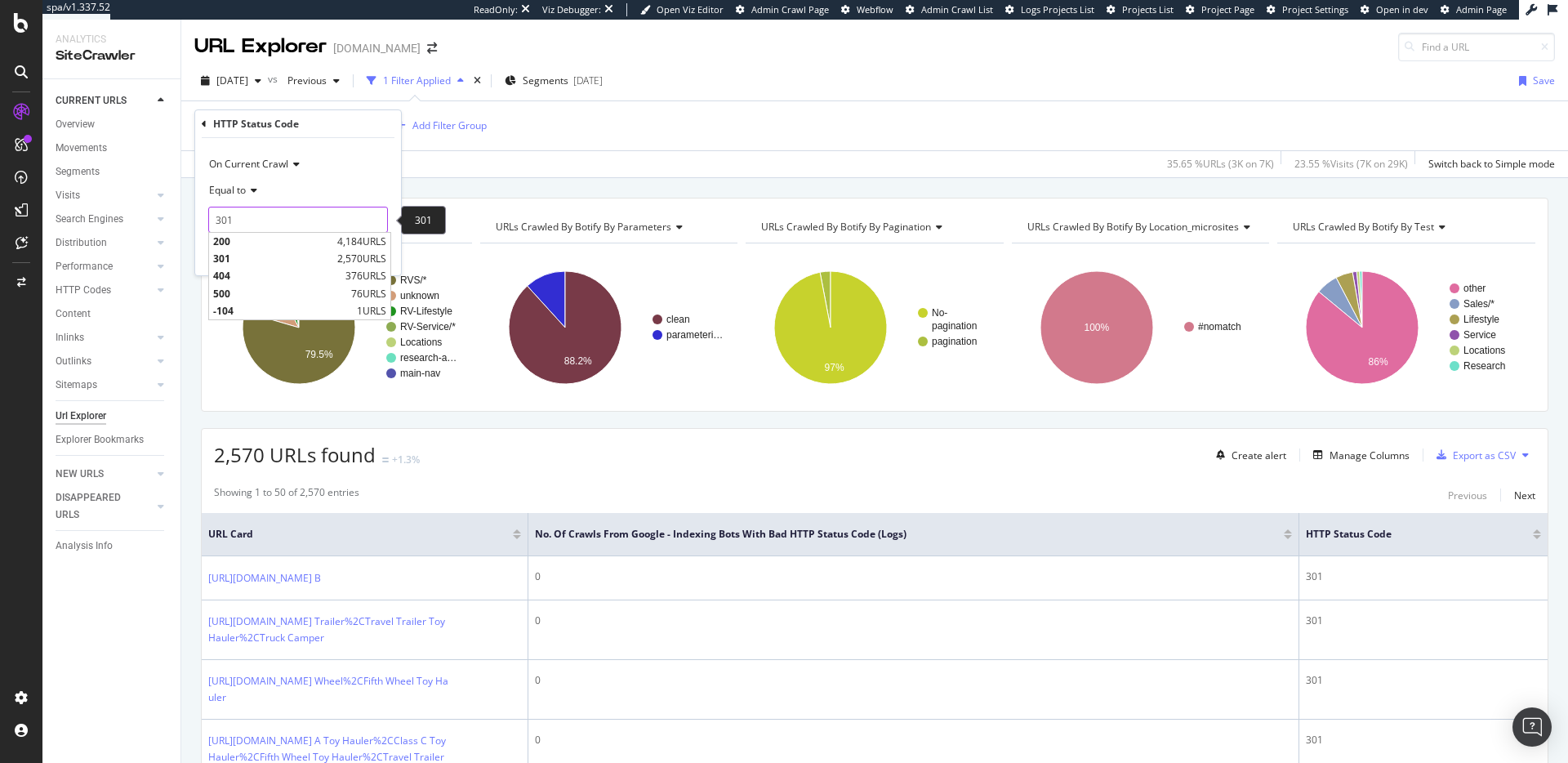
click at [292, 217] on input "301" at bounding box center [298, 220] width 180 height 26
click at [268, 267] on div "404 376 URLS" at bounding box center [300, 275] width 182 height 17
type input "404"
click at [365, 248] on div "Apply" at bounding box center [375, 254] width 26 height 14
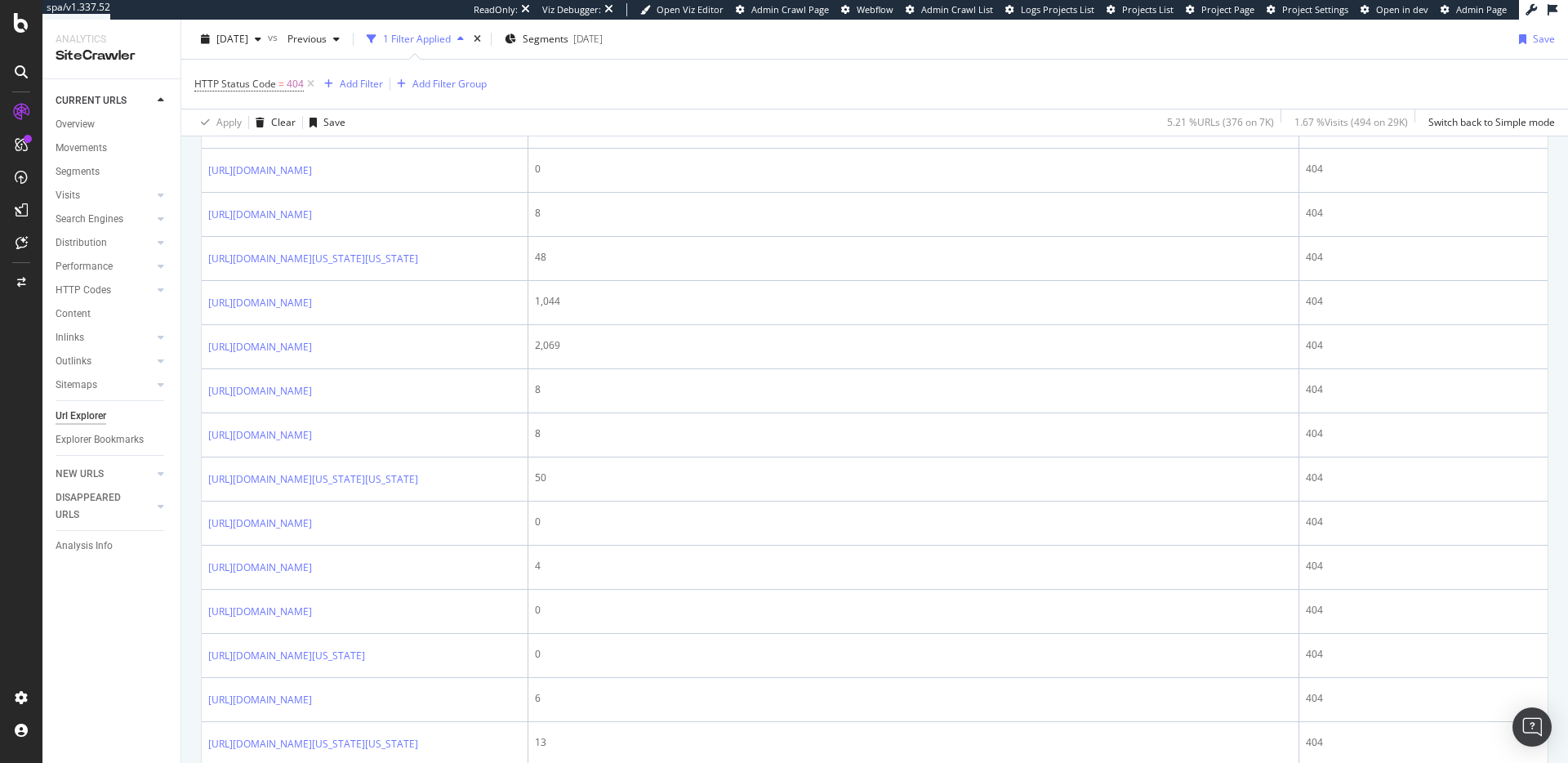
scroll to position [629, 0]
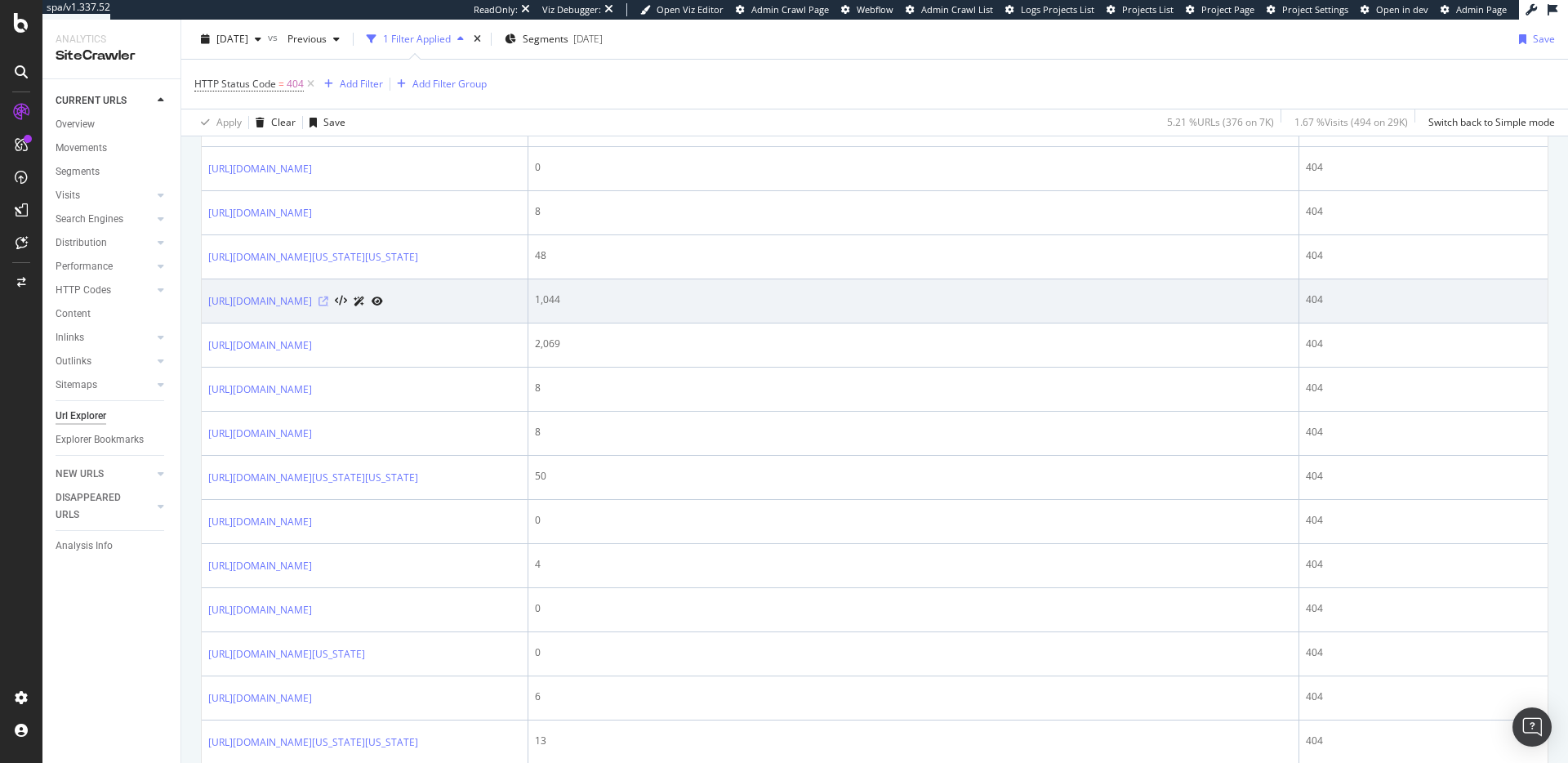
click at [328, 306] on icon at bounding box center [324, 301] width 10 height 10
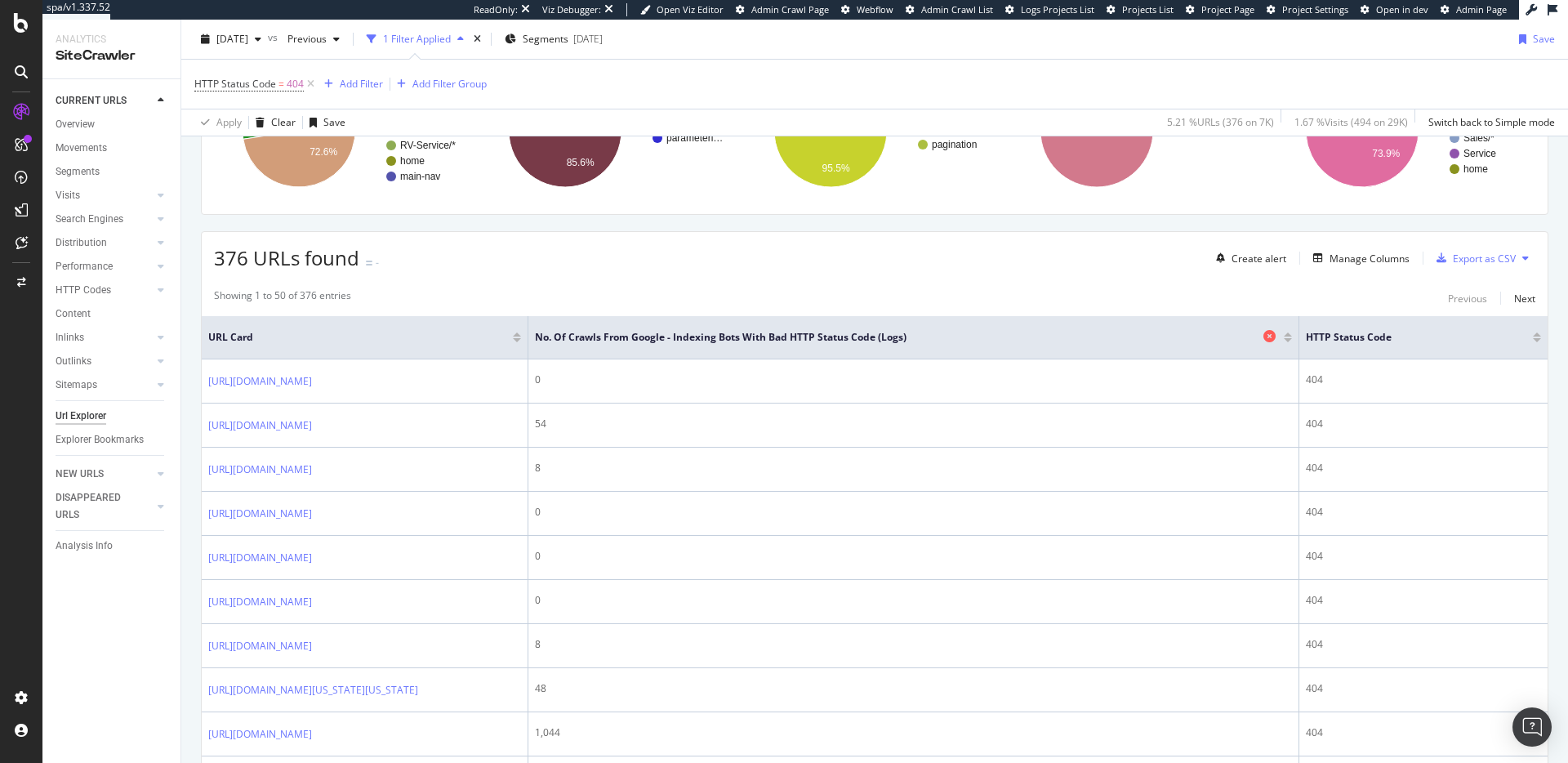
scroll to position [0, 0]
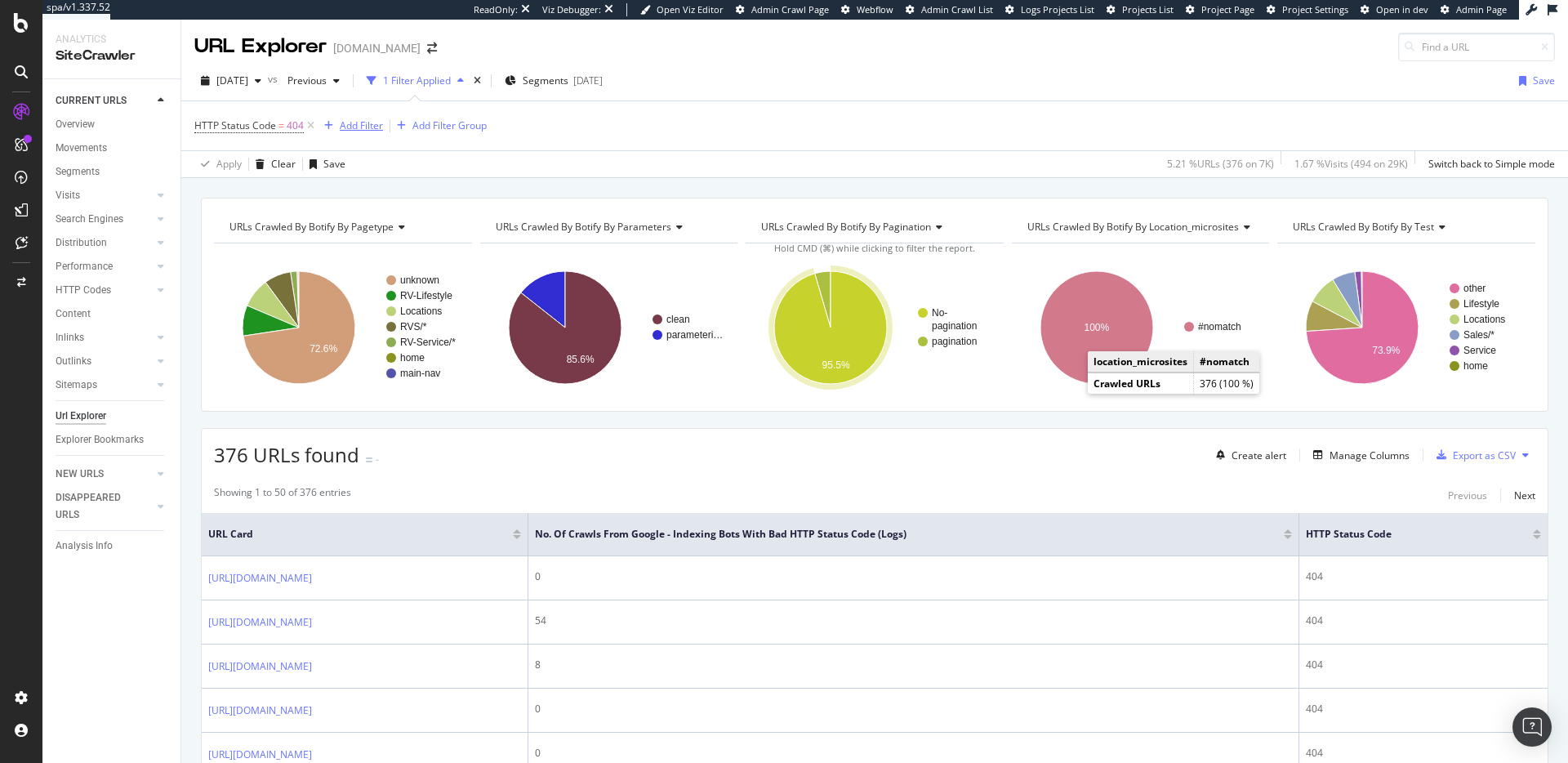
click at [366, 127] on div "Add Filter" at bounding box center [361, 125] width 43 height 14
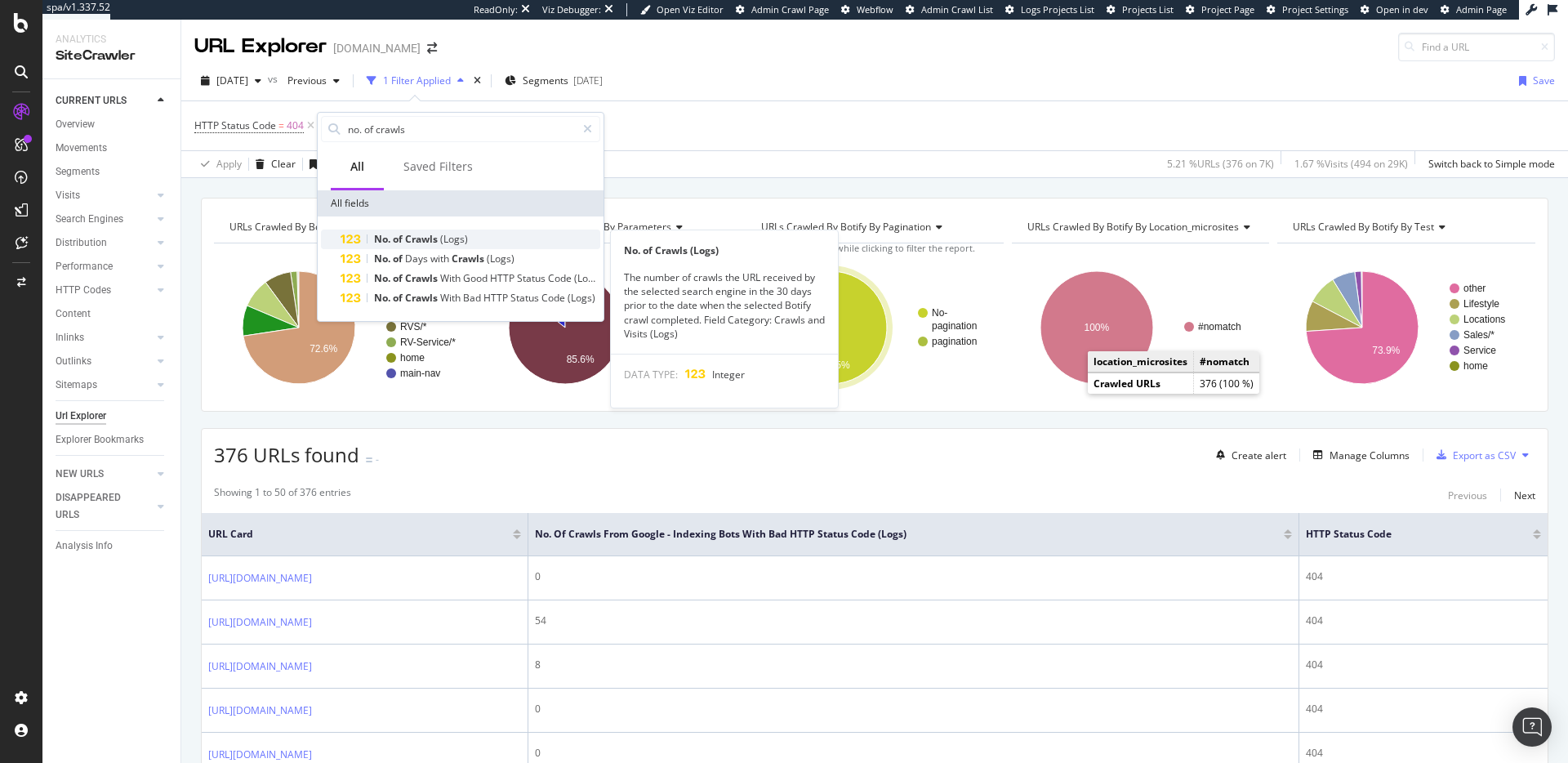
type input "no. of crawls"
click at [458, 239] on span "(Logs)" at bounding box center [454, 239] width 28 height 14
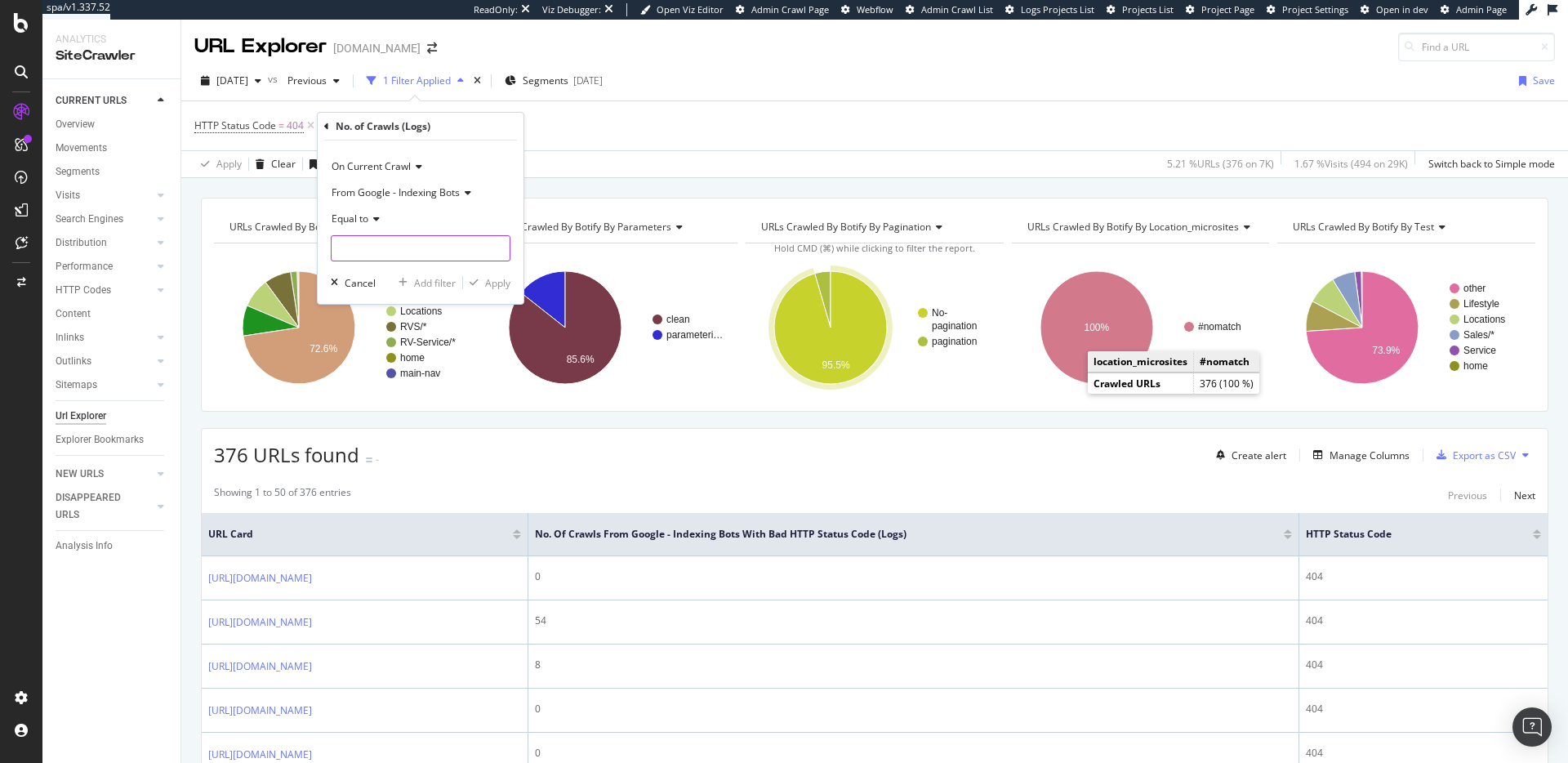
click at [423, 239] on input "number" at bounding box center [421, 249] width 180 height 26
click at [366, 220] on span "Equal to" at bounding box center [349, 218] width 36 height 14
click at [402, 337] on div "Greater than" at bounding box center [422, 338] width 175 height 21
click at [402, 250] on input "number" at bounding box center [421, 249] width 180 height 26
type input "1"
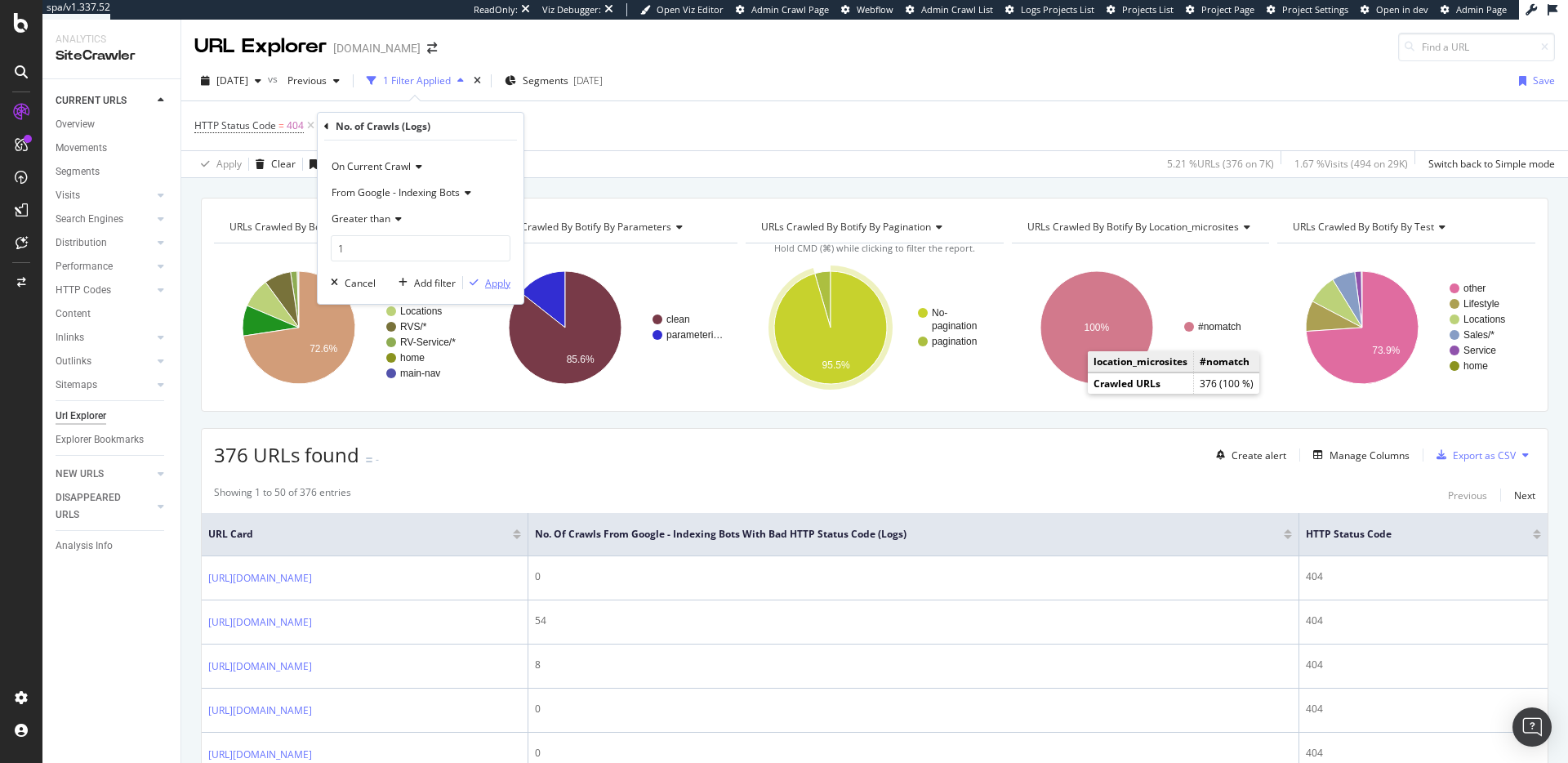
click at [486, 284] on div "Apply" at bounding box center [497, 282] width 26 height 14
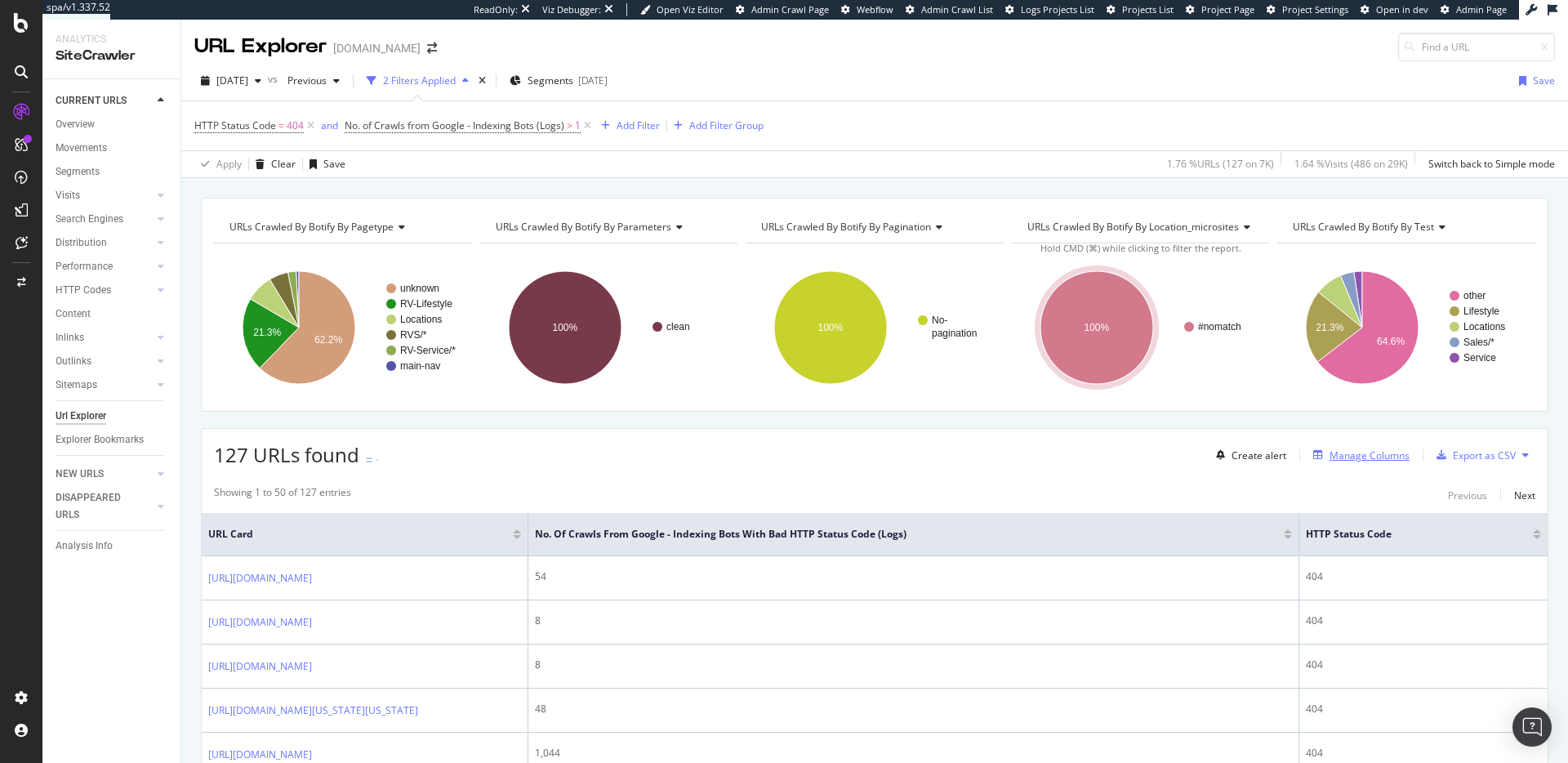
click at [1334, 457] on div "Manage Columns" at bounding box center [1370, 455] width 80 height 14
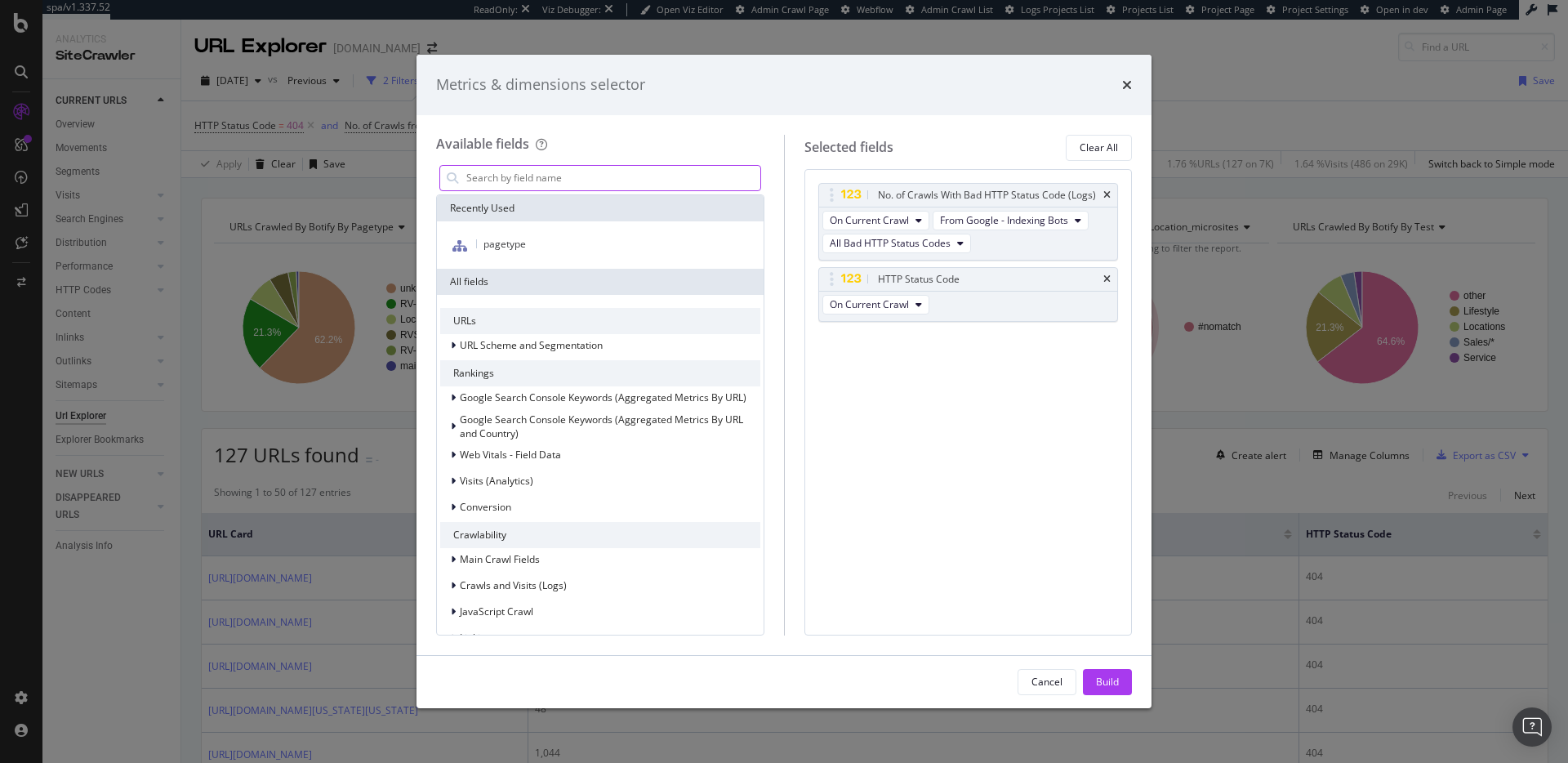
click at [620, 179] on input "modal" at bounding box center [613, 178] width 296 height 25
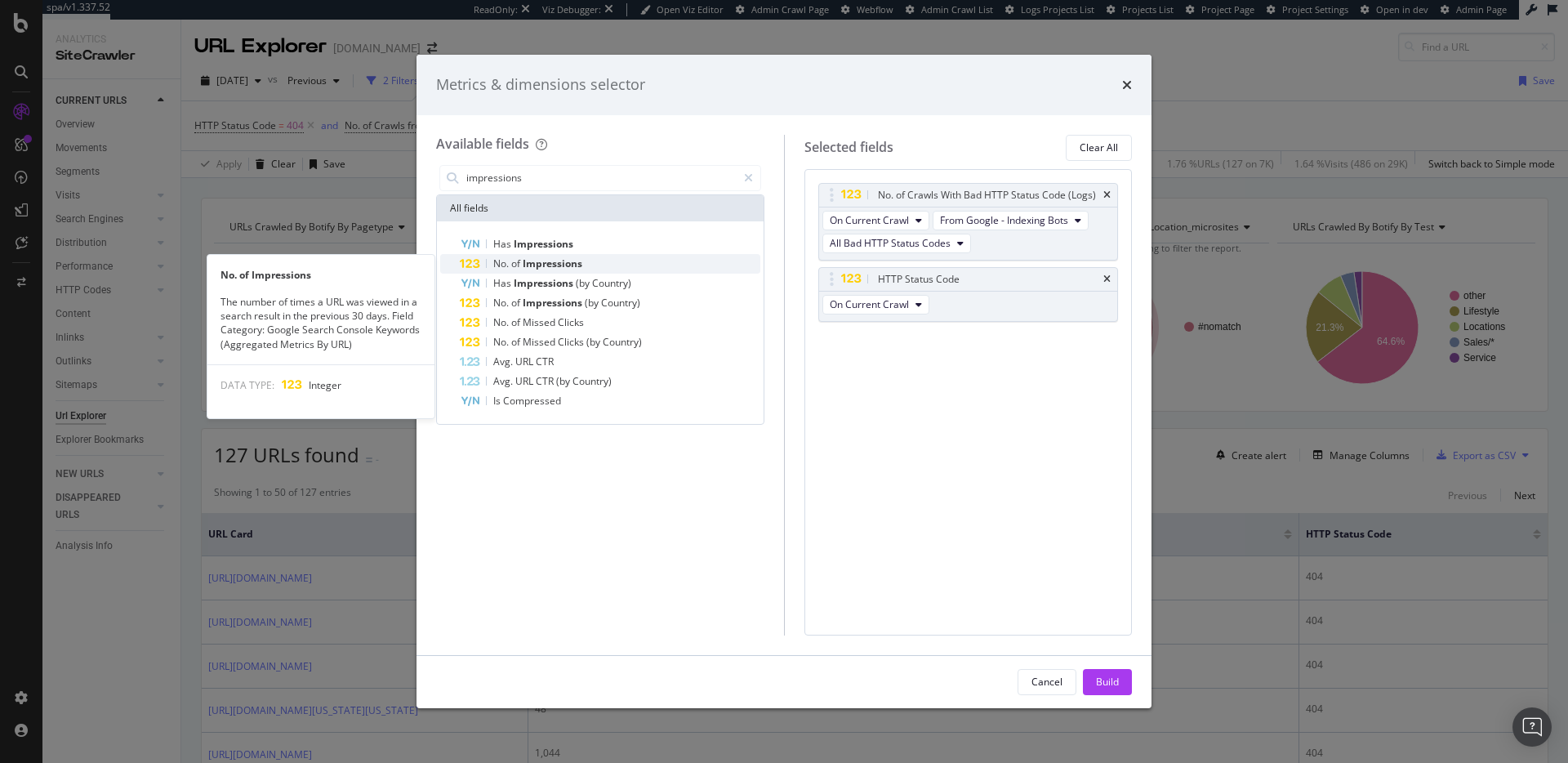
type input "impressions"
click at [641, 256] on div "No. of Impressions" at bounding box center [611, 264] width 301 height 20
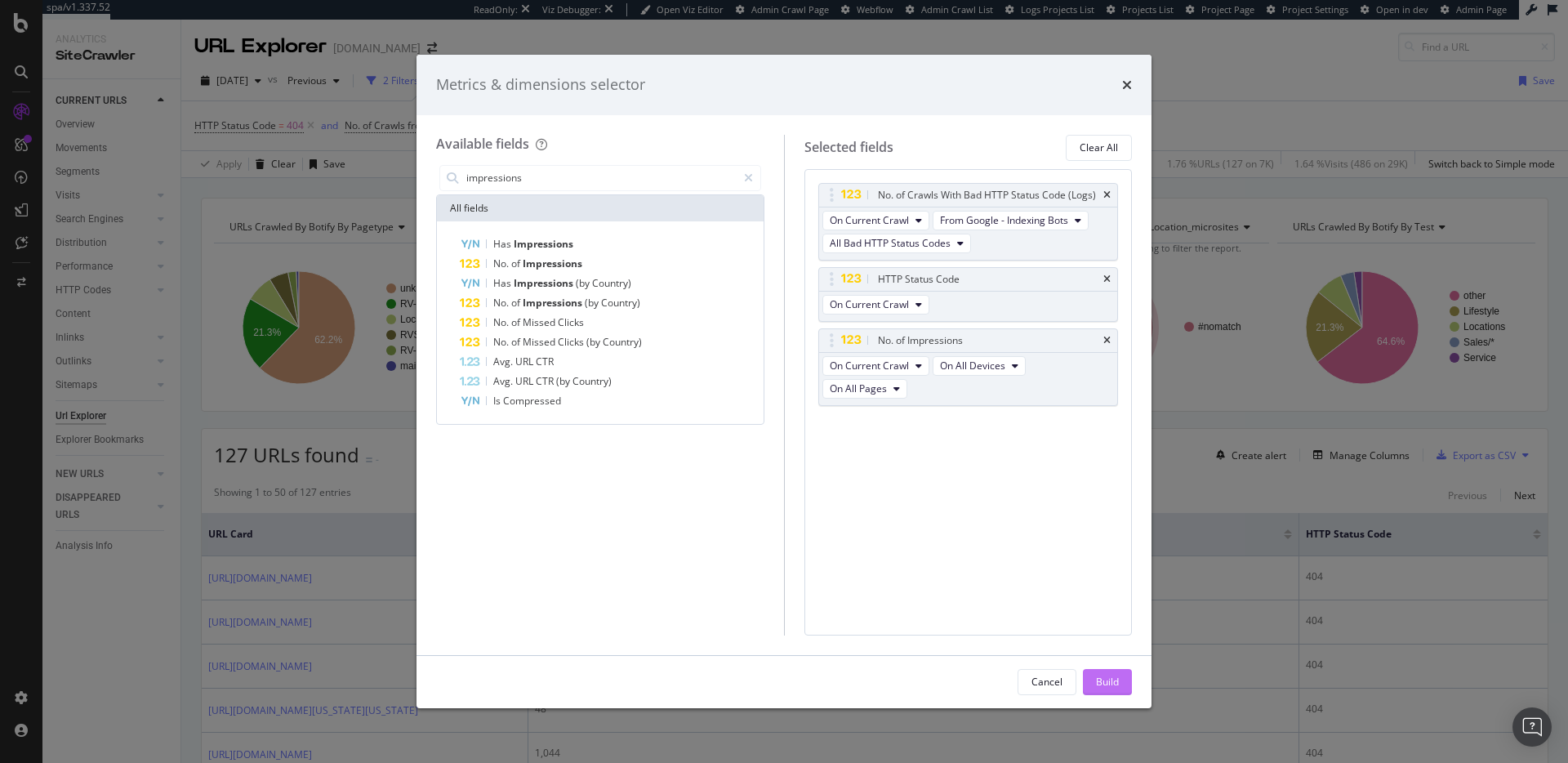
click at [1109, 675] on div "Build" at bounding box center [1108, 681] width 23 height 14
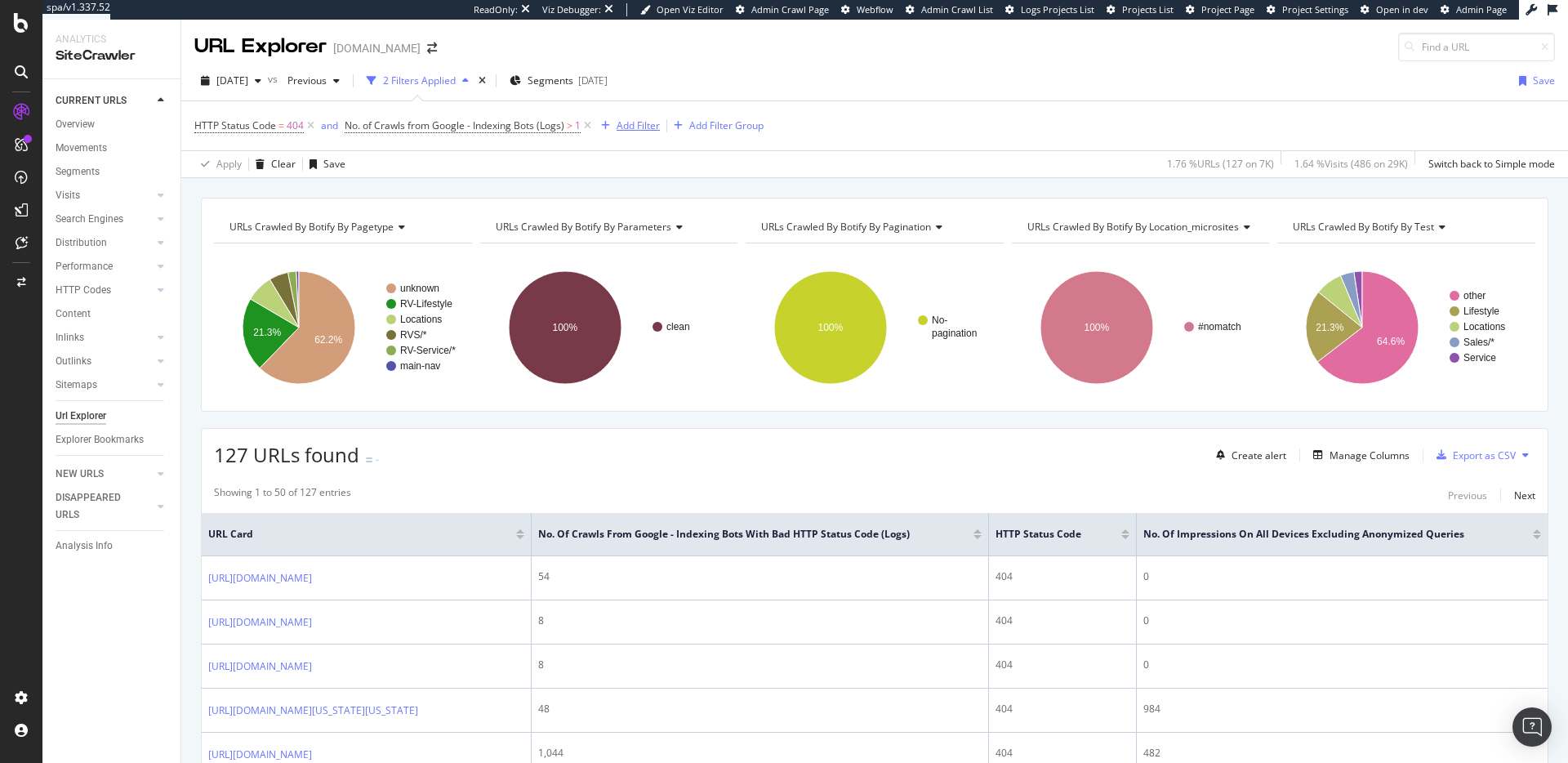
click at [620, 131] on div "Add Filter" at bounding box center [639, 125] width 43 height 14
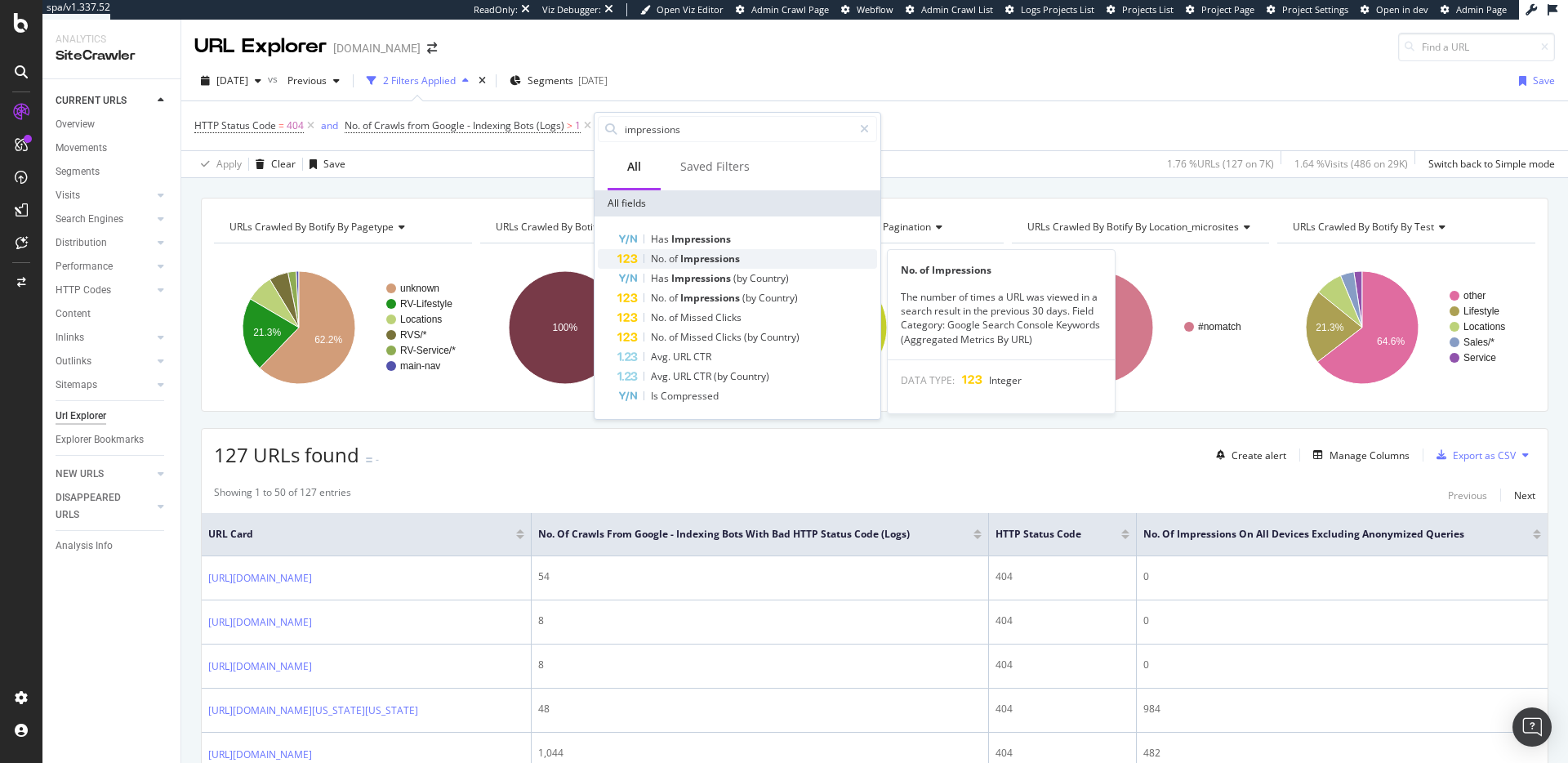
type input "impressions"
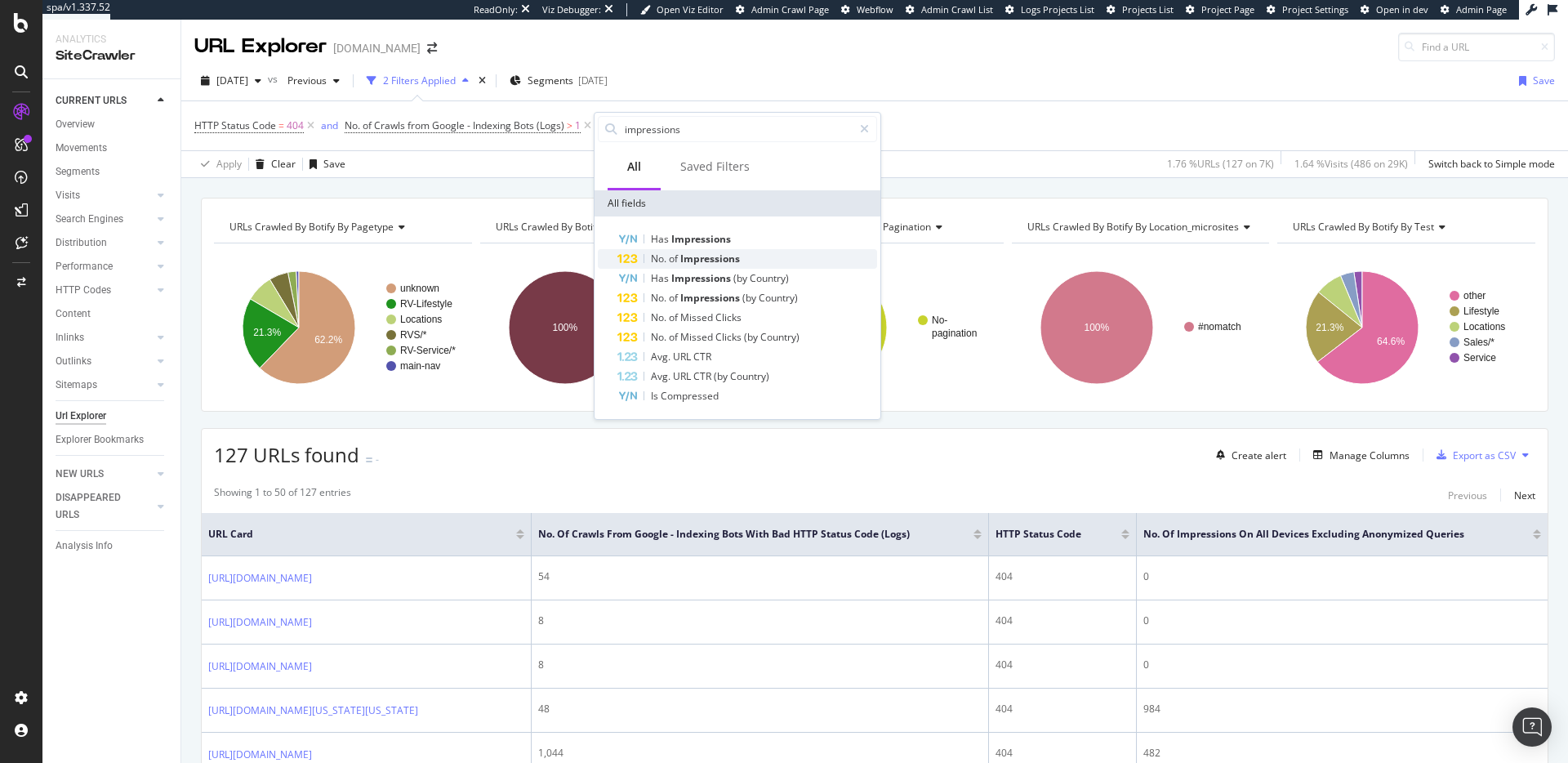
click at [680, 257] on span "of" at bounding box center [675, 258] width 12 height 14
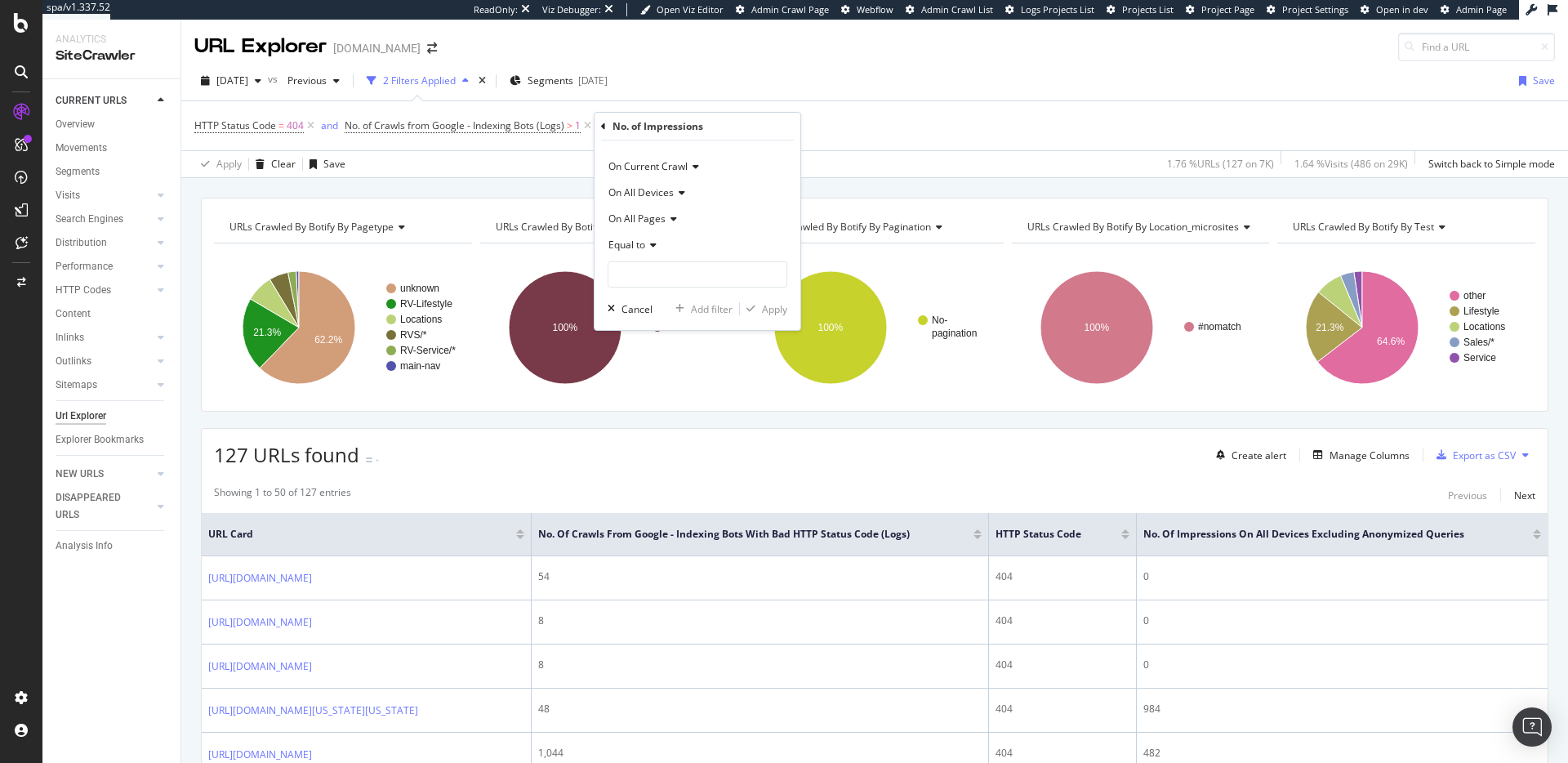
click at [656, 240] on icon at bounding box center [651, 245] width 12 height 10
click at [696, 354] on div "Greater than" at bounding box center [700, 363] width 175 height 21
click at [689, 267] on input "number" at bounding box center [698, 274] width 180 height 26
type input "10"
click at [758, 314] on div "Apply" at bounding box center [763, 309] width 47 height 15
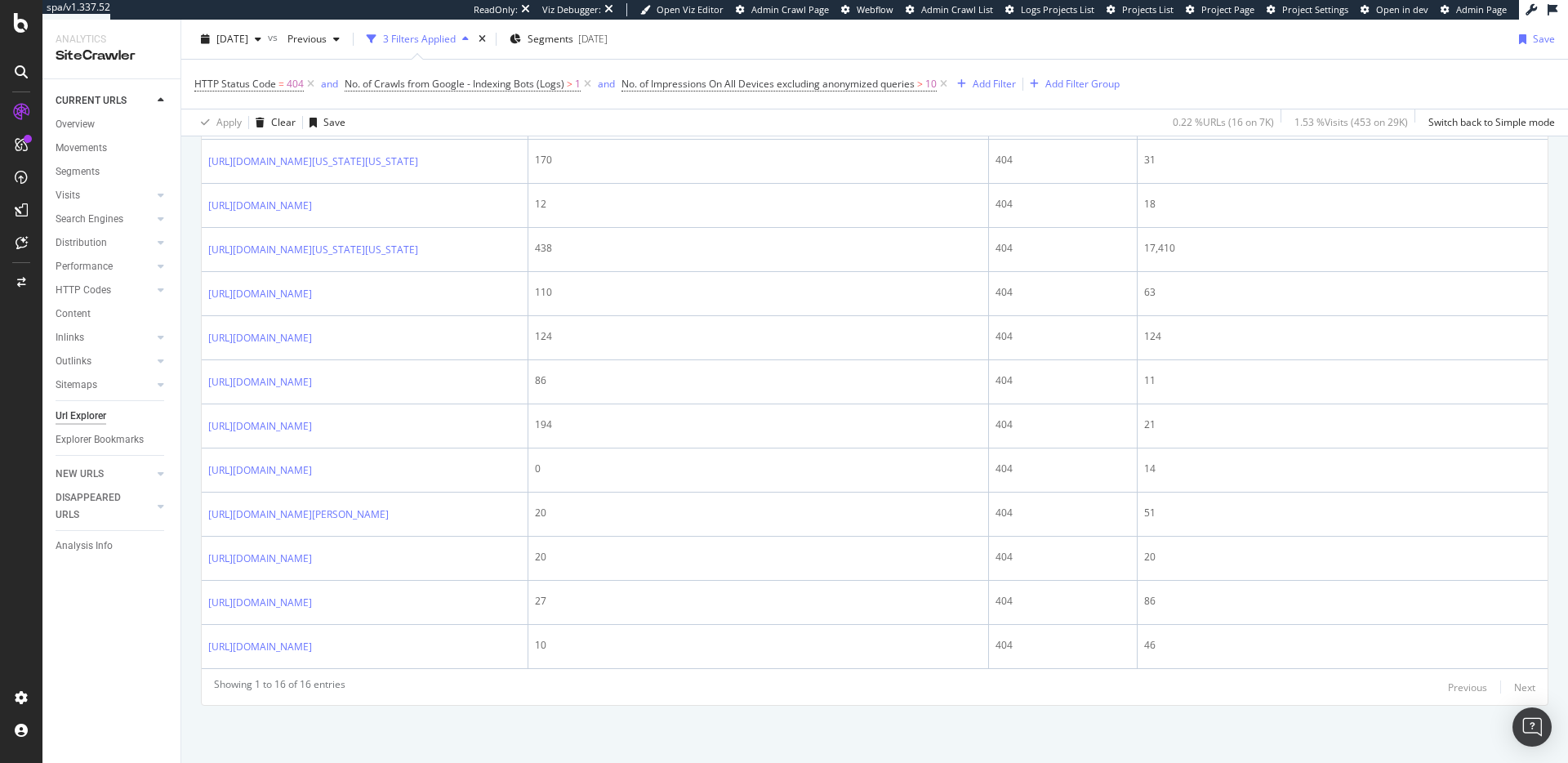
scroll to position [219, 0]
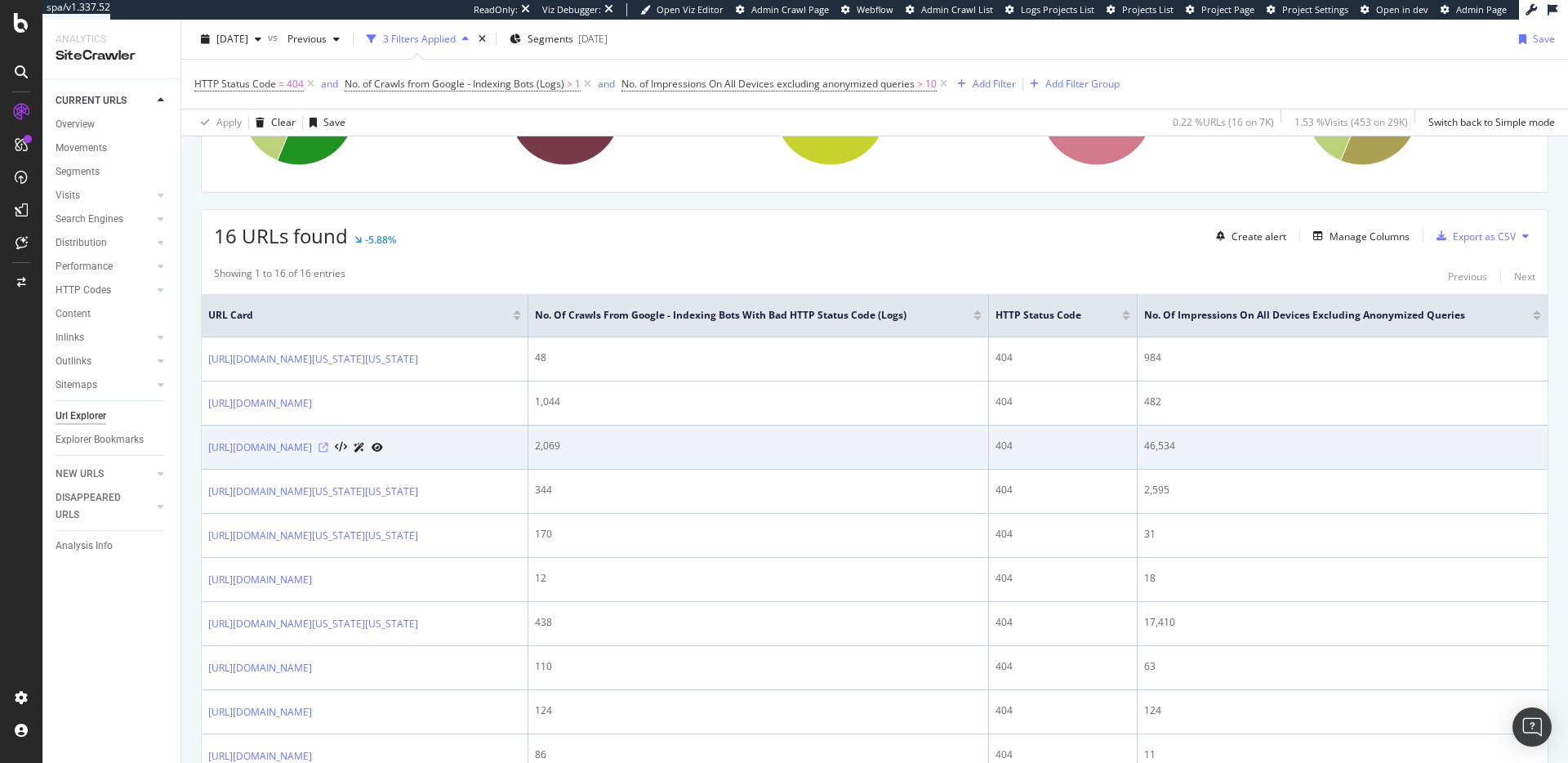
click at [328, 453] on icon at bounding box center [324, 448] width 10 height 10
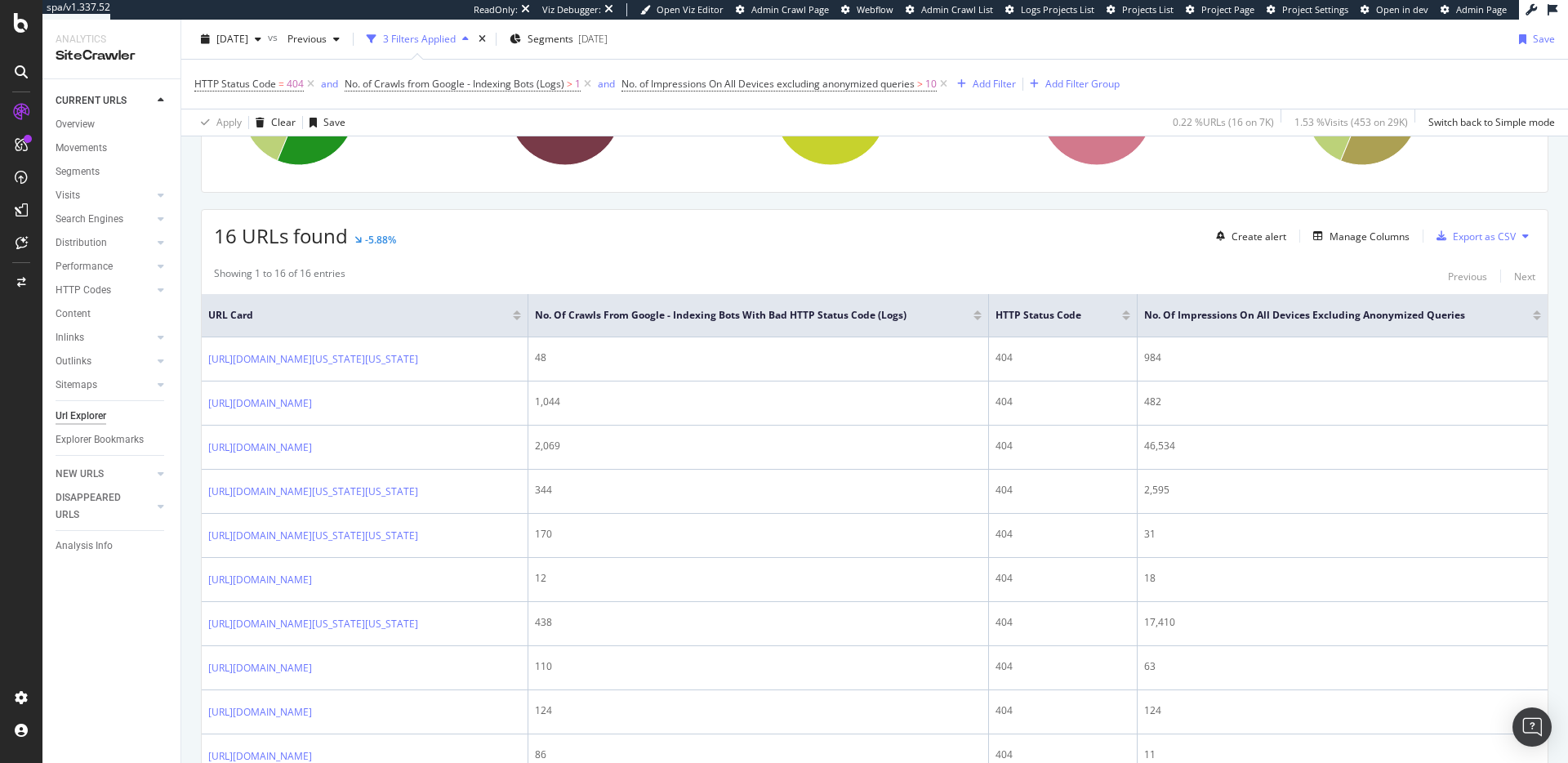
click at [1533, 318] on div at bounding box center [1537, 318] width 8 height 4
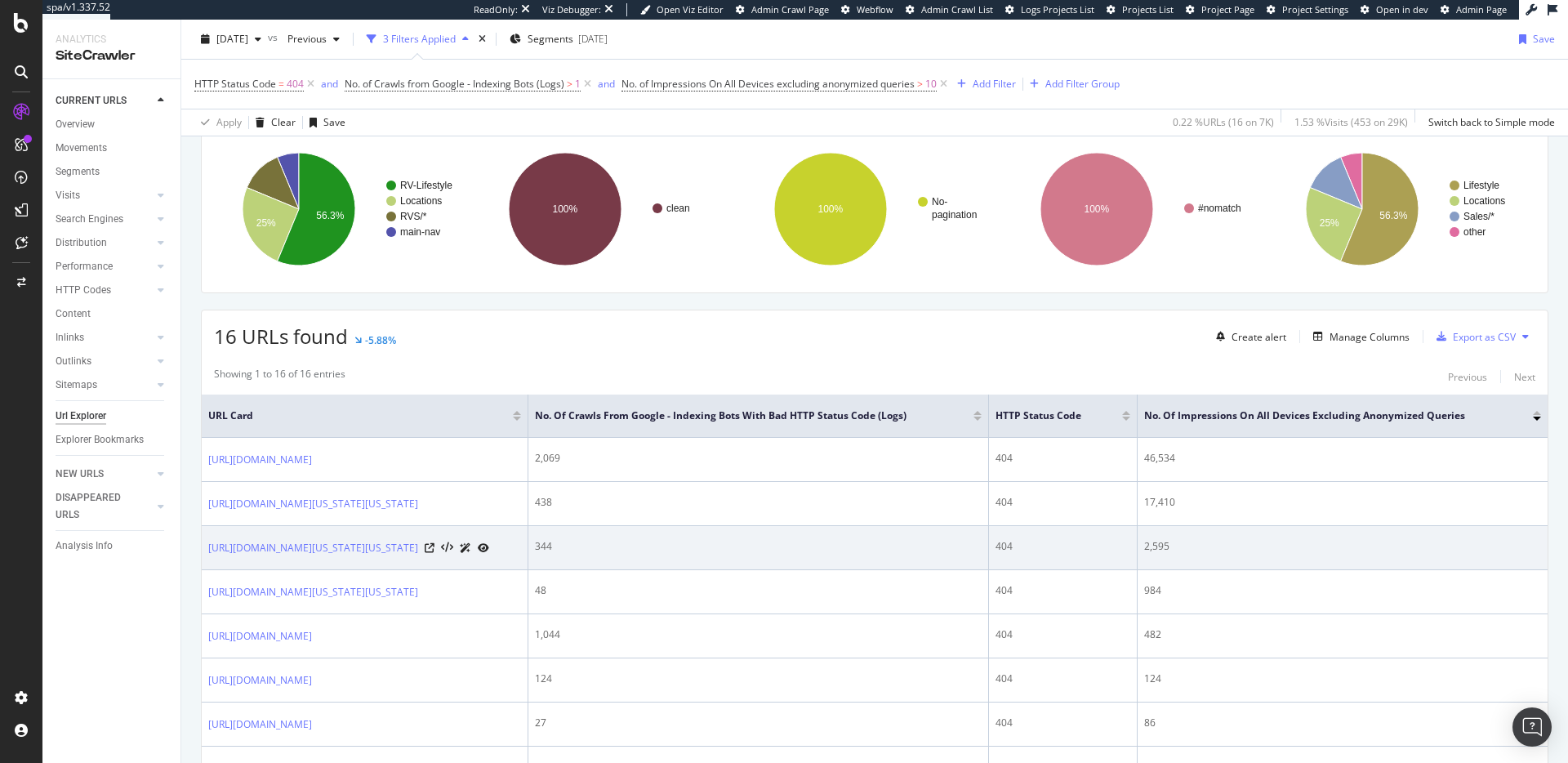
scroll to position [178, 0]
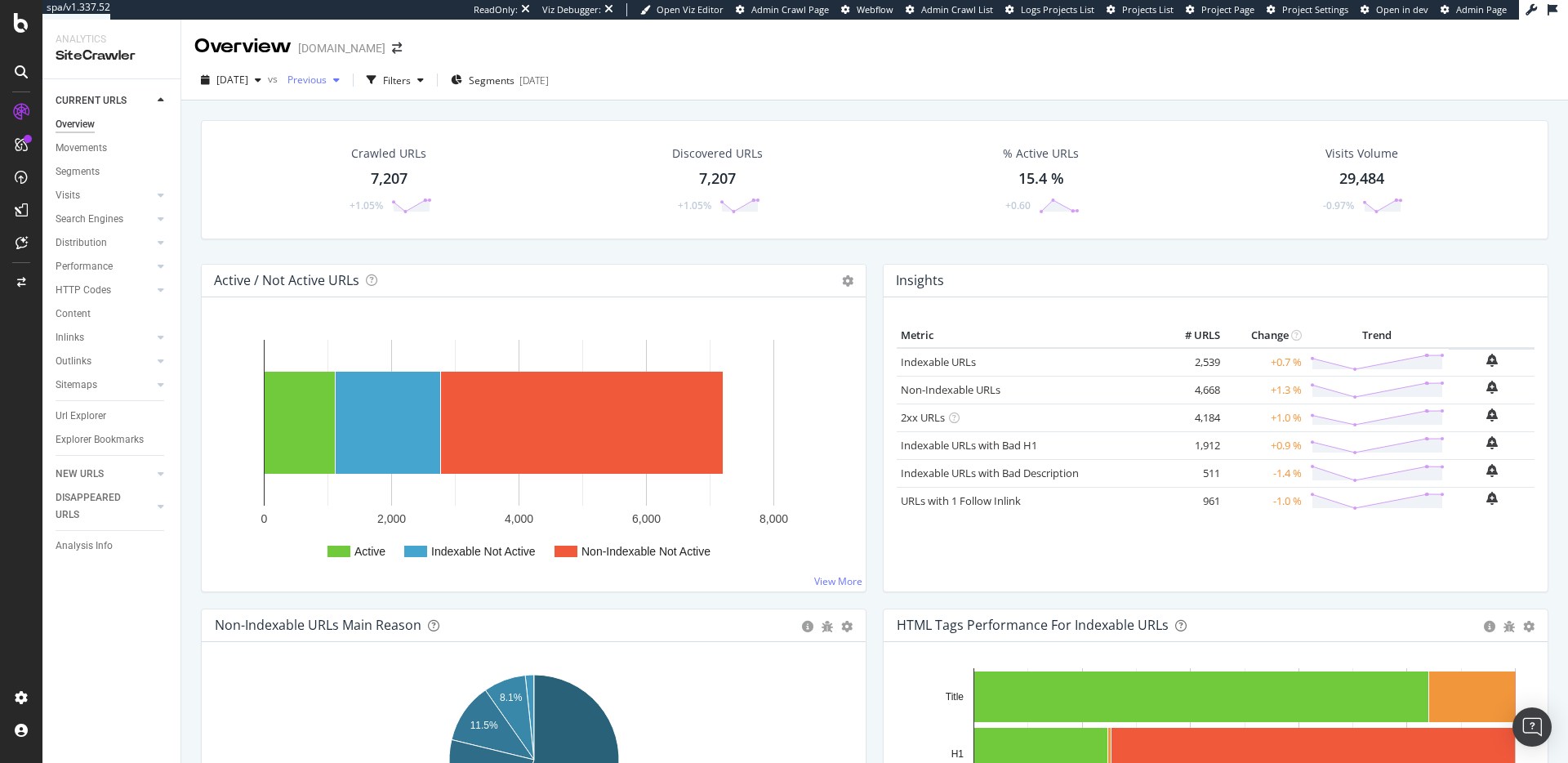
click at [327, 78] on span "Previous" at bounding box center [303, 79] width 45 height 14
click at [416, 177] on div "337K URLs" at bounding box center [440, 173] width 48 height 15
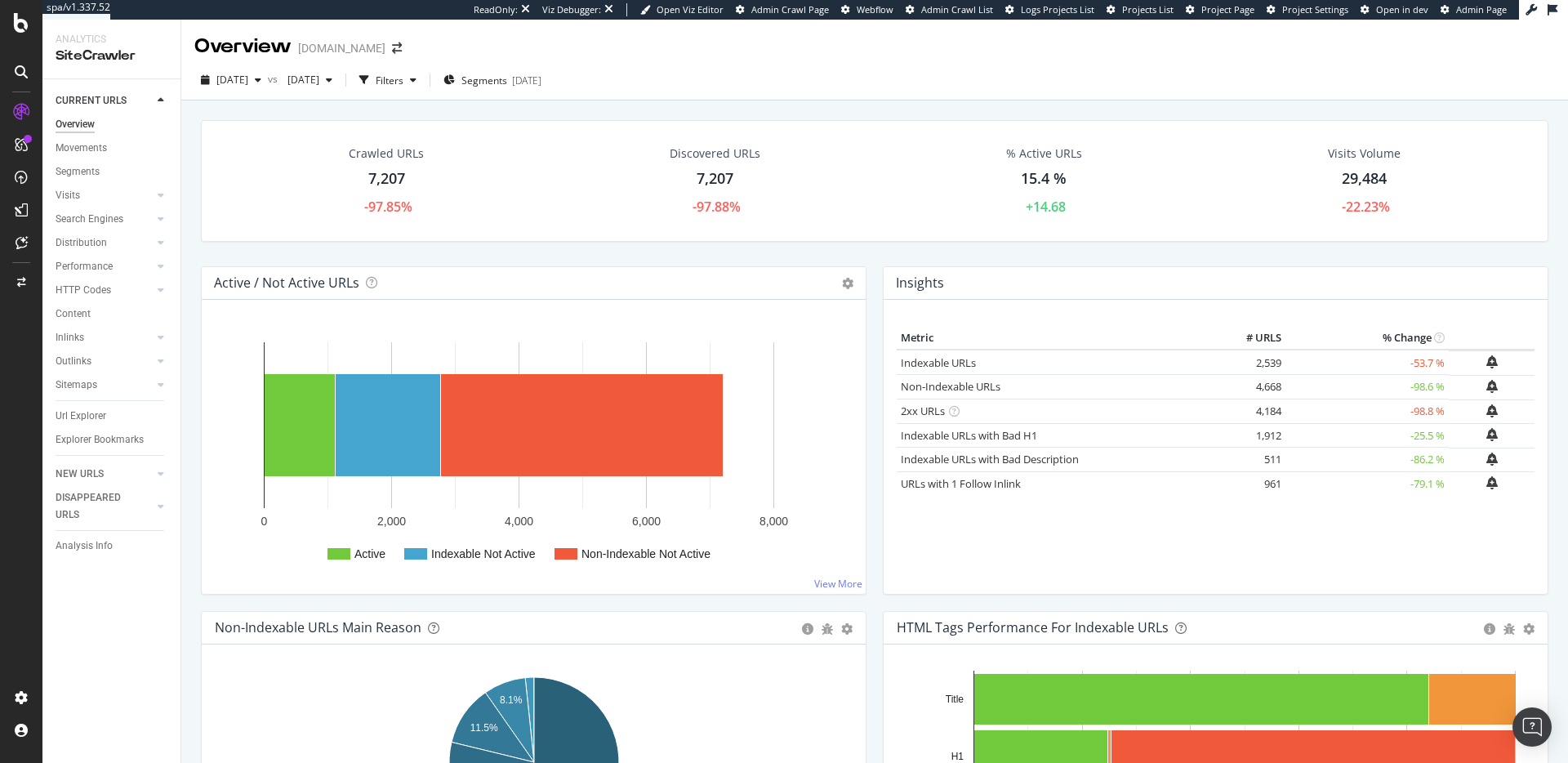
click at [78, 491] on div "DISAPPEARED URLS" at bounding box center [97, 506] width 83 height 35
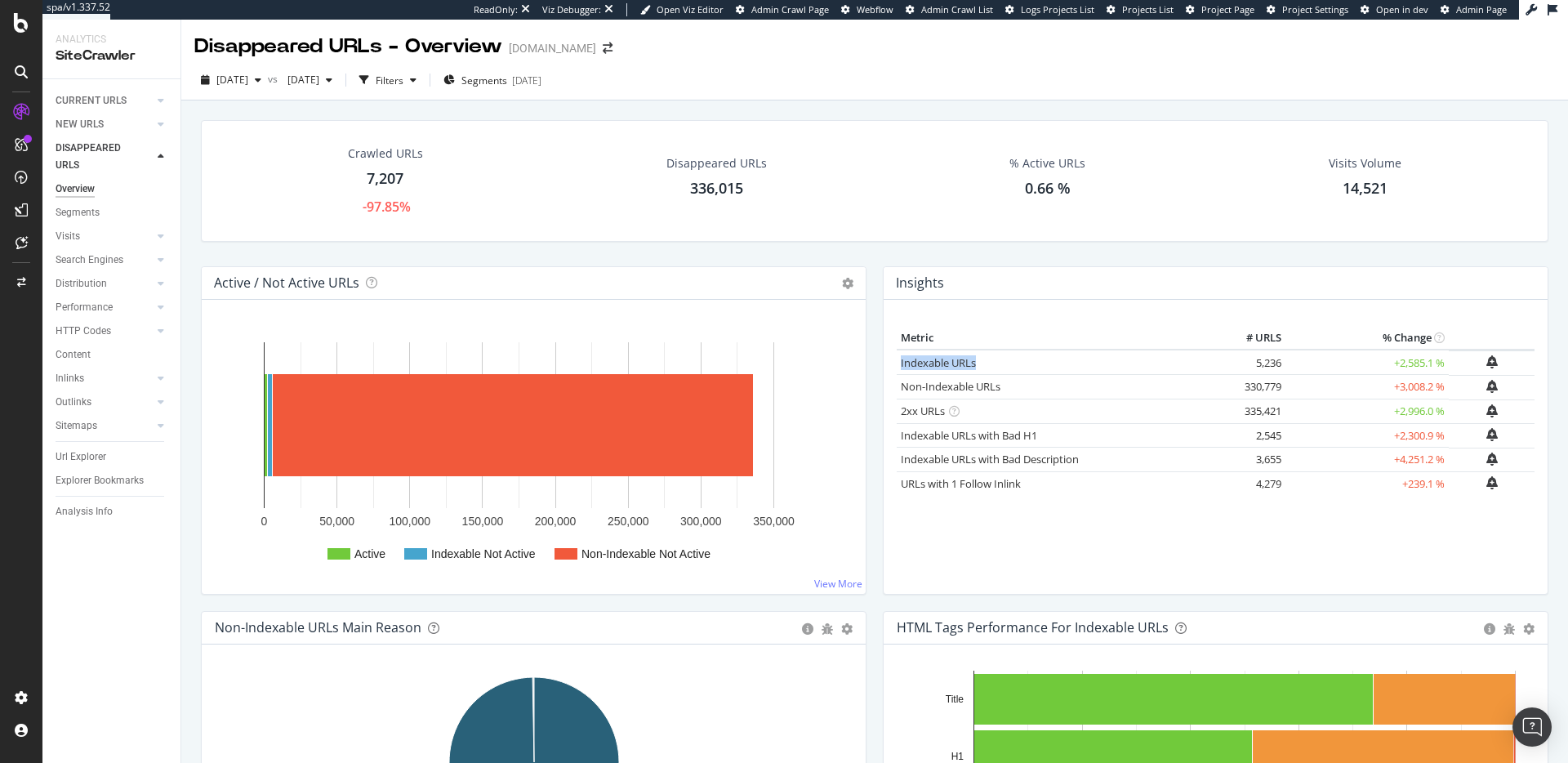
drag, startPoint x: 88, startPoint y: 513, endPoint x: 80, endPoint y: 529, distance: 17.9
click at [88, 514] on div "Analysis Info" at bounding box center [83, 511] width 57 height 17
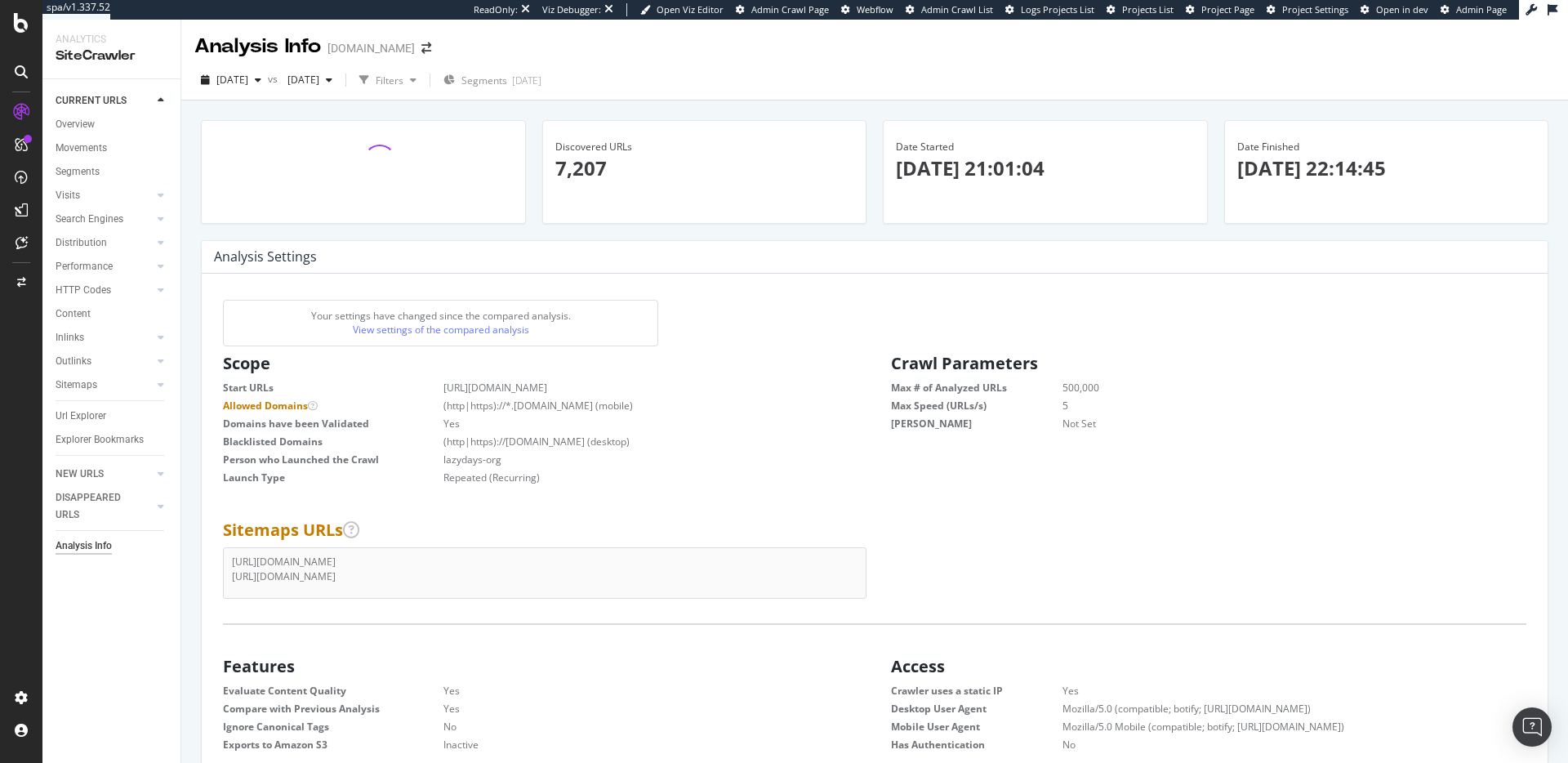
scroll to position [1, 1]
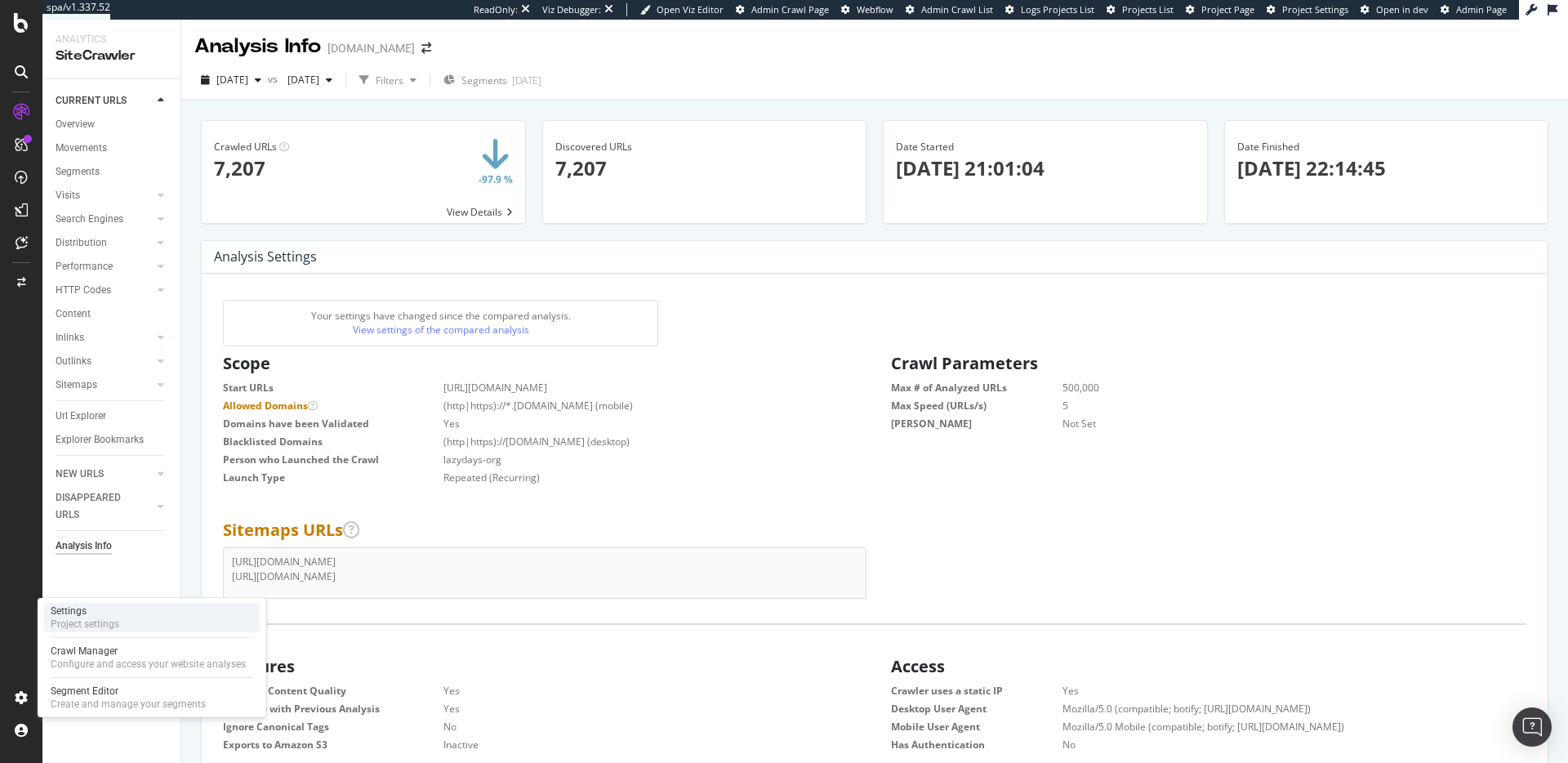
click at [92, 627] on div "Project settings" at bounding box center [84, 624] width 69 height 13
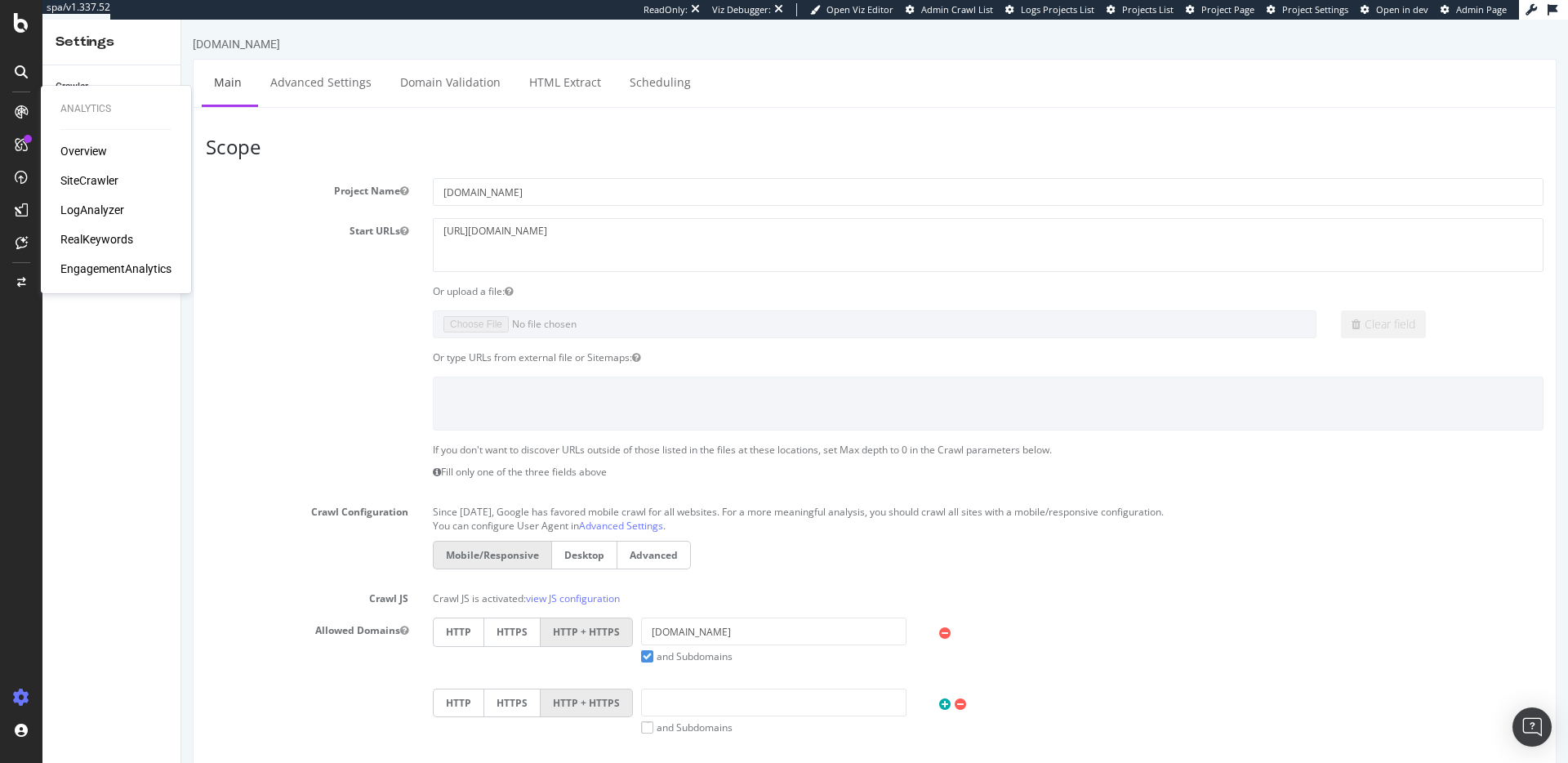
click at [106, 183] on div "SiteCrawler" at bounding box center [89, 181] width 58 height 17
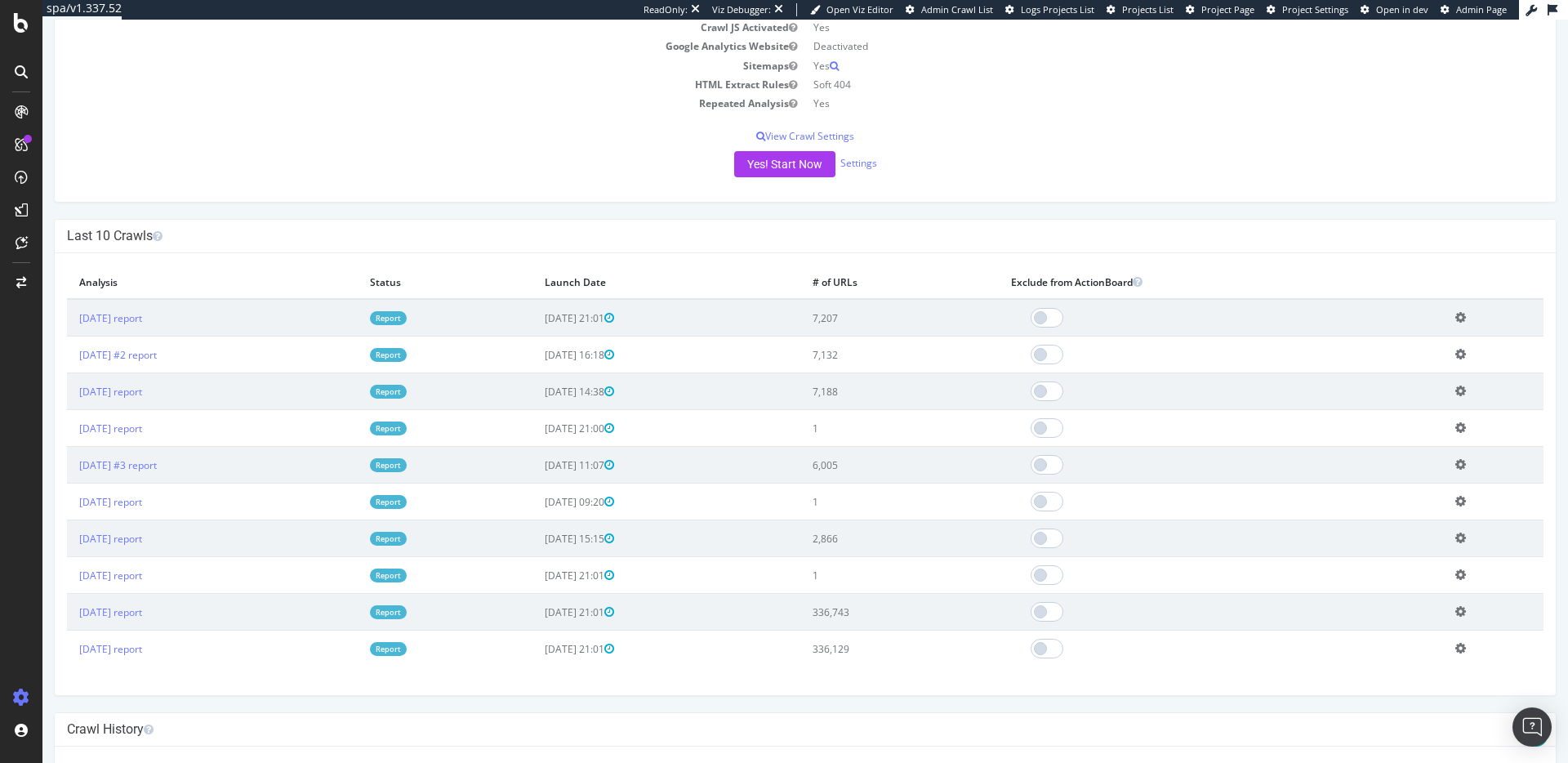
scroll to position [298, 0]
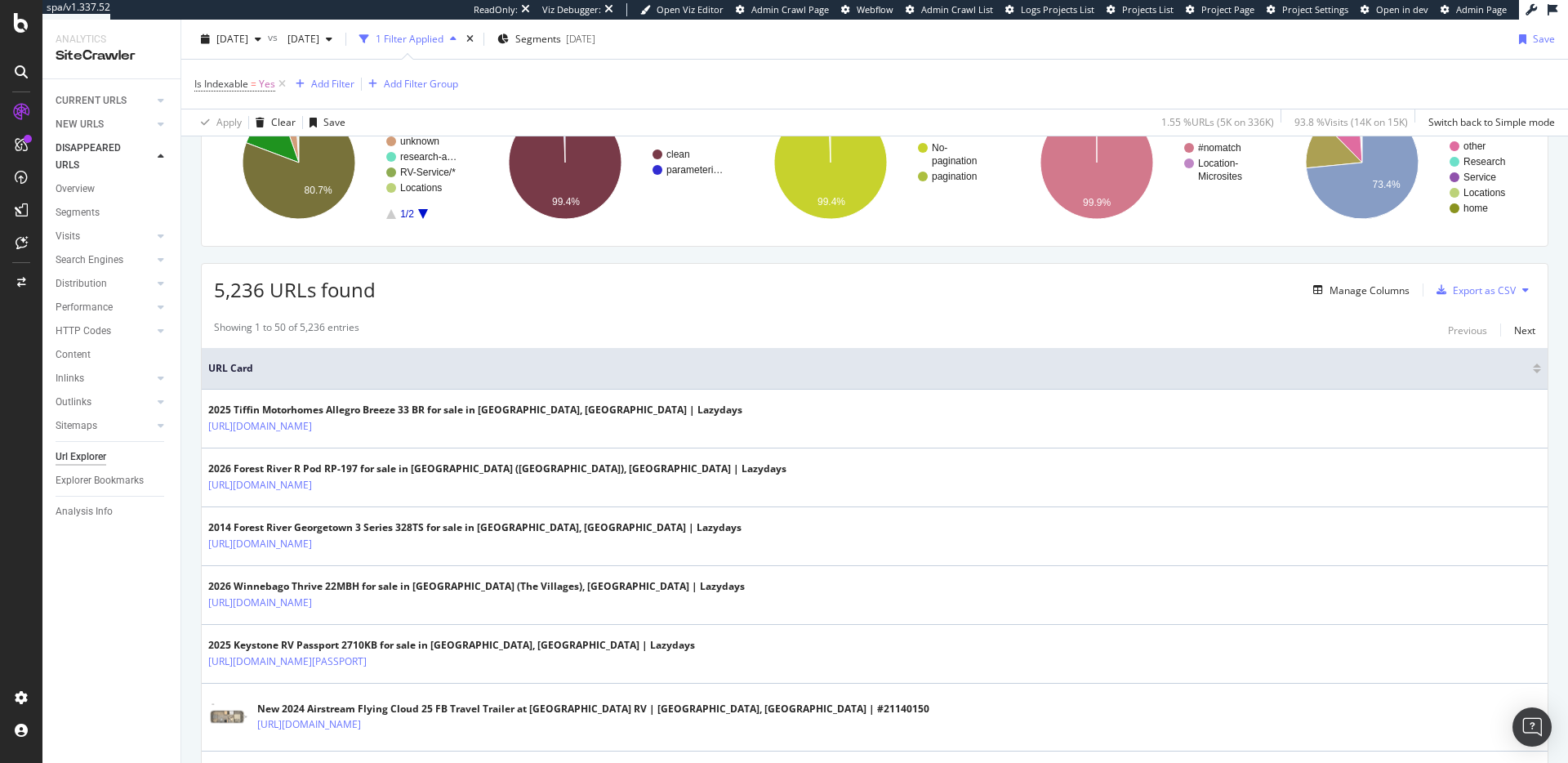
scroll to position [166, 0]
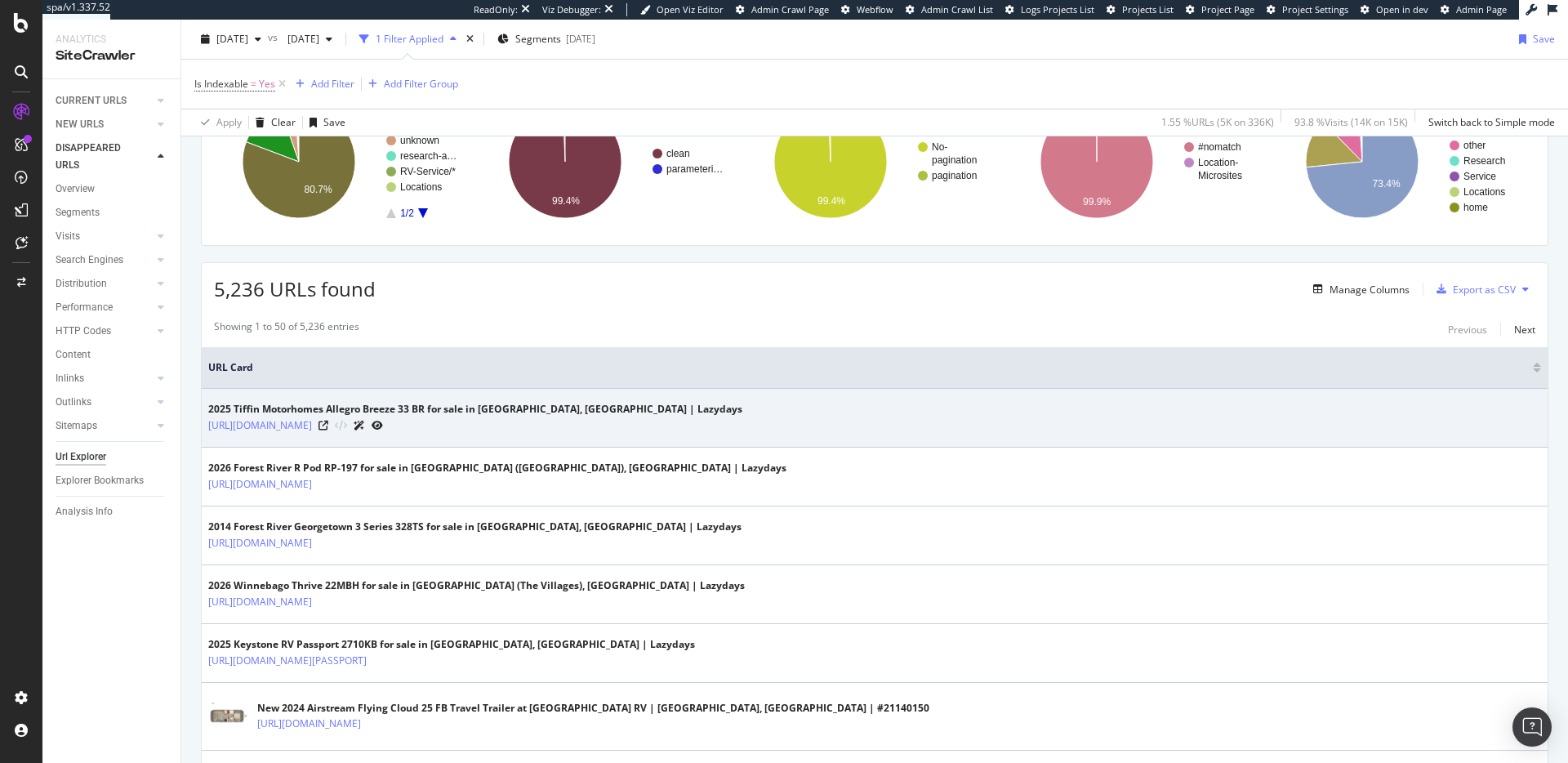
click at [383, 425] on div at bounding box center [351, 424] width 64 height 17
click at [328, 425] on icon at bounding box center [324, 425] width 10 height 10
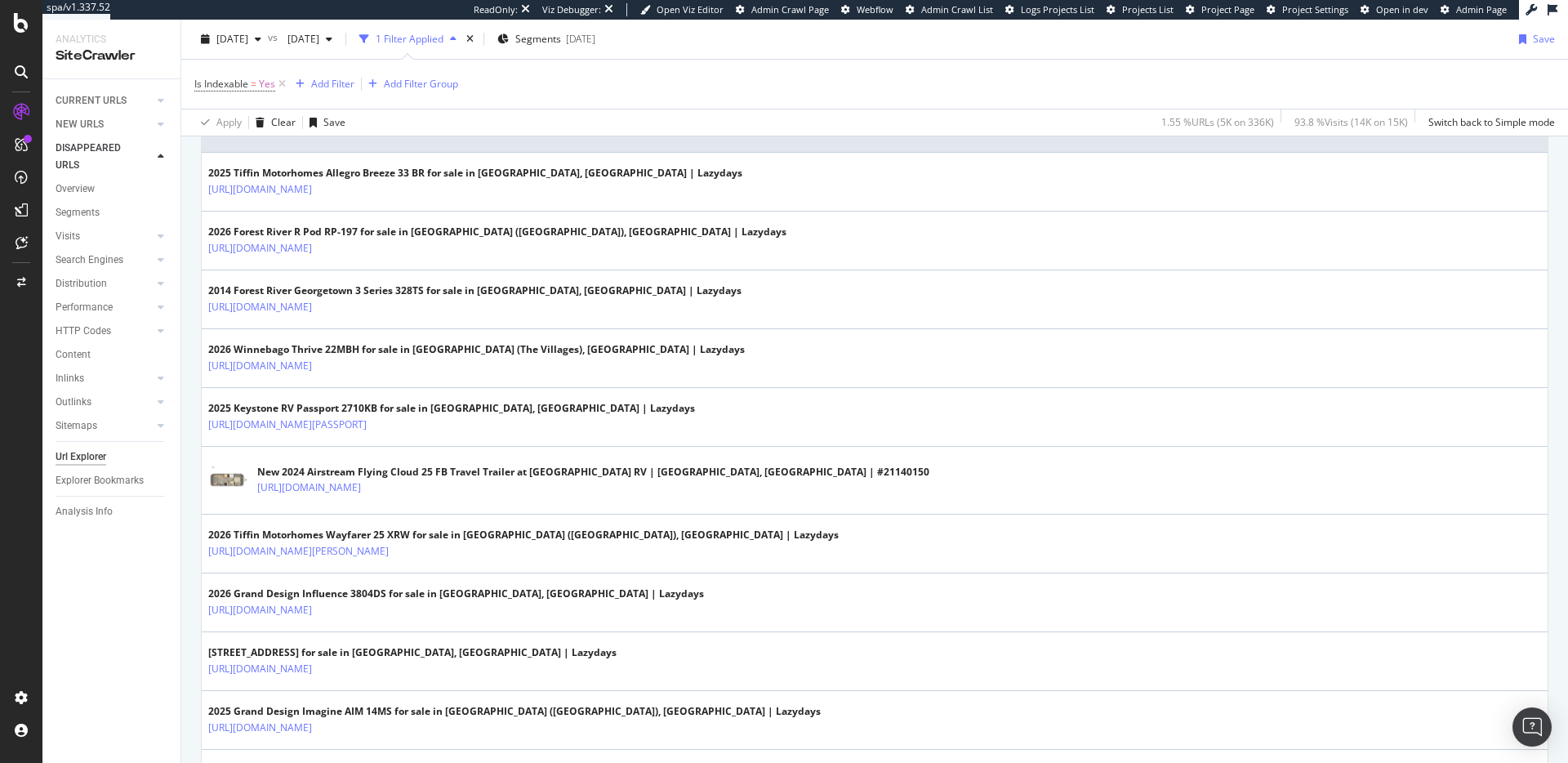
scroll to position [0, 0]
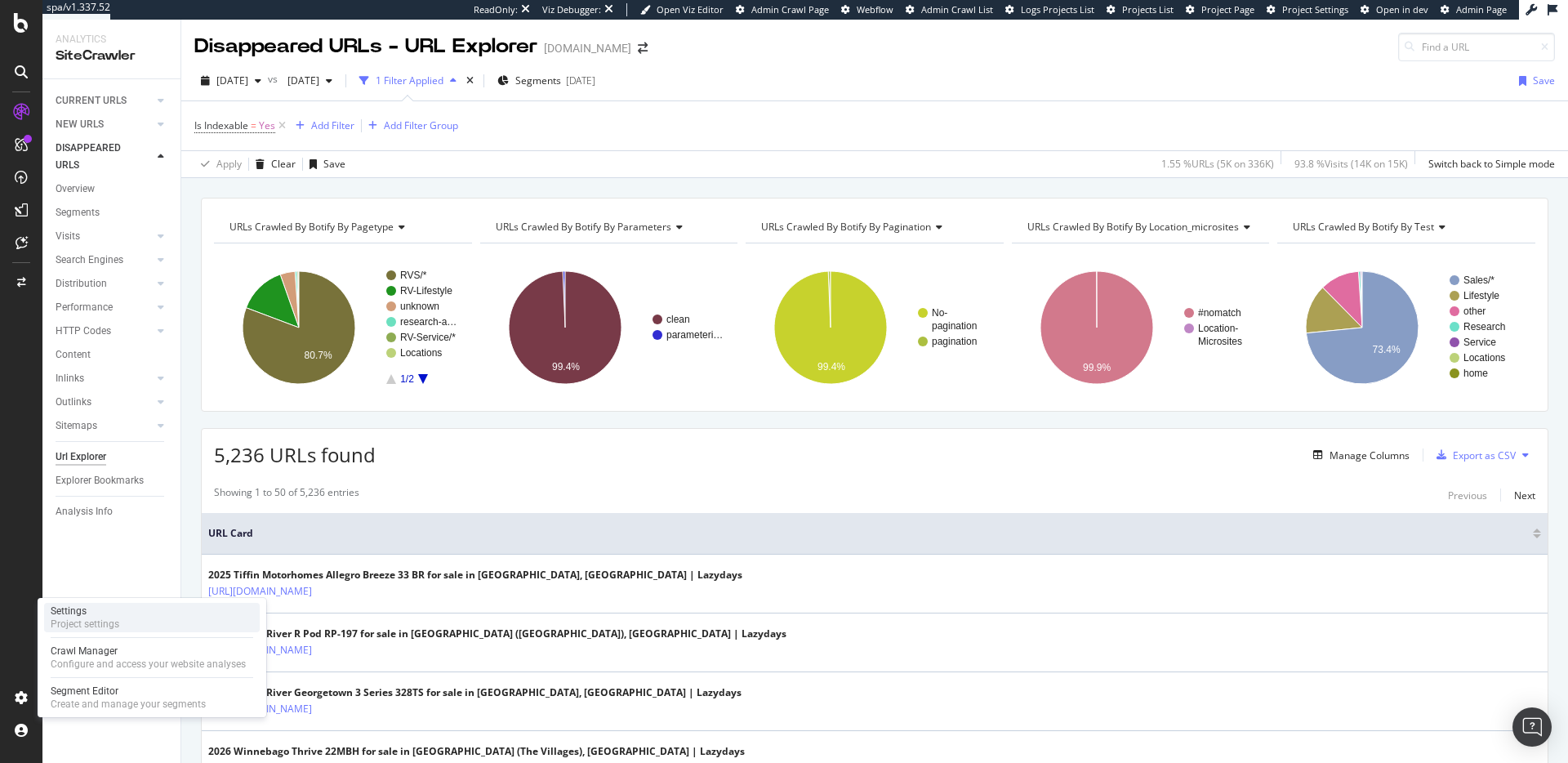
click at [103, 616] on div "Settings" at bounding box center [84, 611] width 69 height 13
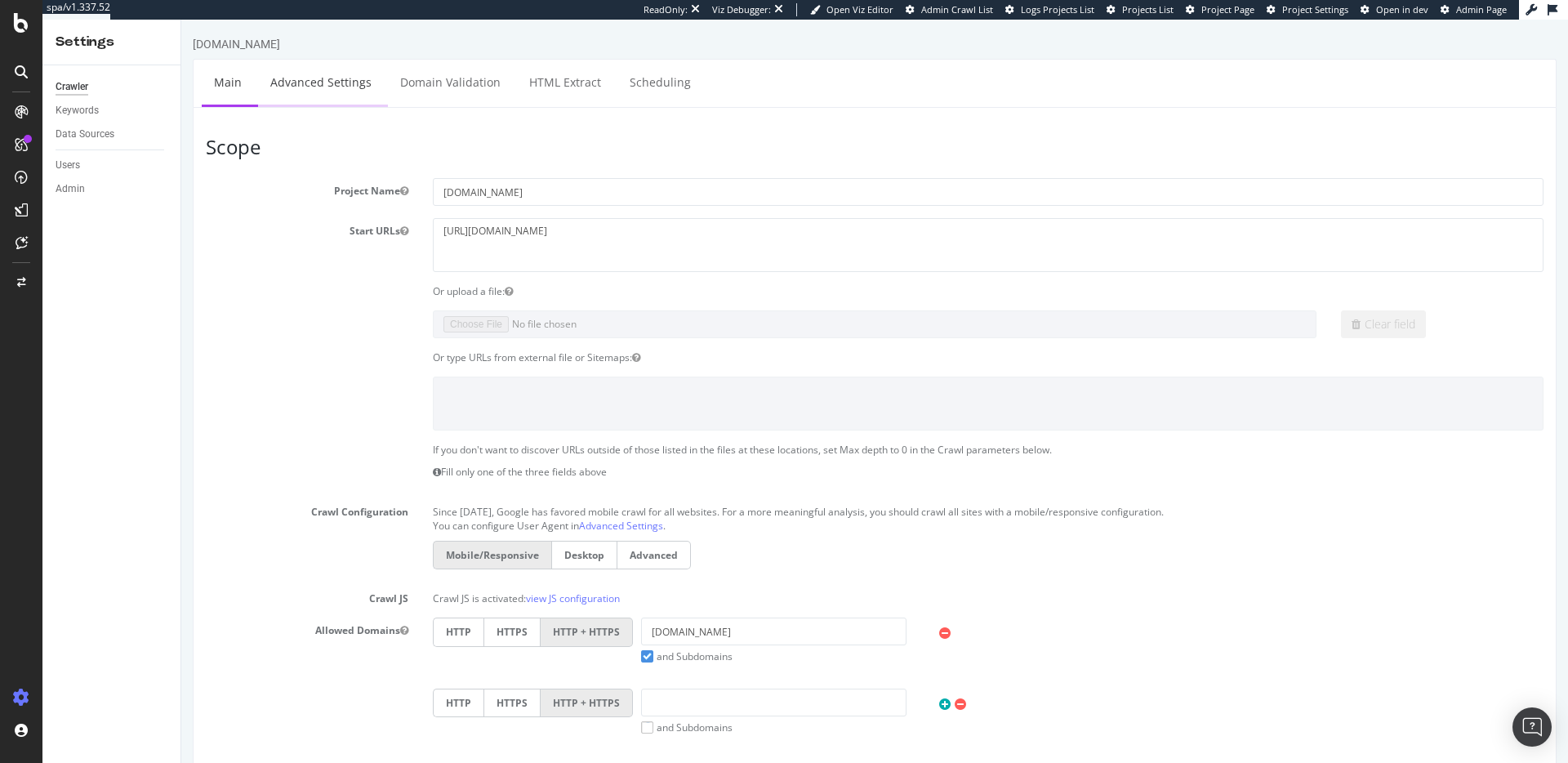
click at [348, 74] on link "Advanced Settings" at bounding box center [321, 82] width 126 height 45
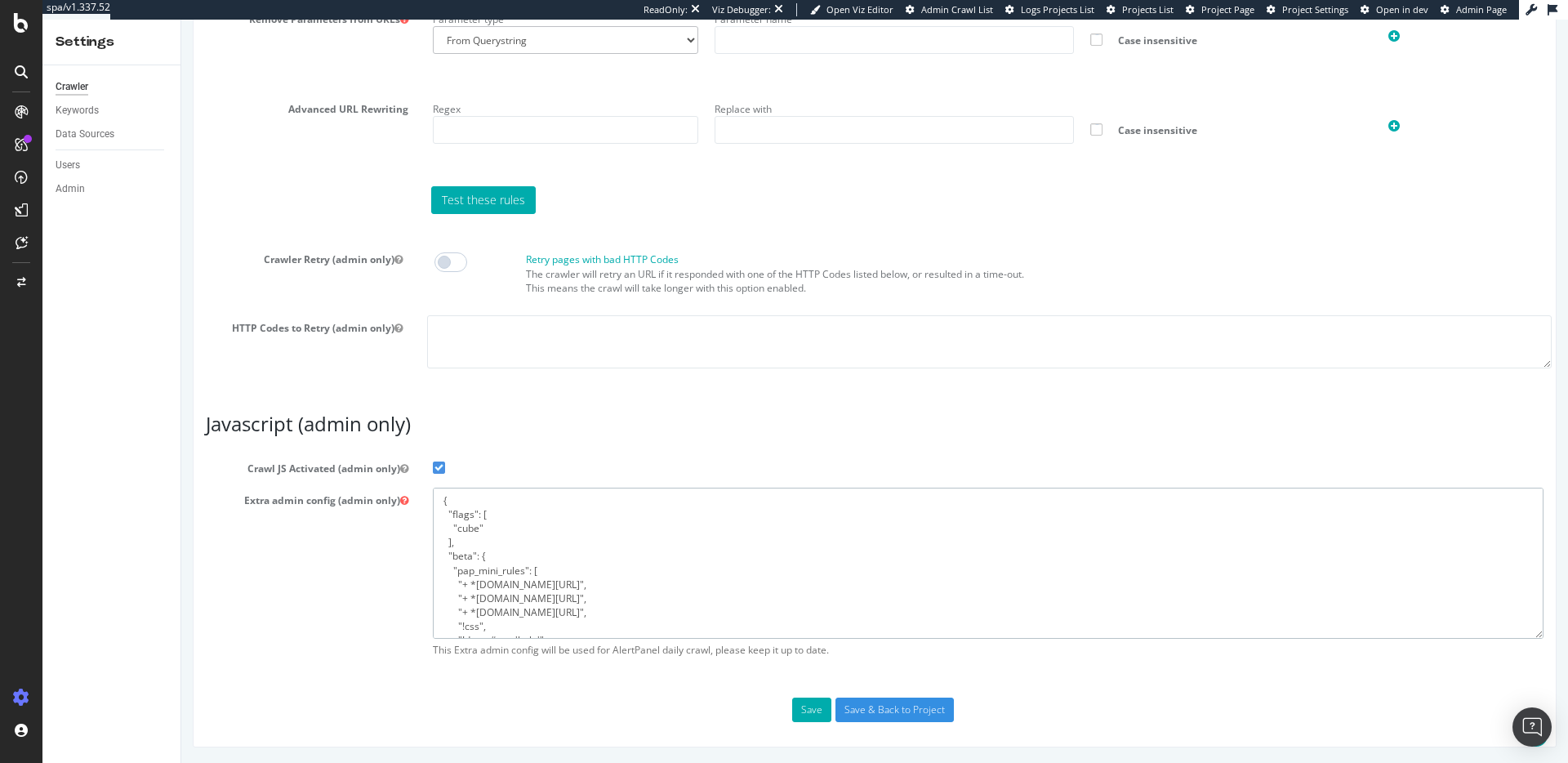
drag, startPoint x: 457, startPoint y: 624, endPoint x: 359, endPoint y: 342, distance: 298.5
paste textarea "{ "flags": [ "cube" ], "beta": { "pap_mini_rules": [ "+ *coasttechnology.org/*"…"
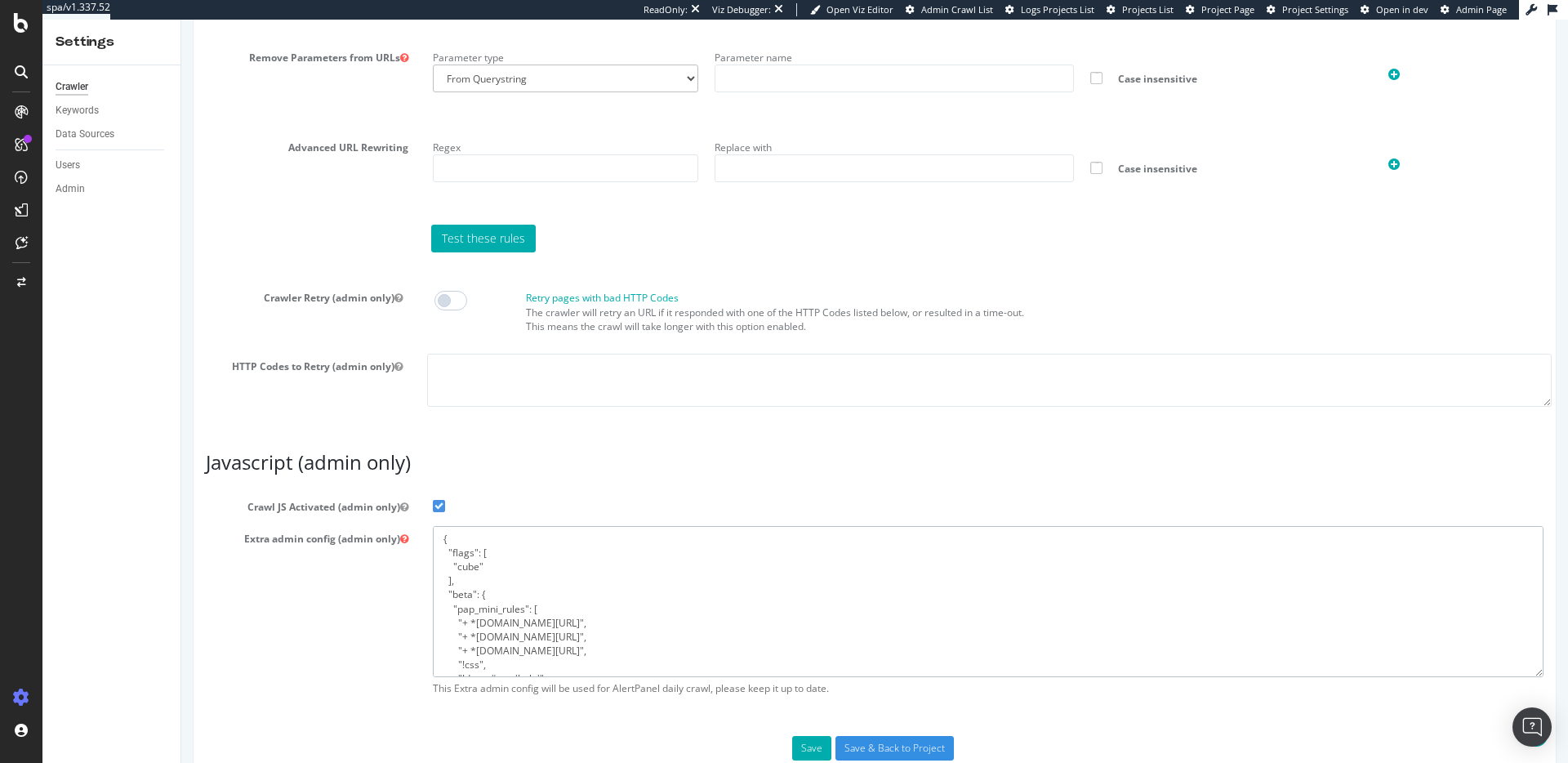
scroll to position [1182, 0]
type textarea "{ "flags": [ "cube" ], "beta": { "pap_mini_rules": [ "+ *coasttechnology.org/*"…"
click at [804, 742] on button "Save" at bounding box center [811, 751] width 39 height 25
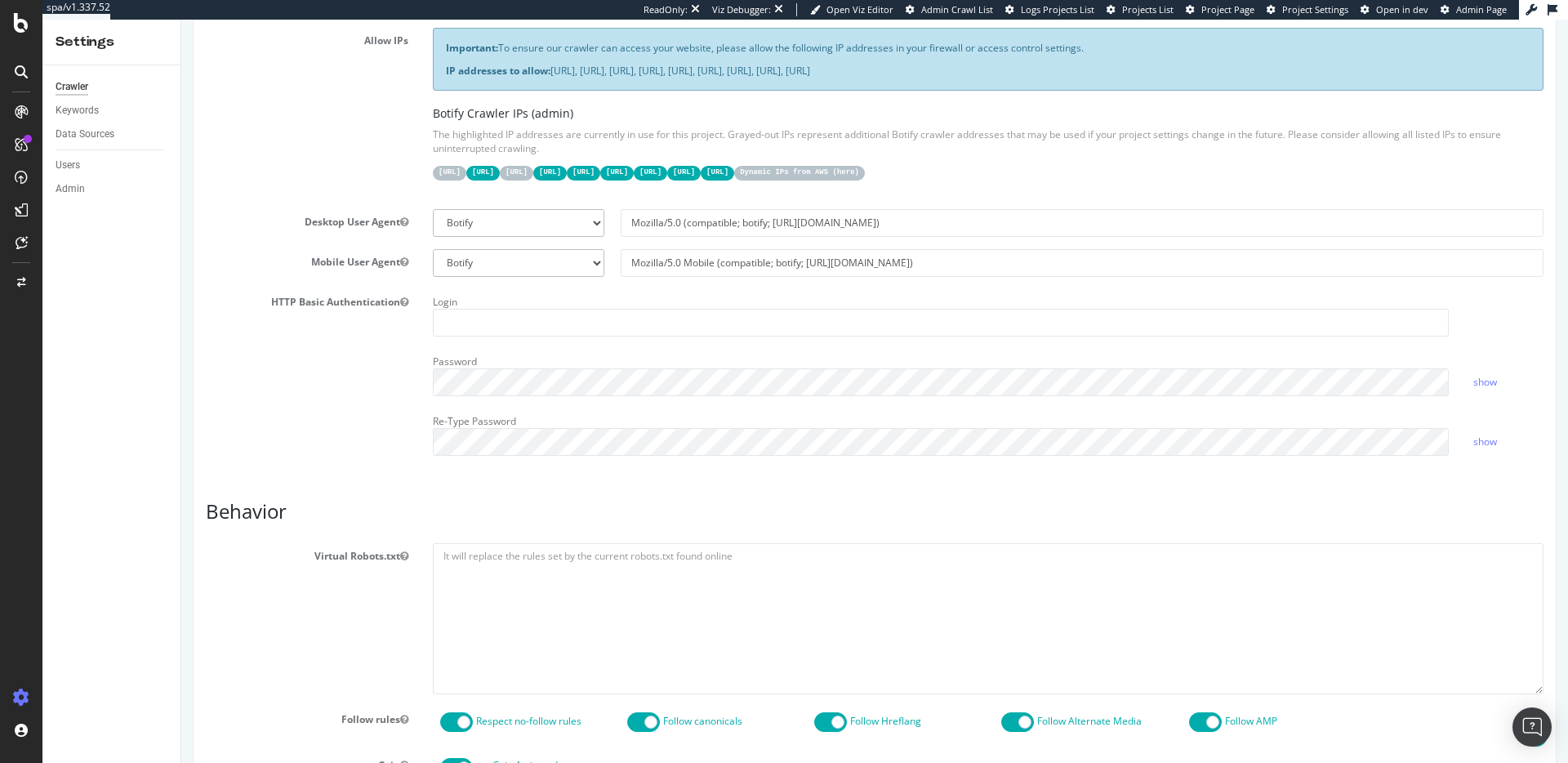
scroll to position [0, 0]
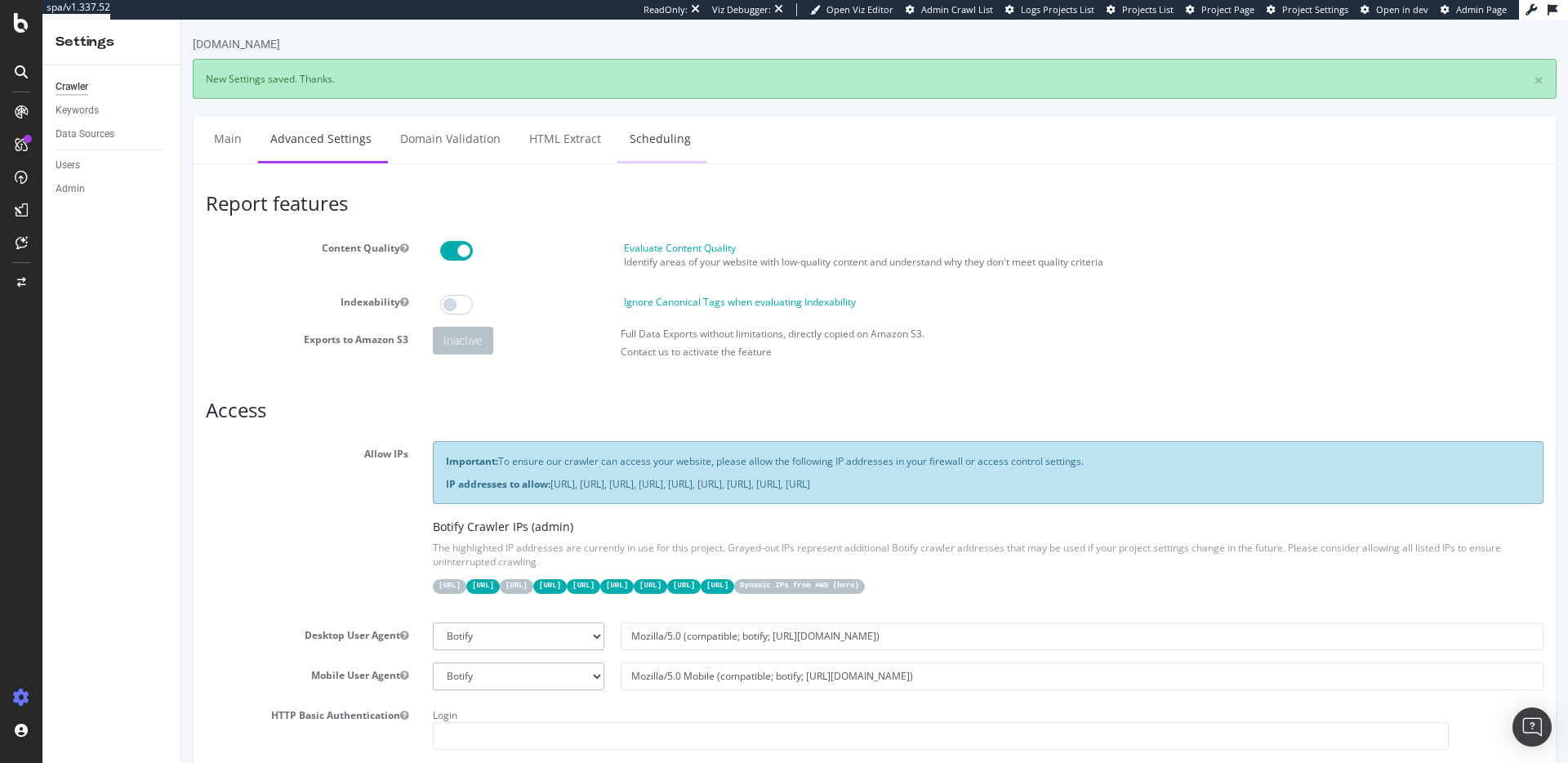
click at [655, 137] on link "Scheduling" at bounding box center [661, 138] width 86 height 45
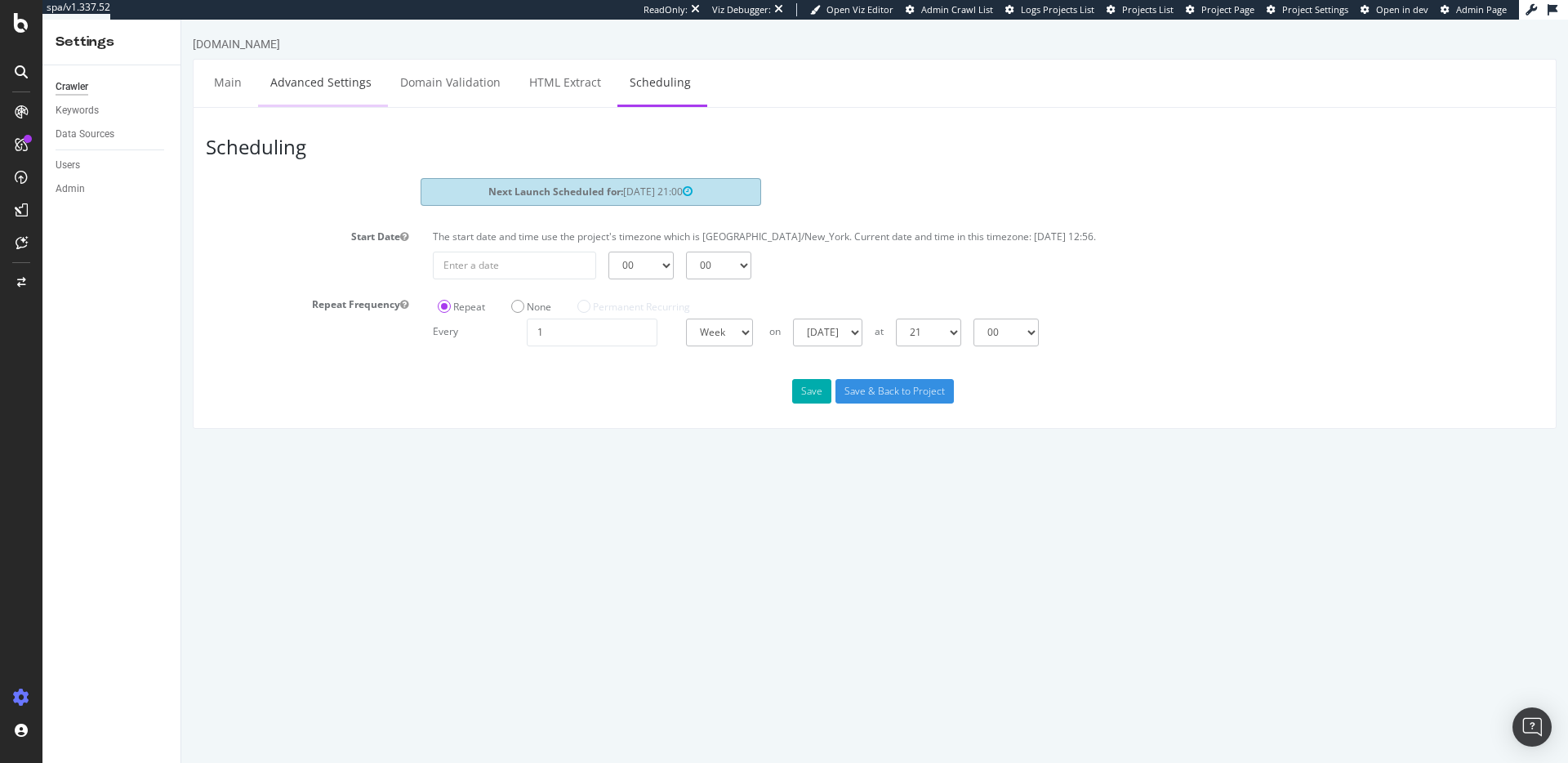
click at [344, 70] on link "Advanced Settings" at bounding box center [321, 82] width 126 height 45
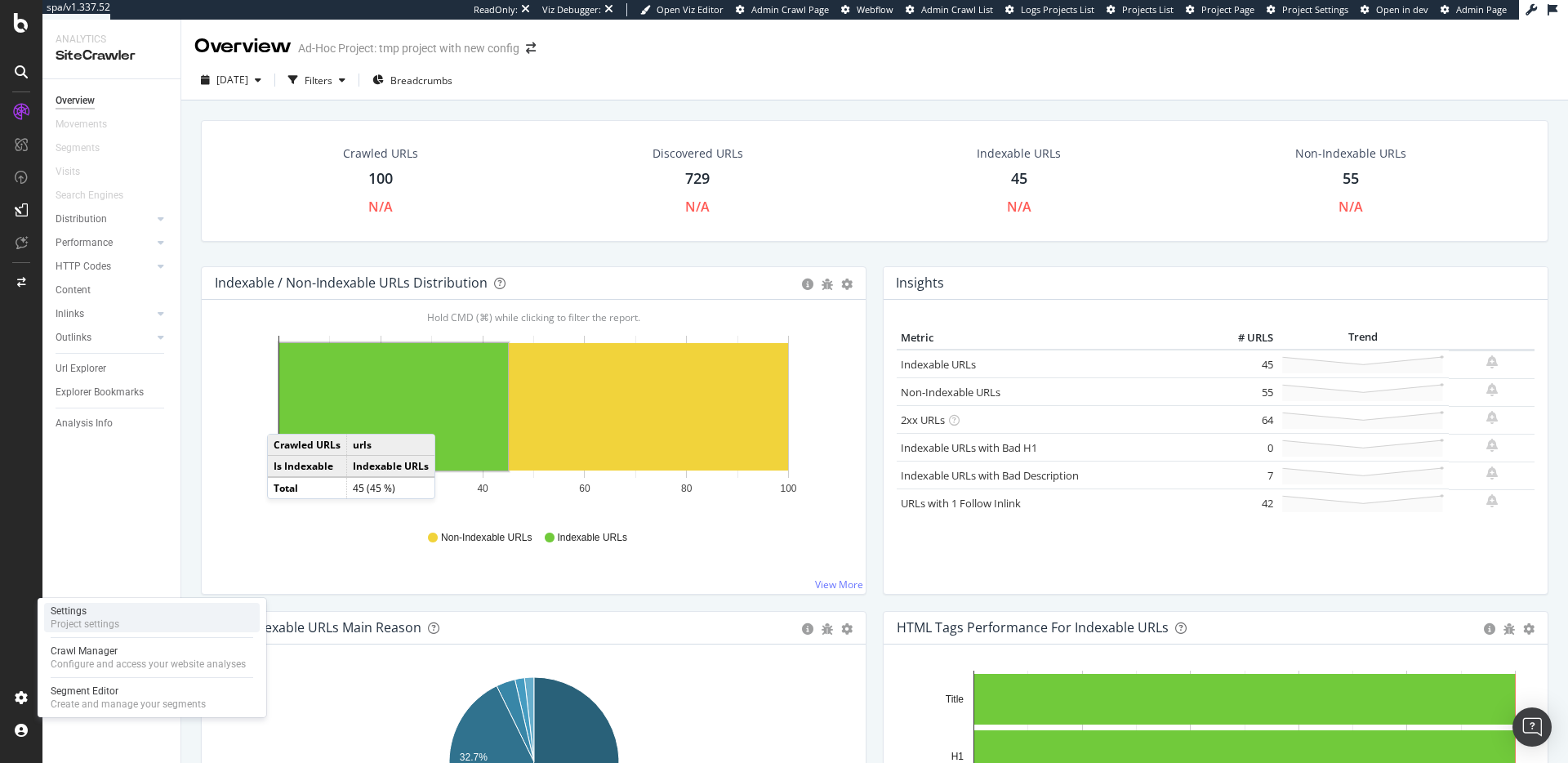
click at [88, 612] on div "Settings" at bounding box center [84, 611] width 69 height 13
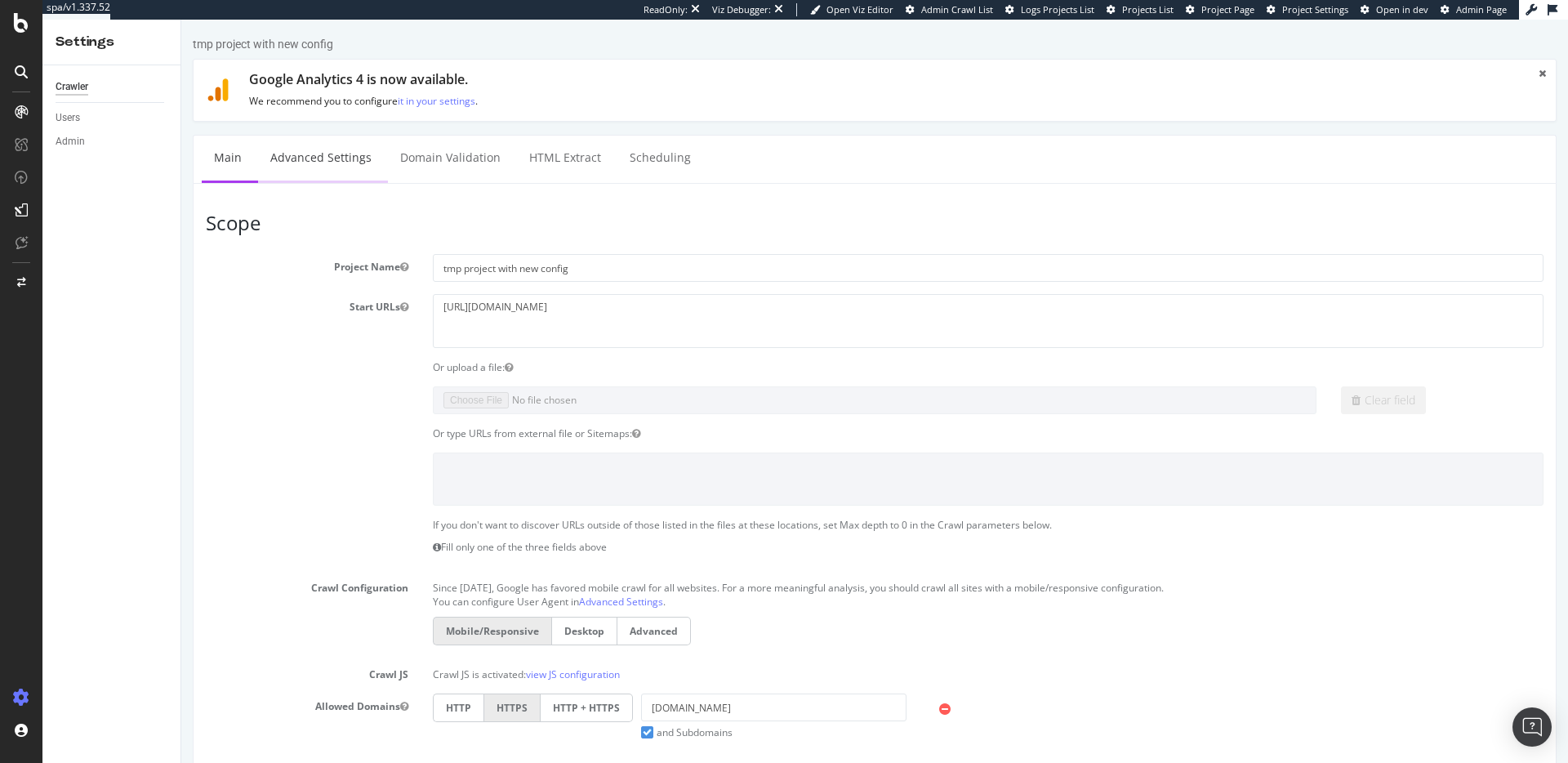
click at [349, 154] on link "Advanced Settings" at bounding box center [321, 158] width 126 height 45
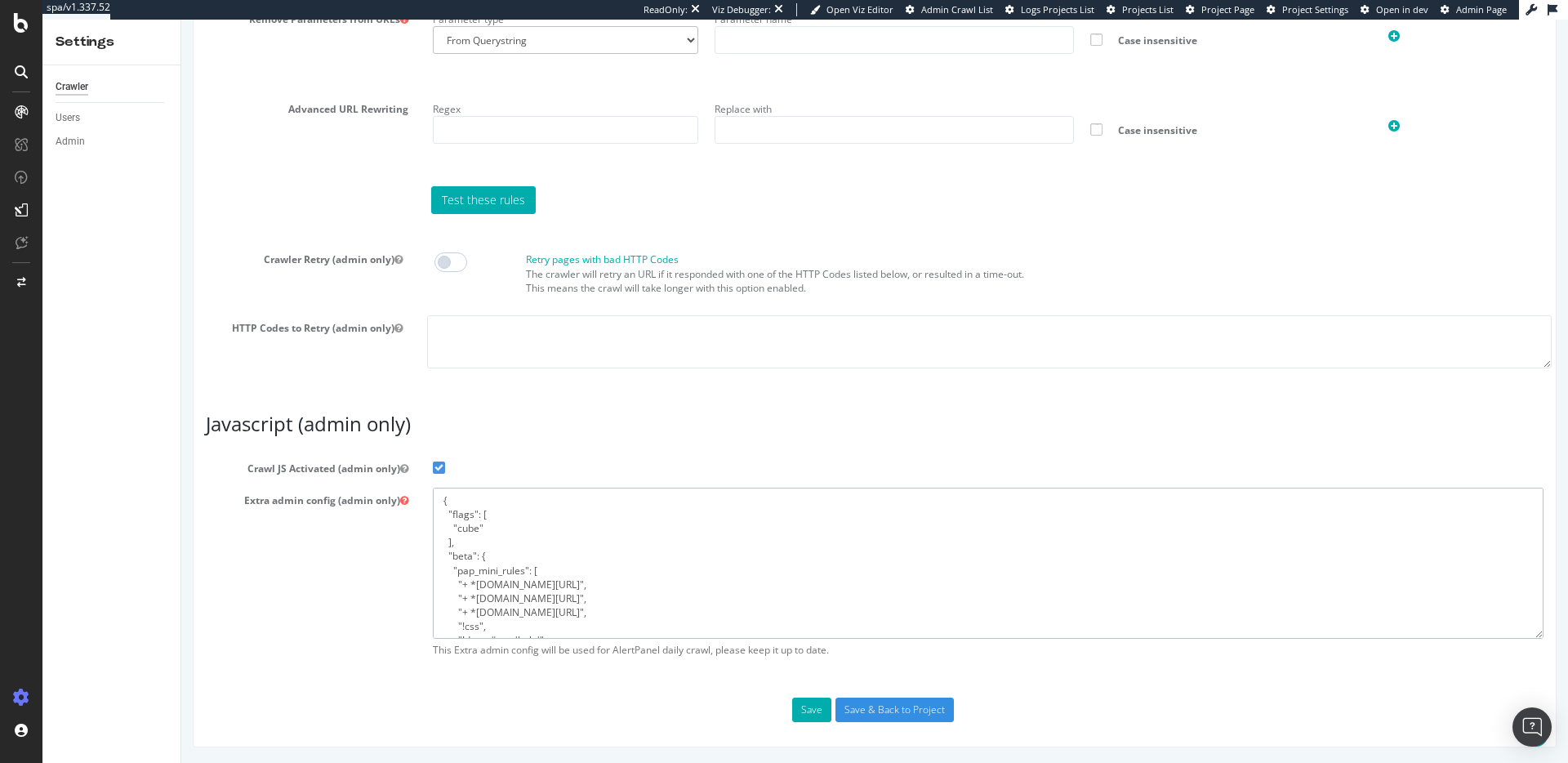
drag, startPoint x: 468, startPoint y: 625, endPoint x: 382, endPoint y: 377, distance: 262.5
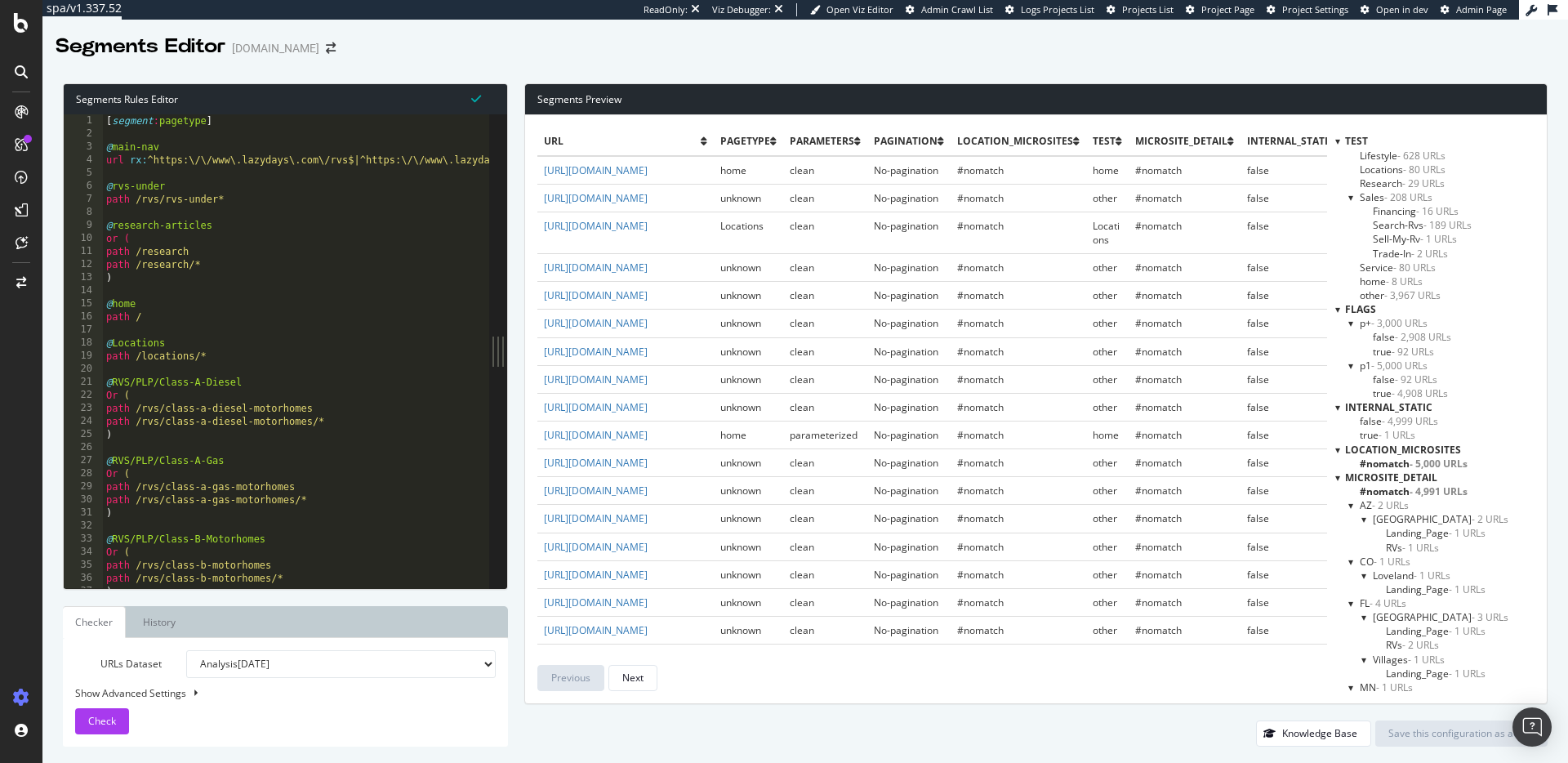
scroll to position [182, 0]
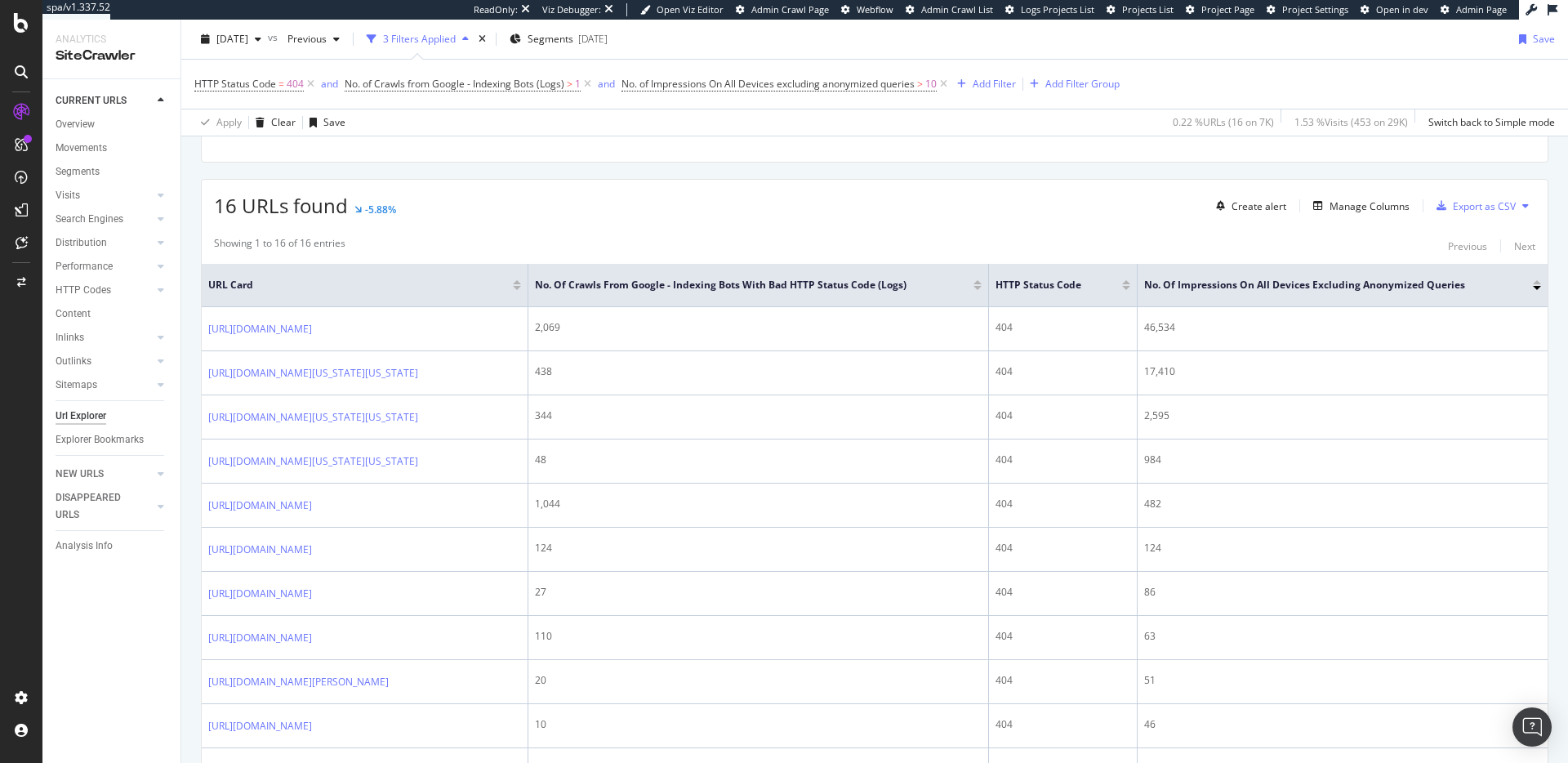
scroll to position [249, 0]
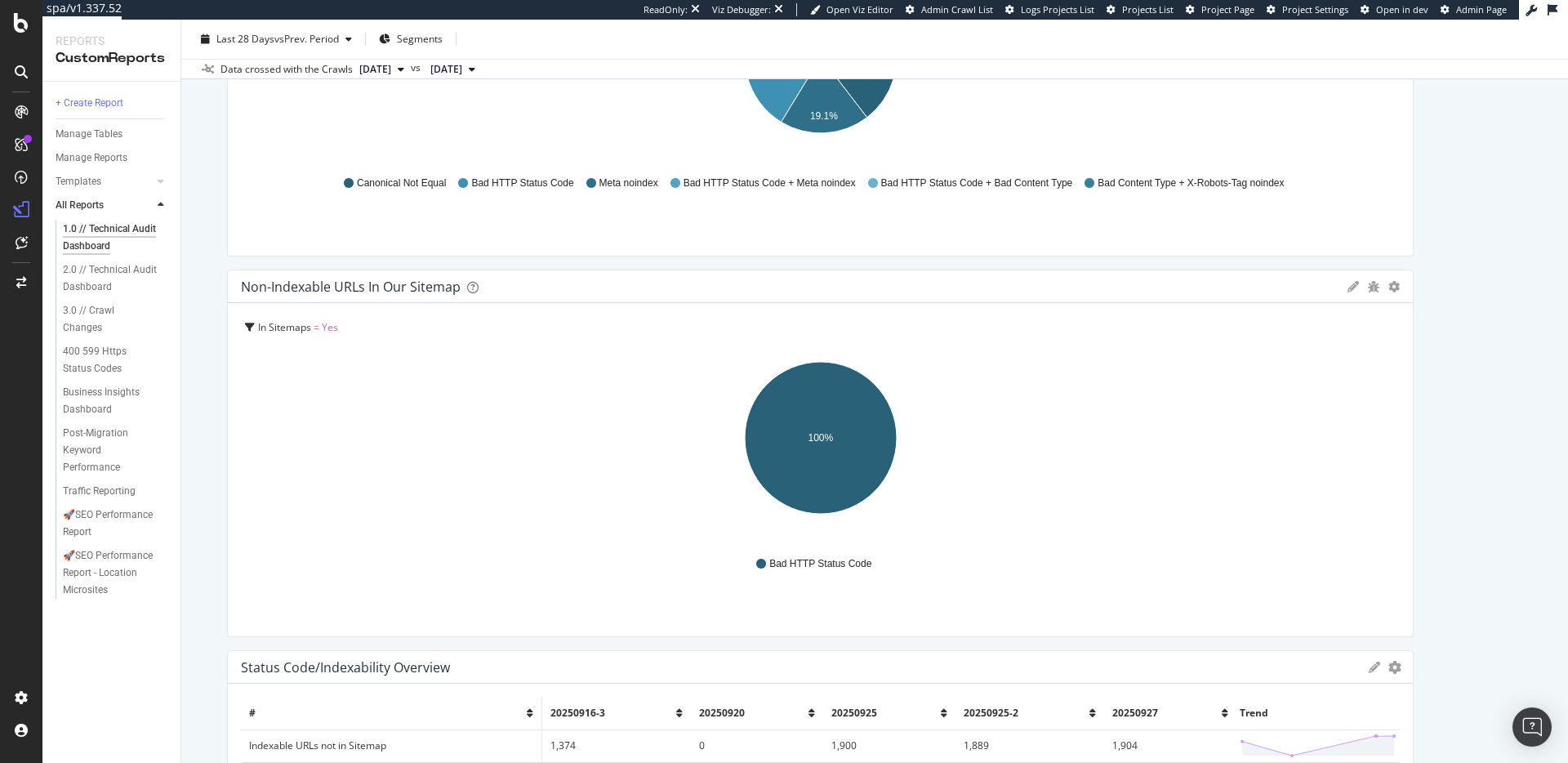
scroll to position [315, 0]
click at [144, 552] on div "🚀SEO Performance Report - Location Microsites" at bounding box center [112, 572] width 99 height 51
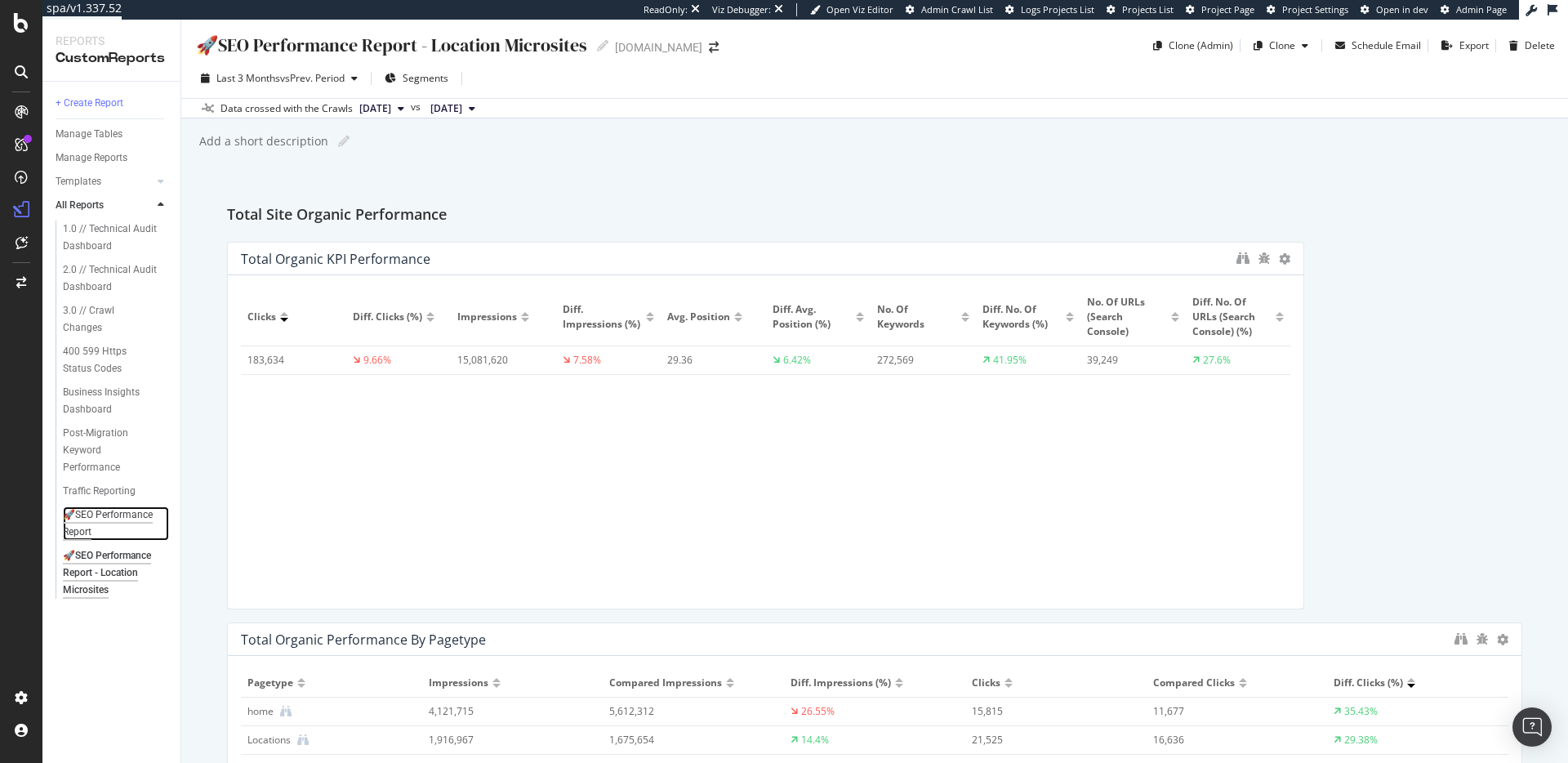
click at [117, 511] on div "🚀SEO Performance Report" at bounding box center [110, 524] width 94 height 35
